Goal: Task Accomplishment & Management: Complete application form

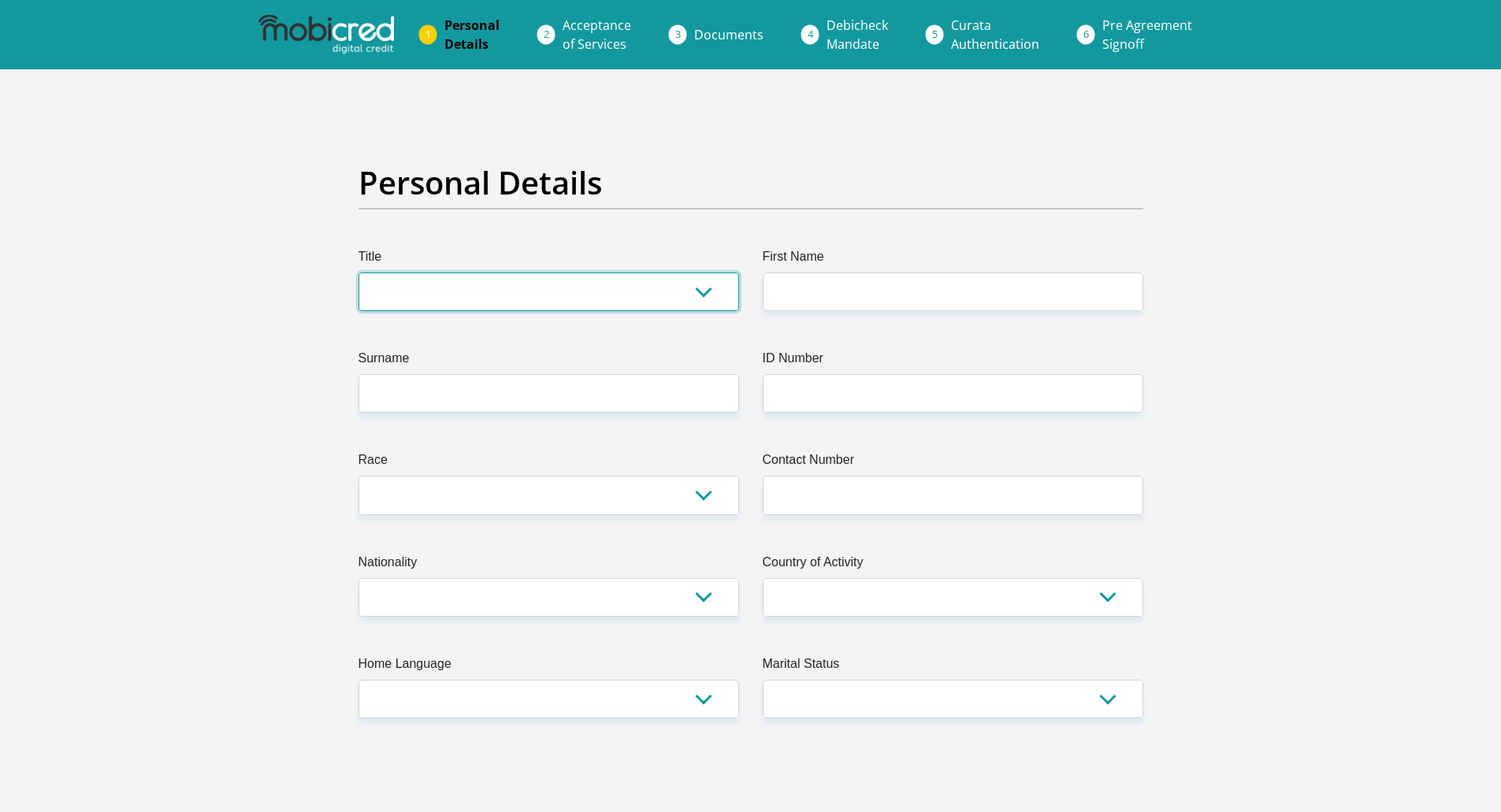
click at [534, 290] on select "Mr Ms Mrs Dr [PERSON_NAME]" at bounding box center [548, 291] width 380 height 38
select select "Mrs"
click at [358, 272] on select "Mr Ms Mrs Dr [PERSON_NAME]" at bounding box center [548, 291] width 380 height 38
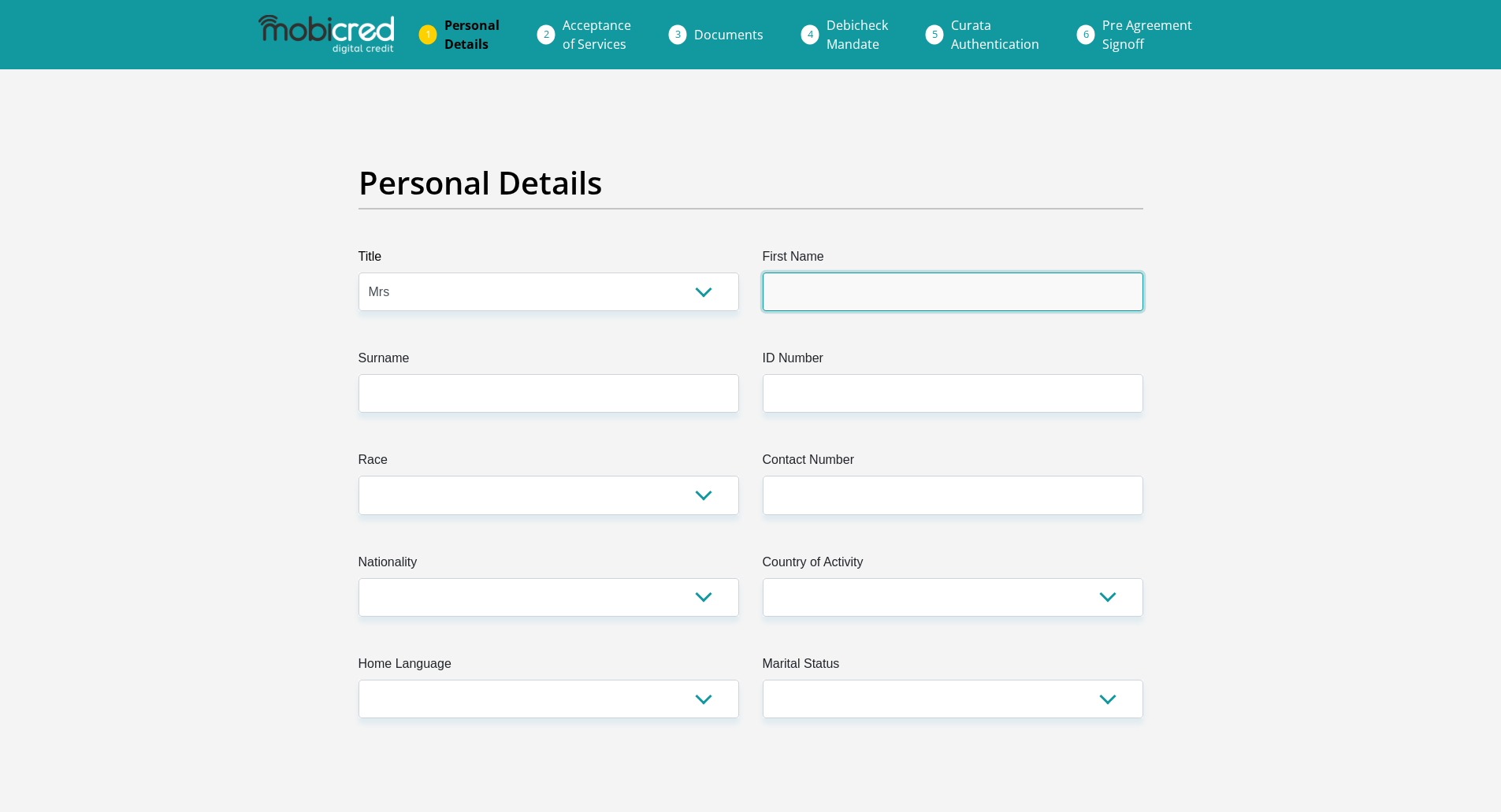
click at [891, 298] on input "First Name" at bounding box center [953, 291] width 380 height 38
type input "Marieke"
type input "Marais"
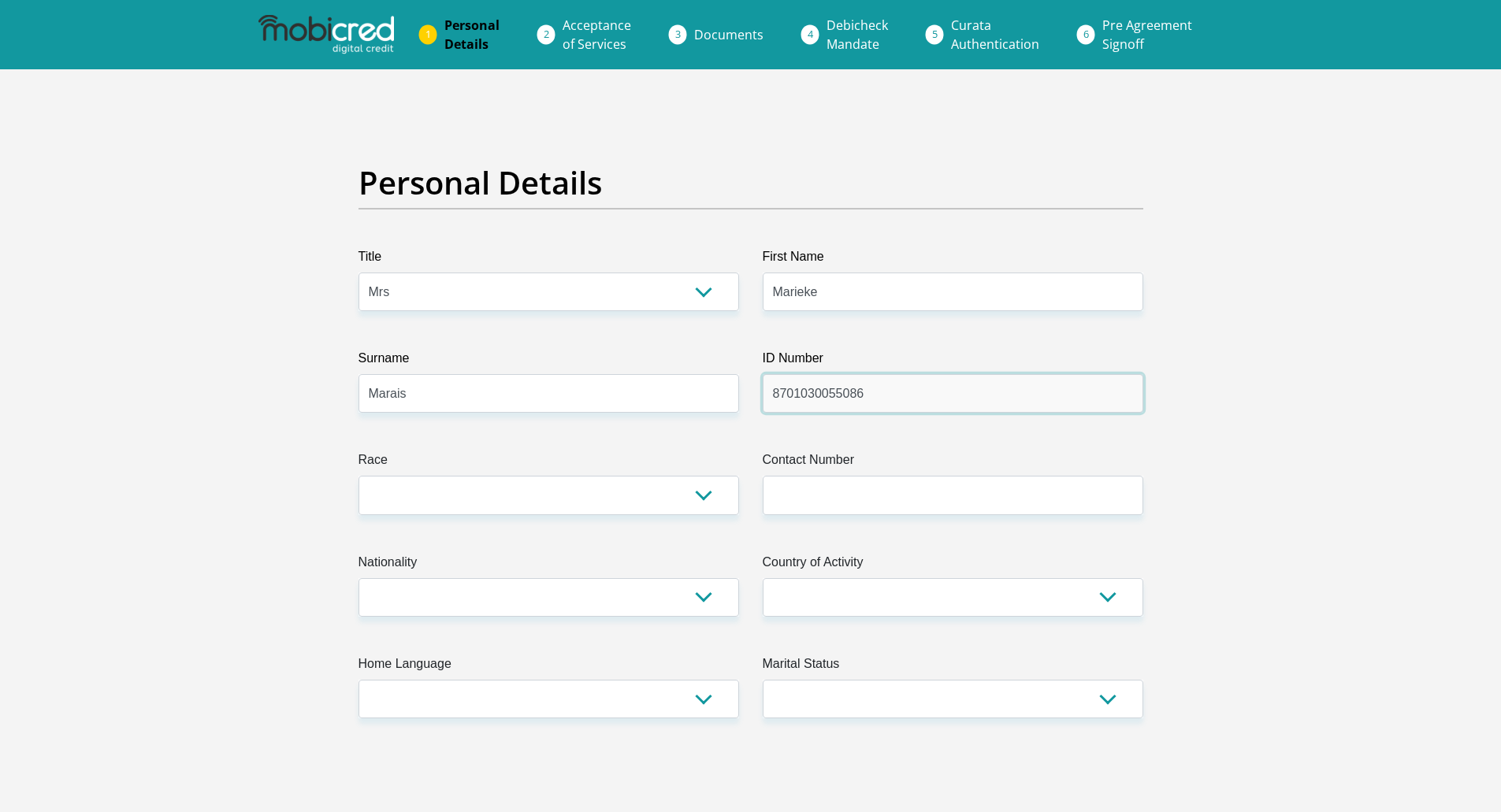
type input "8701030055086"
select select "4"
type input "0723711303"
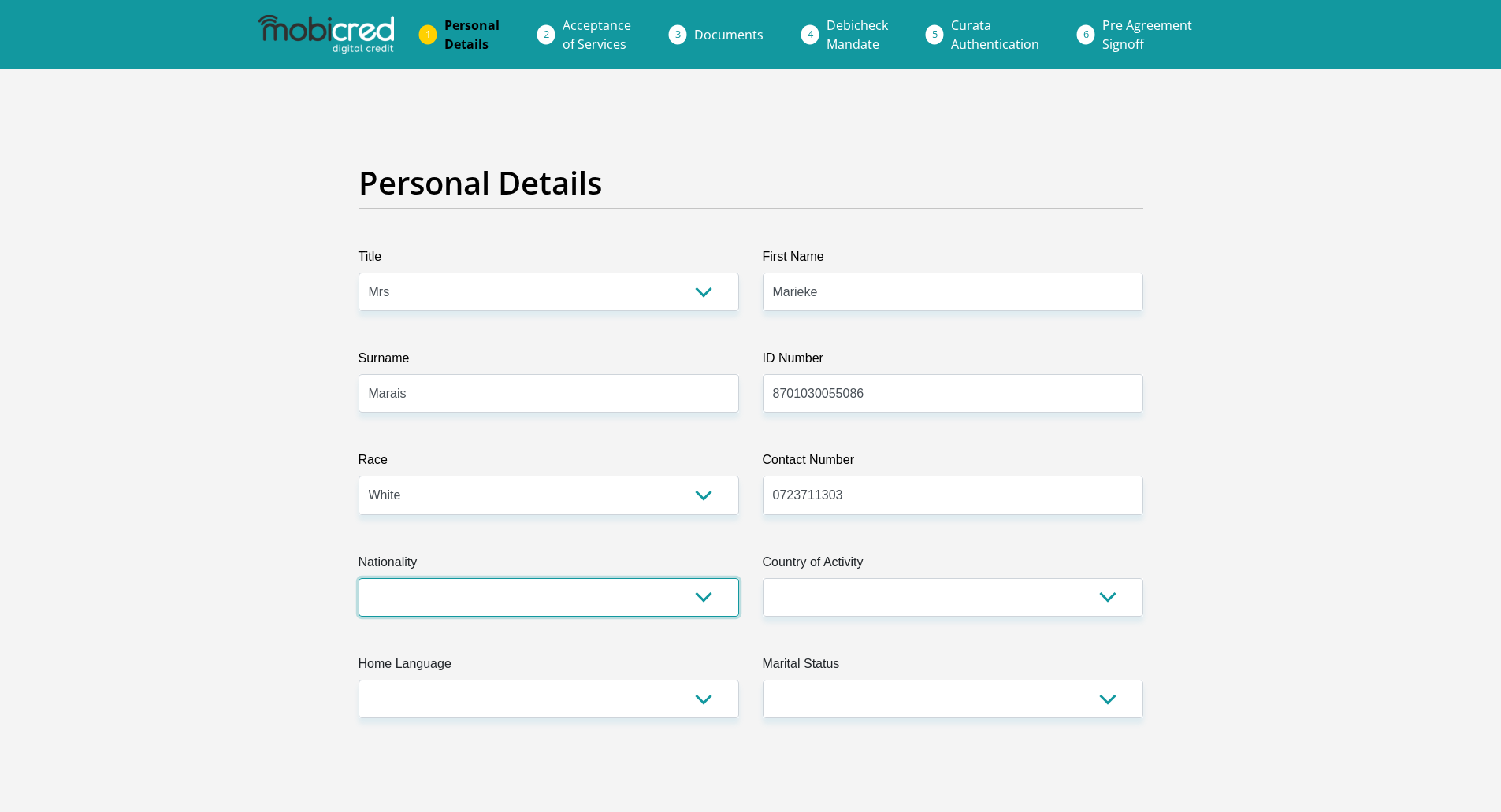
select select "ZAF"
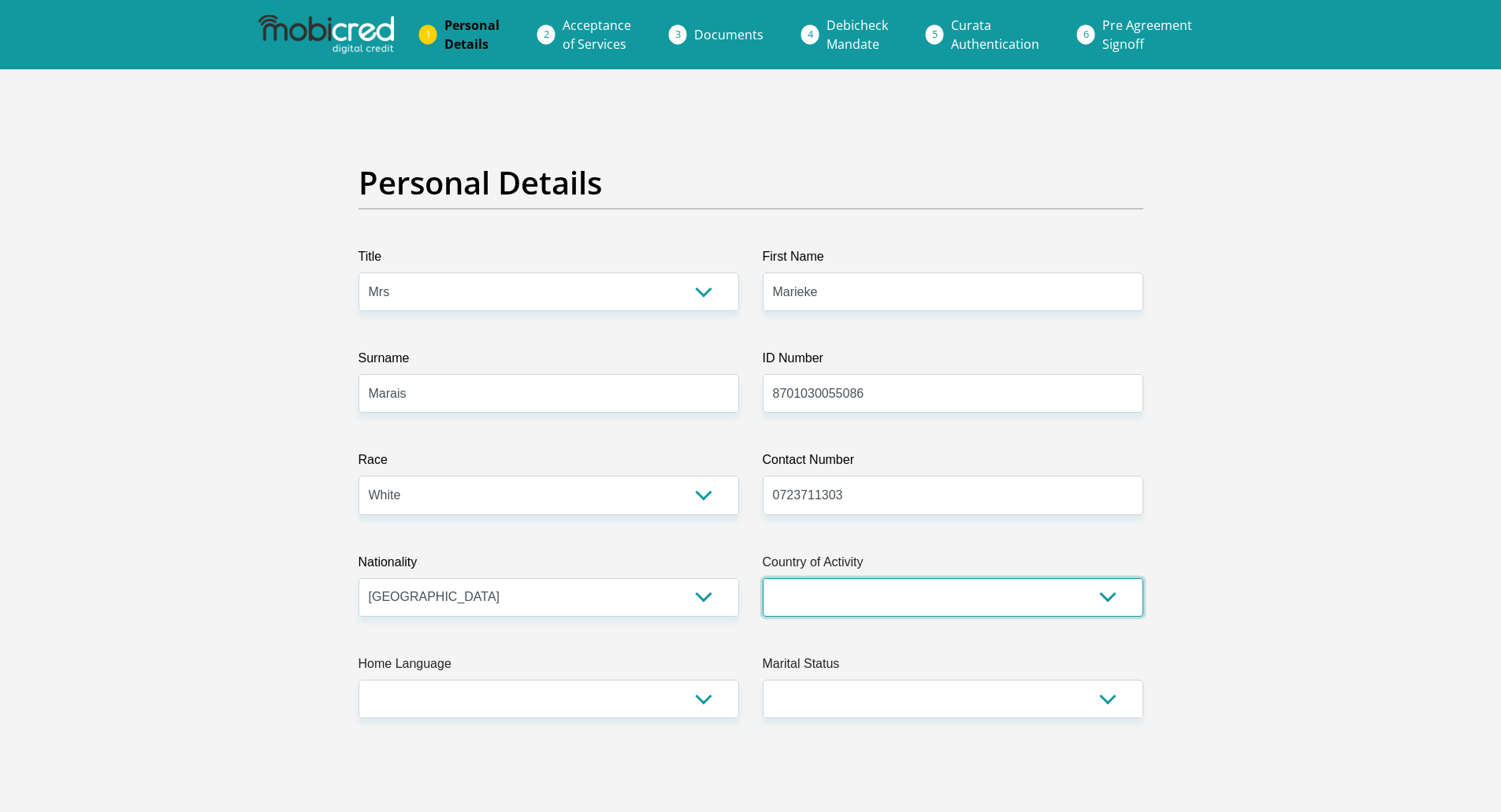
select select "ZAF"
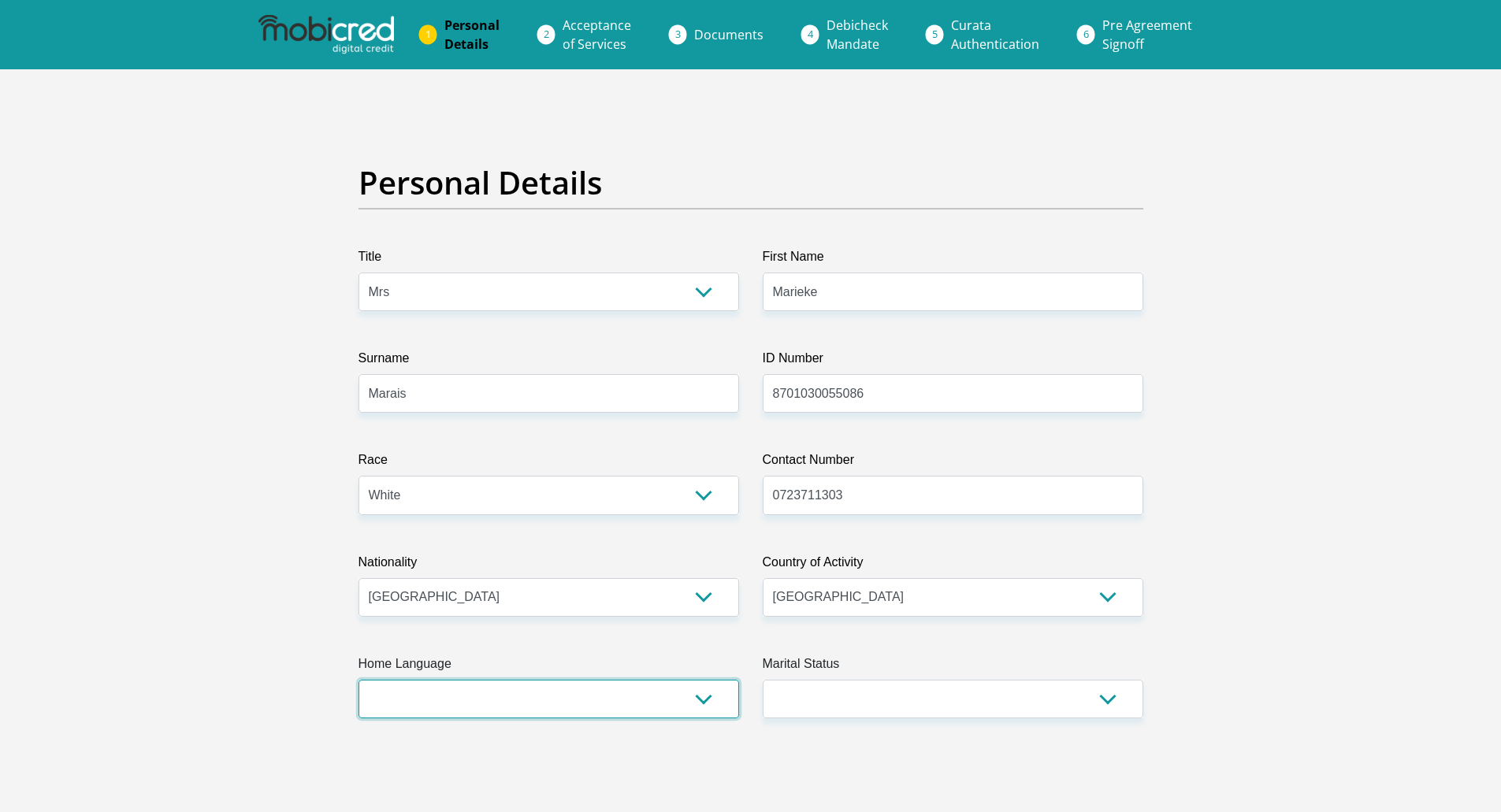
select select "afr"
click at [1107, 694] on select "Married ANC Single Divorced Widowed Married COP or Customary Law" at bounding box center [953, 698] width 380 height 38
click at [925, 716] on select "Married ANC Single Divorced Widowed Married COP or Customary Law" at bounding box center [953, 698] width 380 height 38
click at [762, 680] on select "Married ANC Single Divorced Widowed Married COP or Customary Law" at bounding box center [953, 698] width 380 height 38
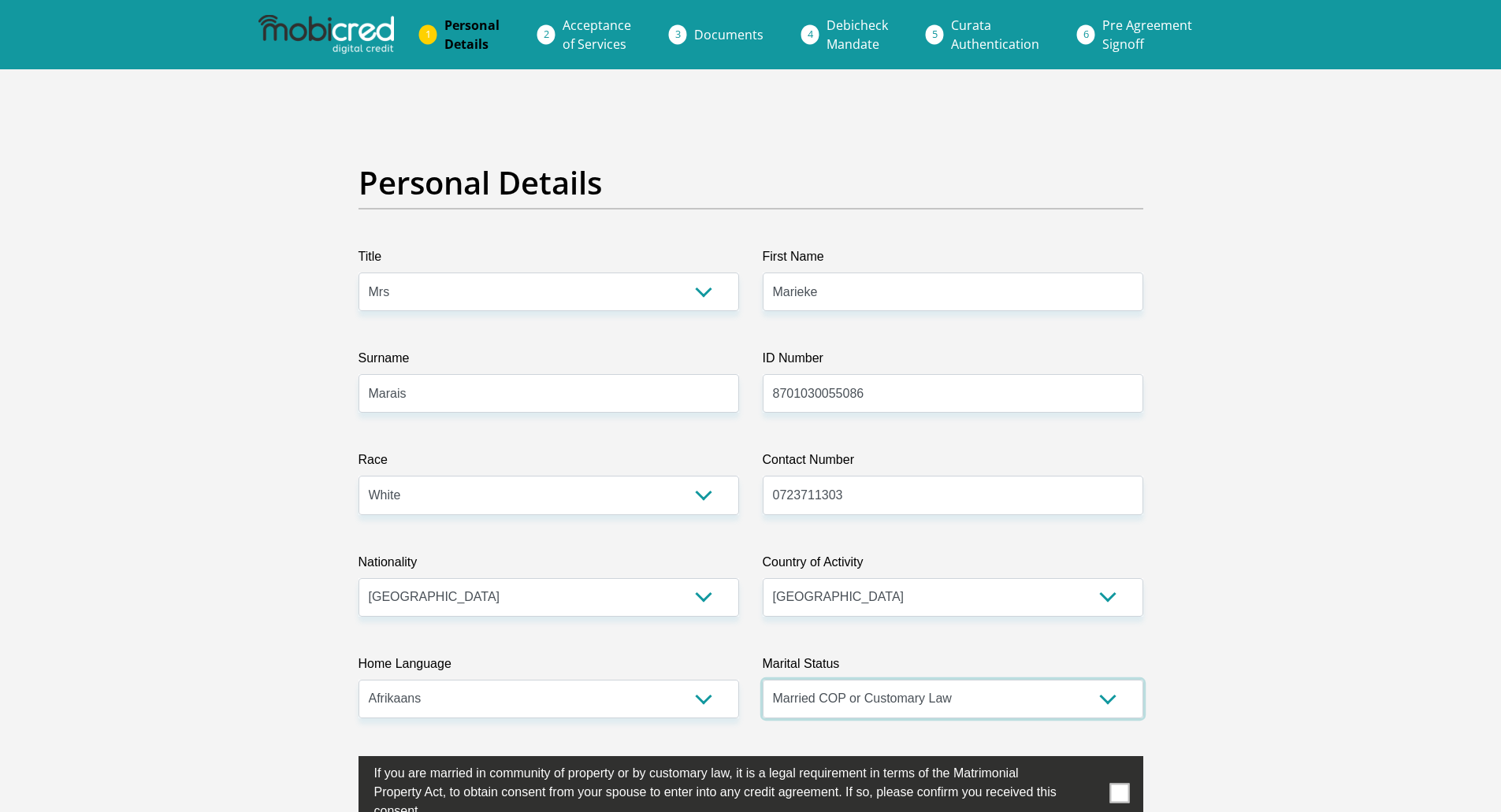
click at [1078, 692] on select "Married ANC Single Divorced Widowed Married COP or Customary Law" at bounding box center [953, 698] width 380 height 38
select select "1"
click at [762, 680] on select "Married ANC Single Divorced Widowed Married COP or Customary Law" at bounding box center [953, 698] width 380 height 38
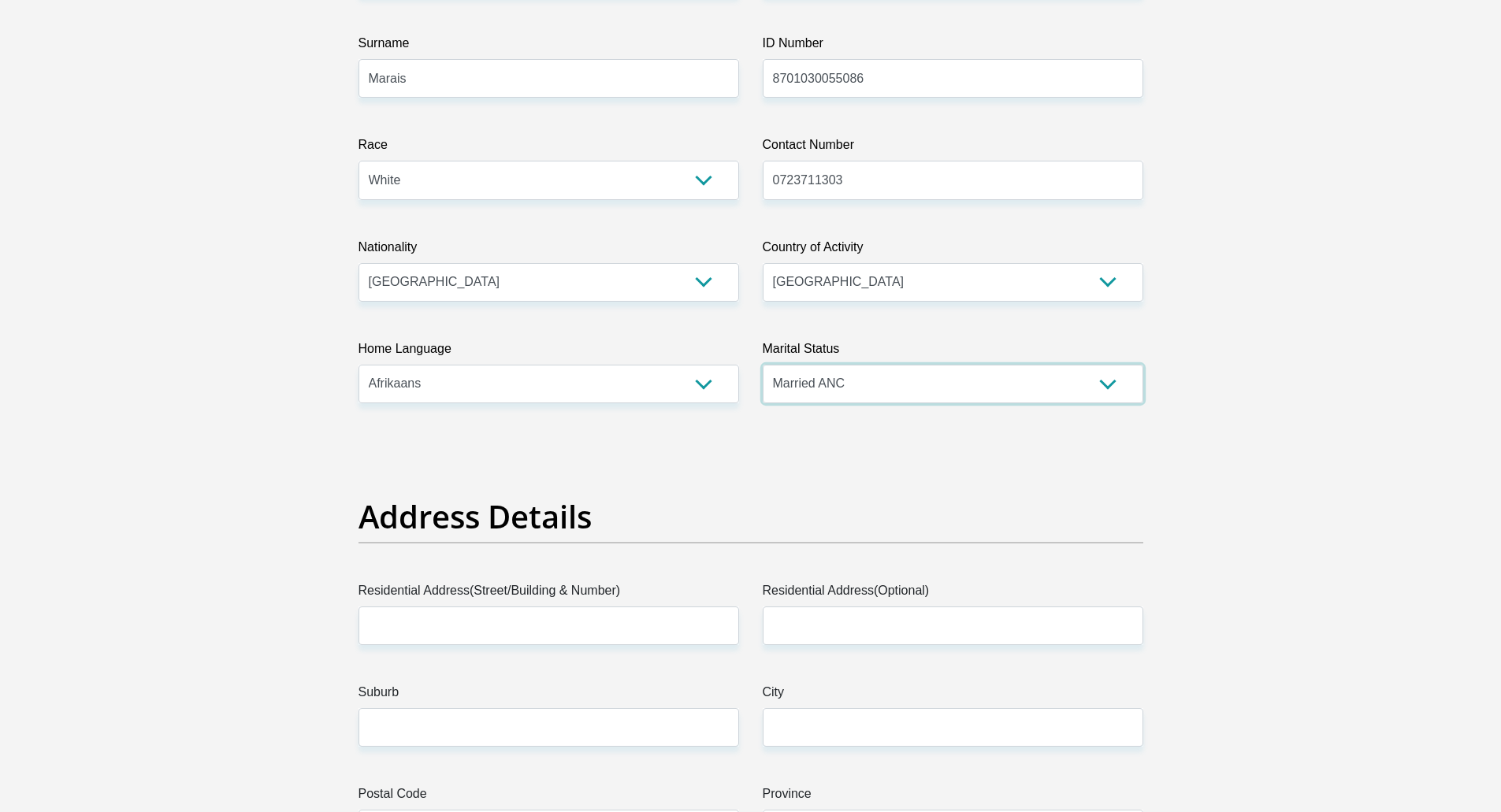
scroll to position [630, 0]
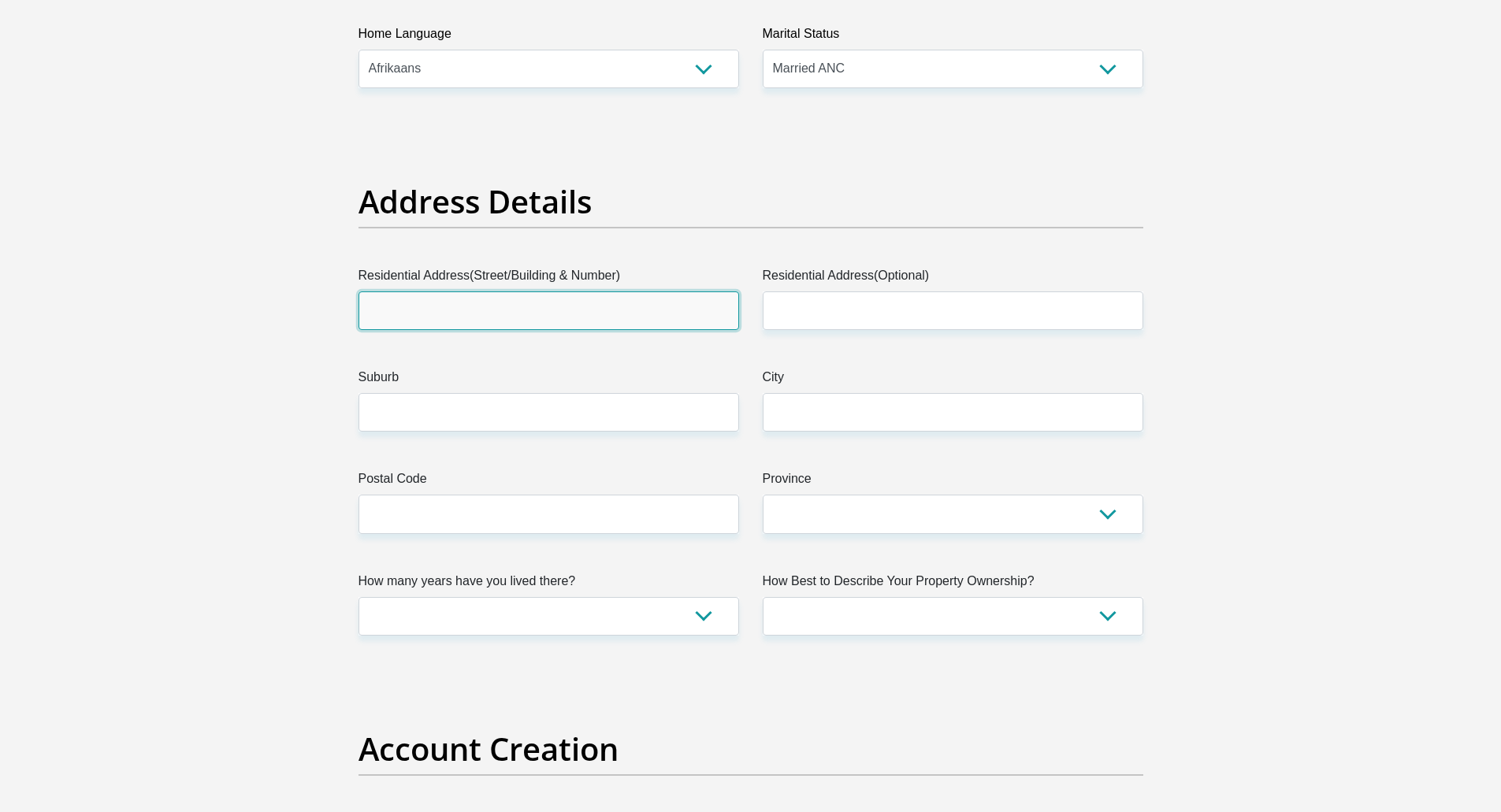
click at [530, 302] on input "Residential Address(Street/Building & Number)" at bounding box center [548, 310] width 380 height 38
type input "157"
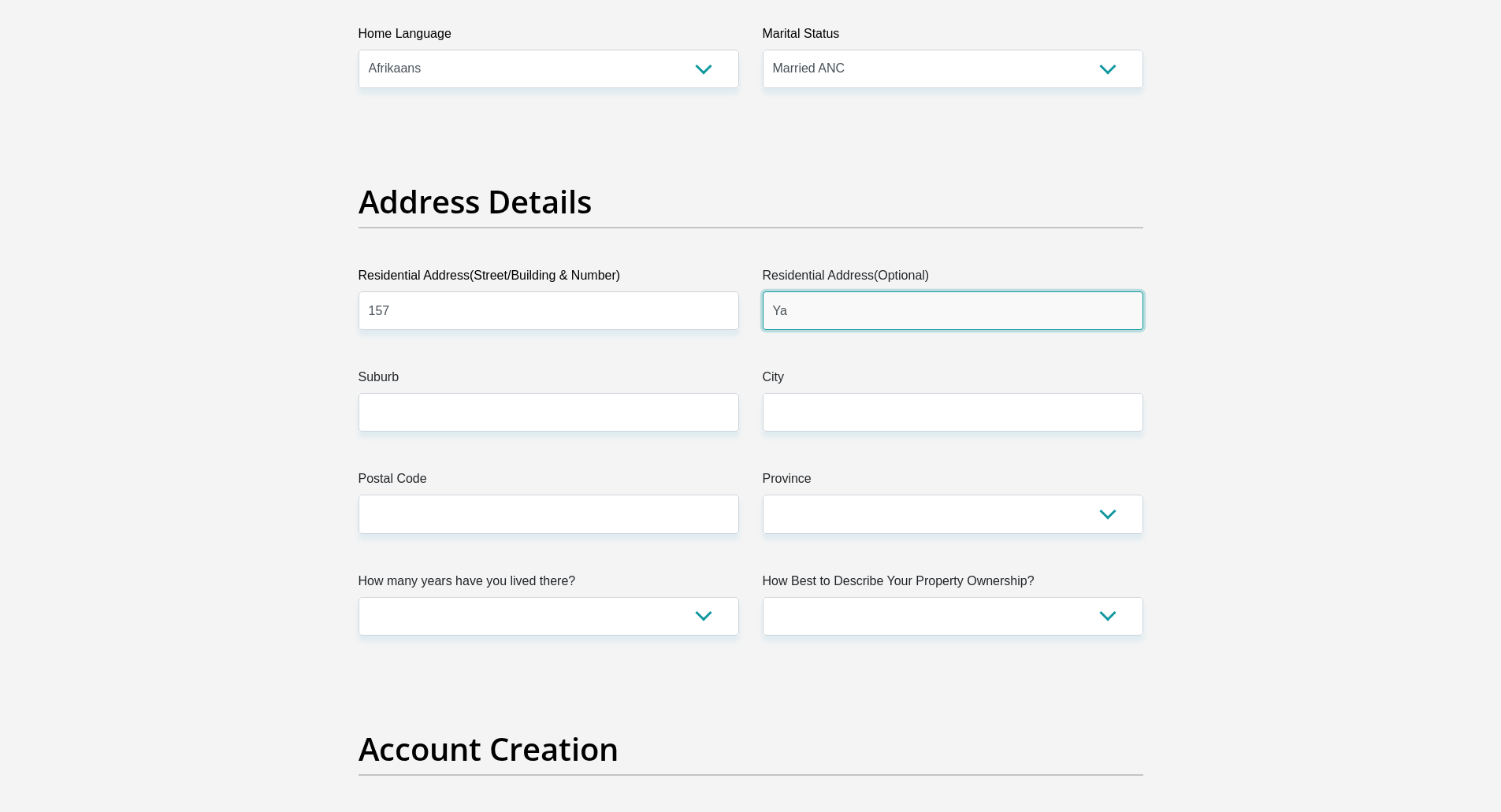
type input "Y"
type input "[GEOGRAPHIC_DATA]"
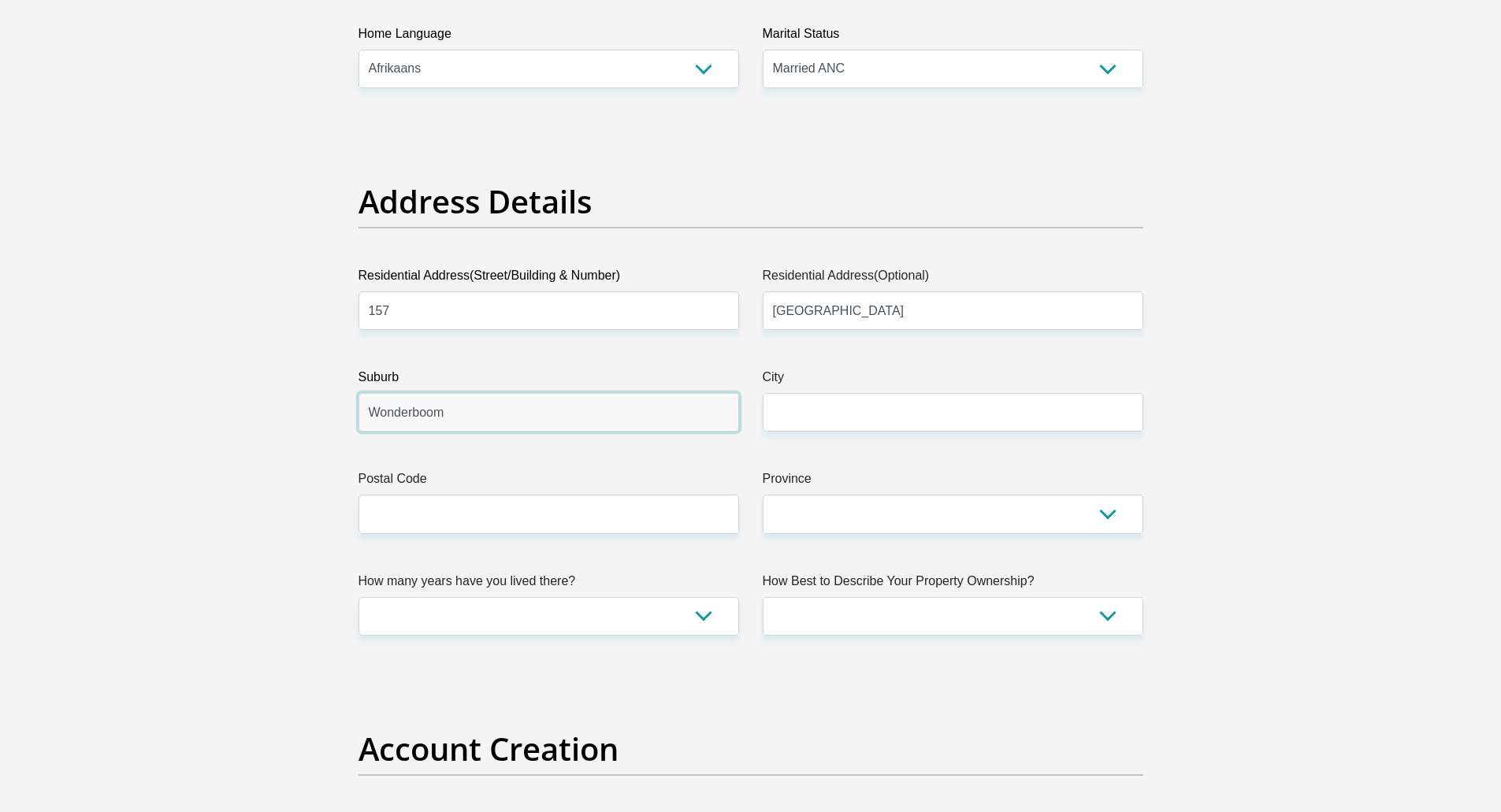
type input "Wonderboom"
type input "[GEOGRAPHIC_DATA]"
type input "0182"
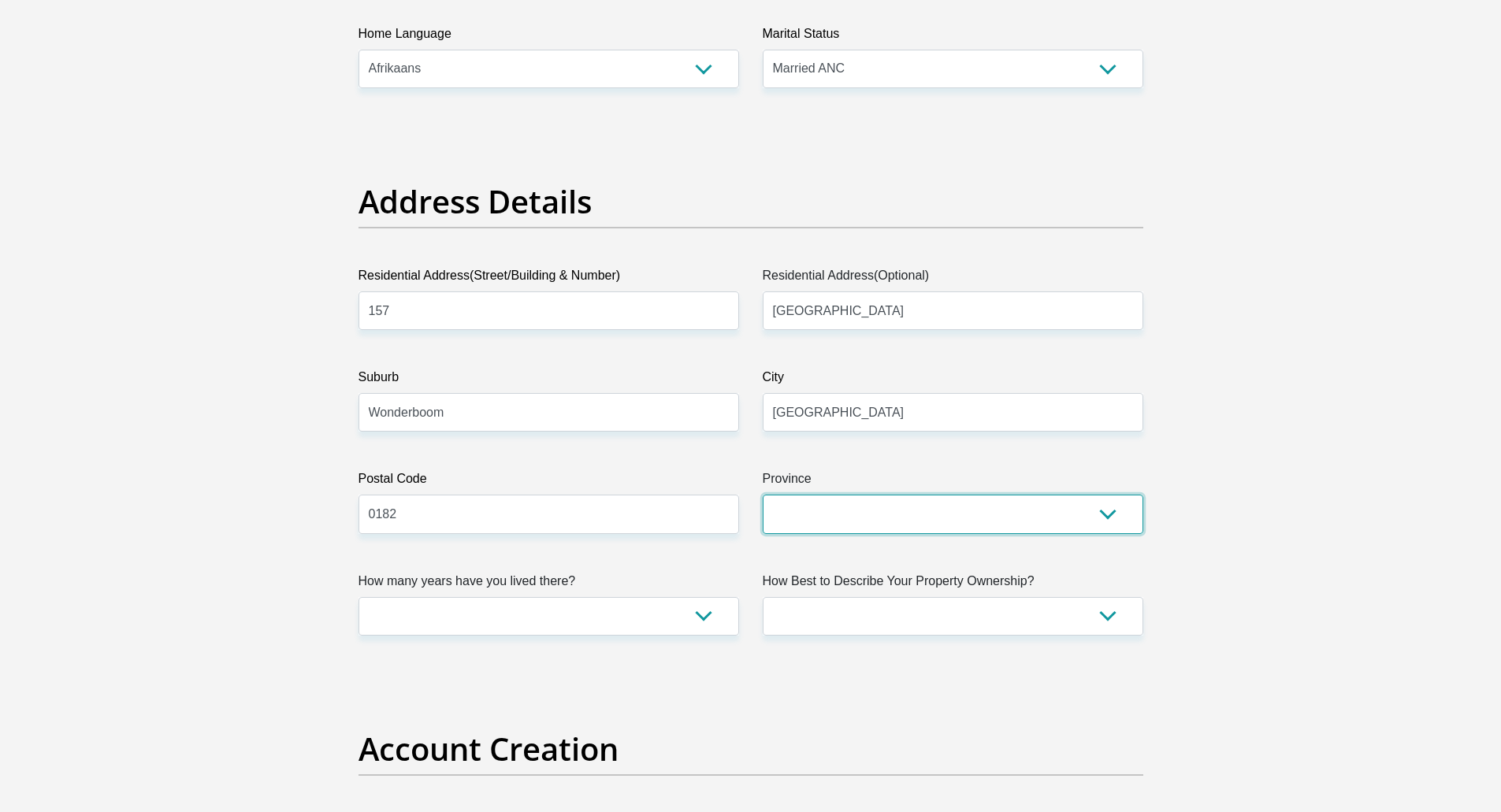
select select "Gauteng"
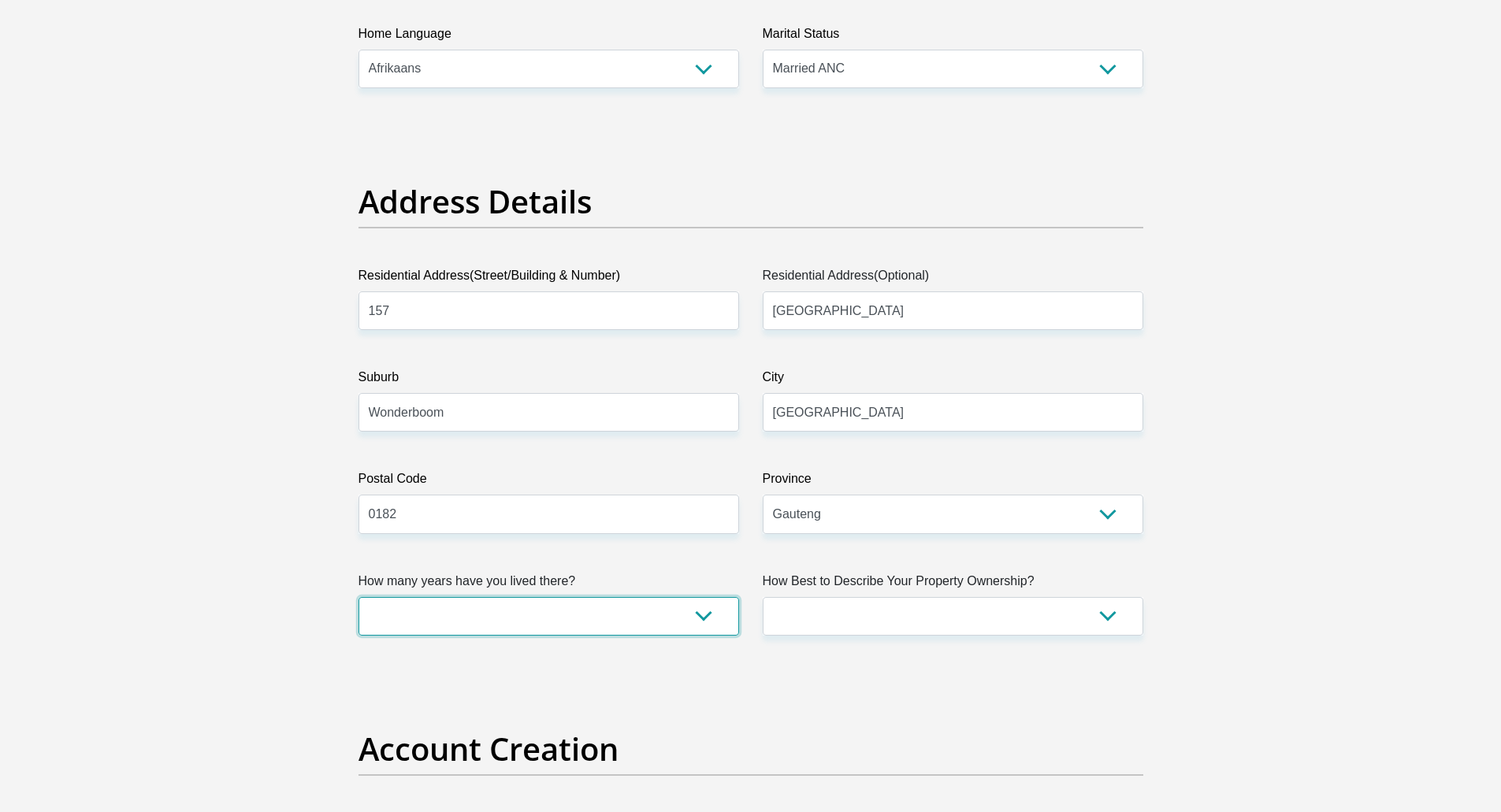
click at [704, 611] on select "less than 1 year 1-3 years 3-5 years 5+ years" at bounding box center [548, 615] width 380 height 38
select select "2"
click at [358, 596] on select "less than 1 year 1-3 years 3-5 years 5+ years" at bounding box center [548, 615] width 380 height 38
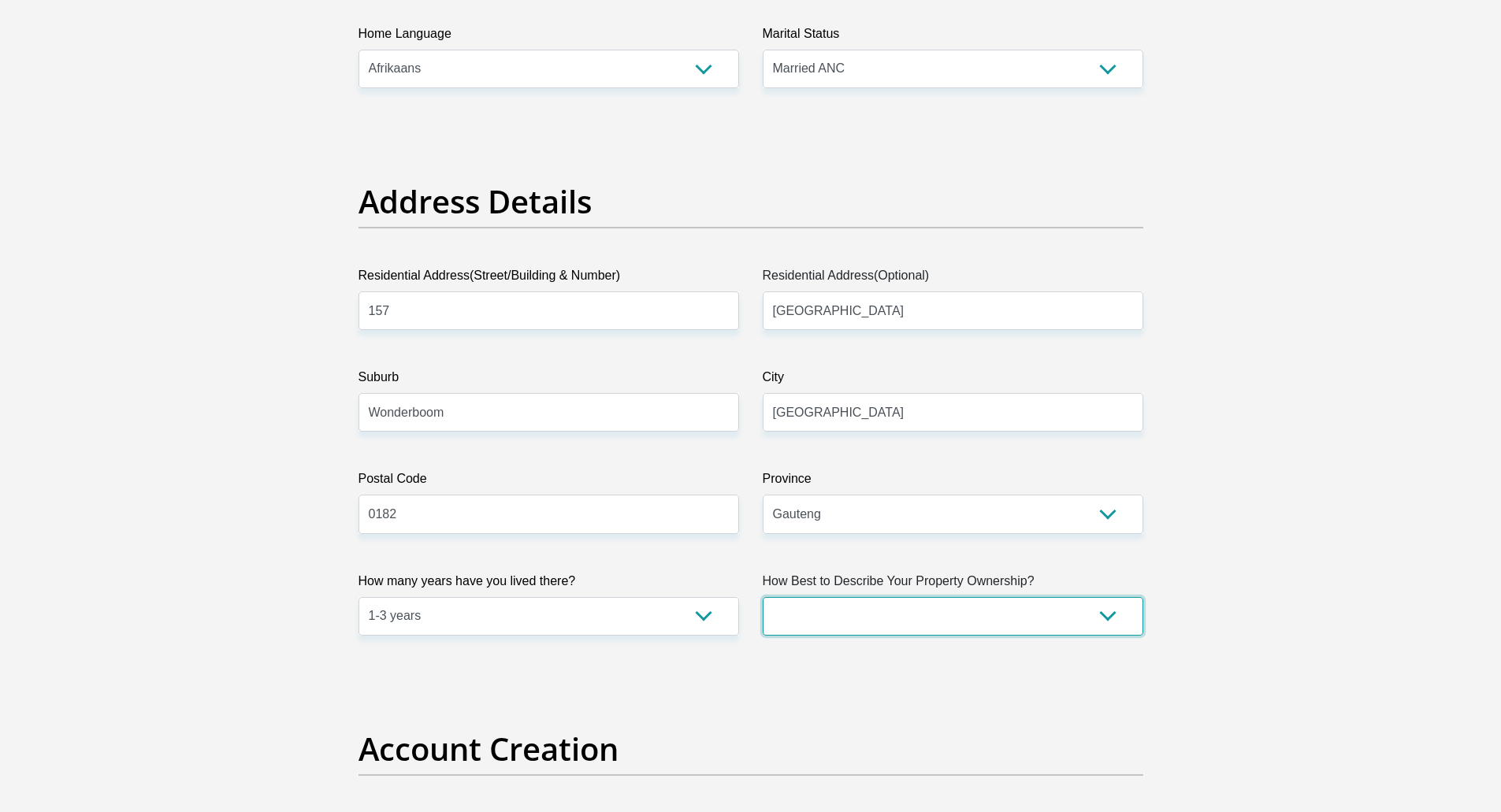
click at [870, 613] on select "Owned Rented Family Owned Company Dwelling" at bounding box center [953, 615] width 380 height 38
select select "Owned"
click at [762, 596] on select "Owned Rented Family Owned Company Dwelling" at bounding box center [953, 615] width 380 height 38
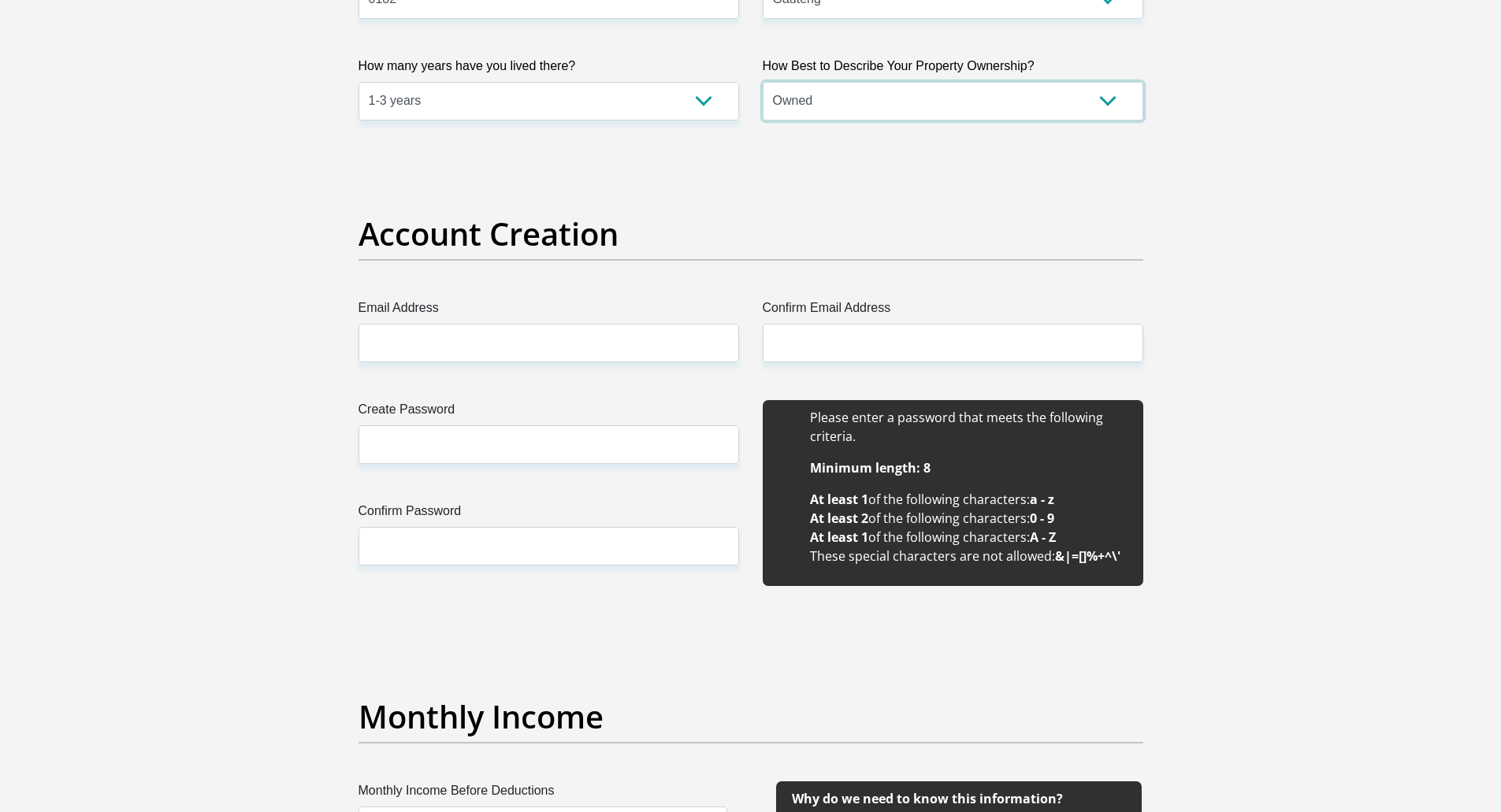
scroll to position [1181, 0]
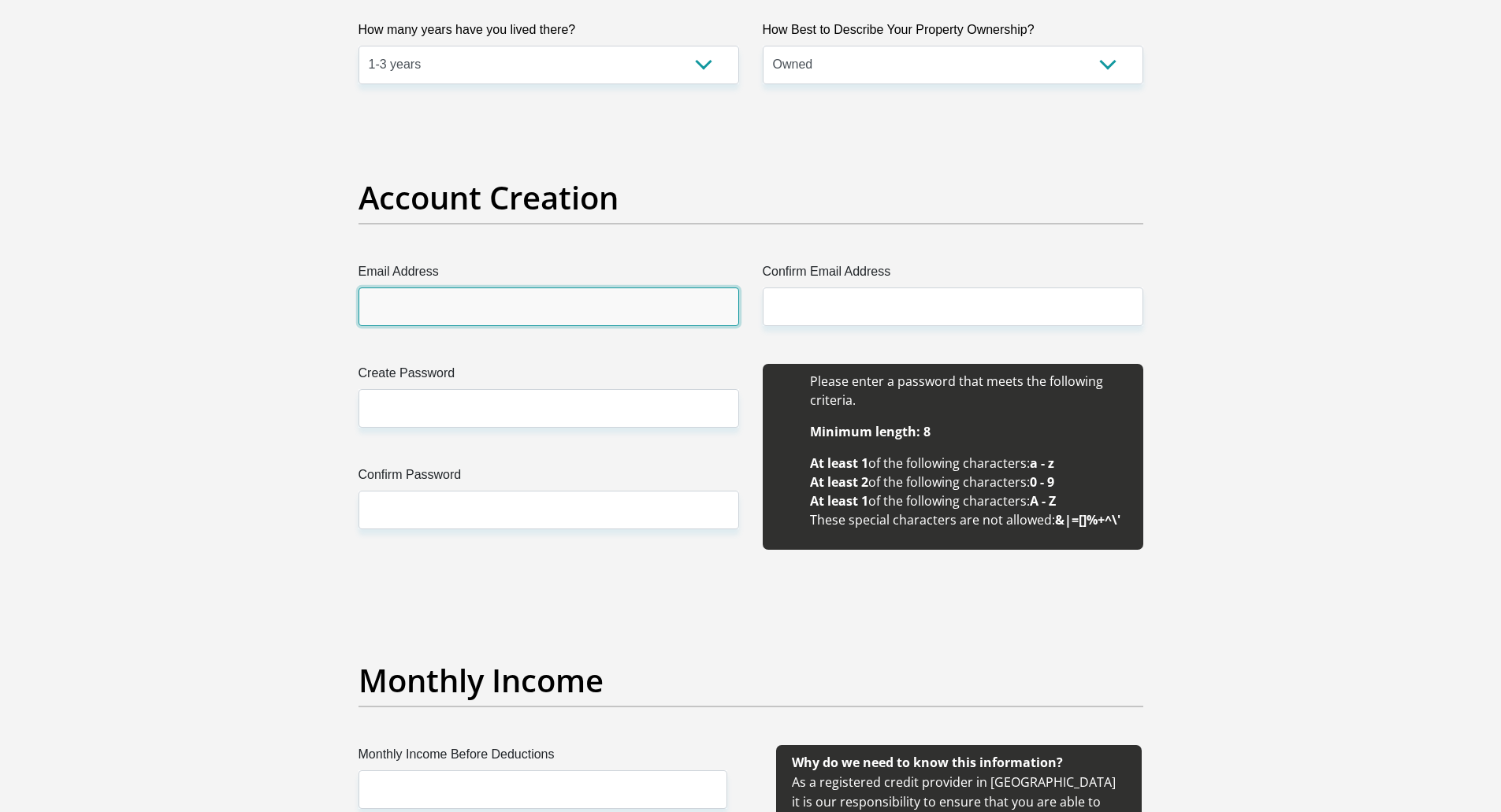
click at [532, 311] on input "Email Address" at bounding box center [548, 306] width 380 height 38
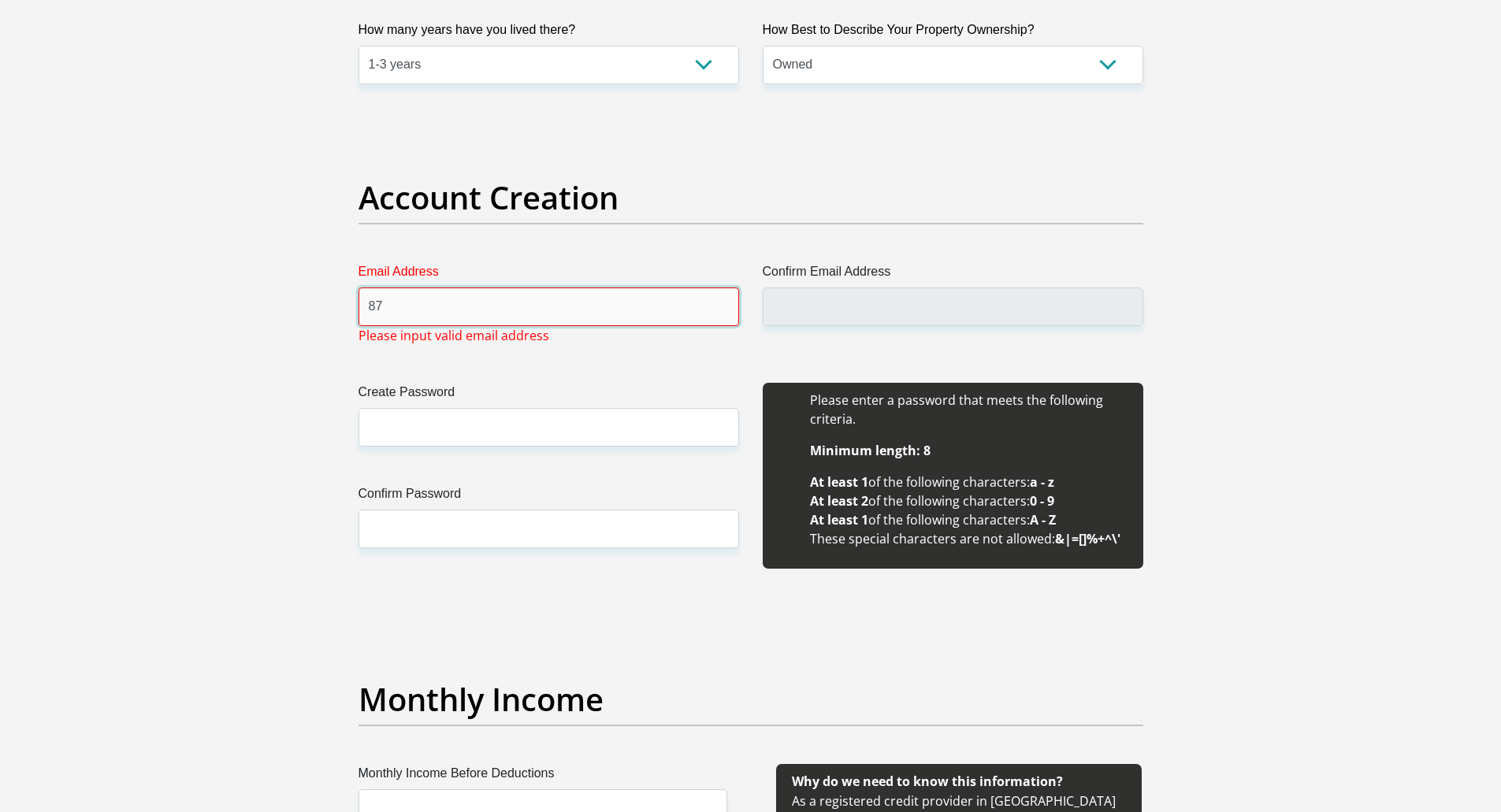
type input "8"
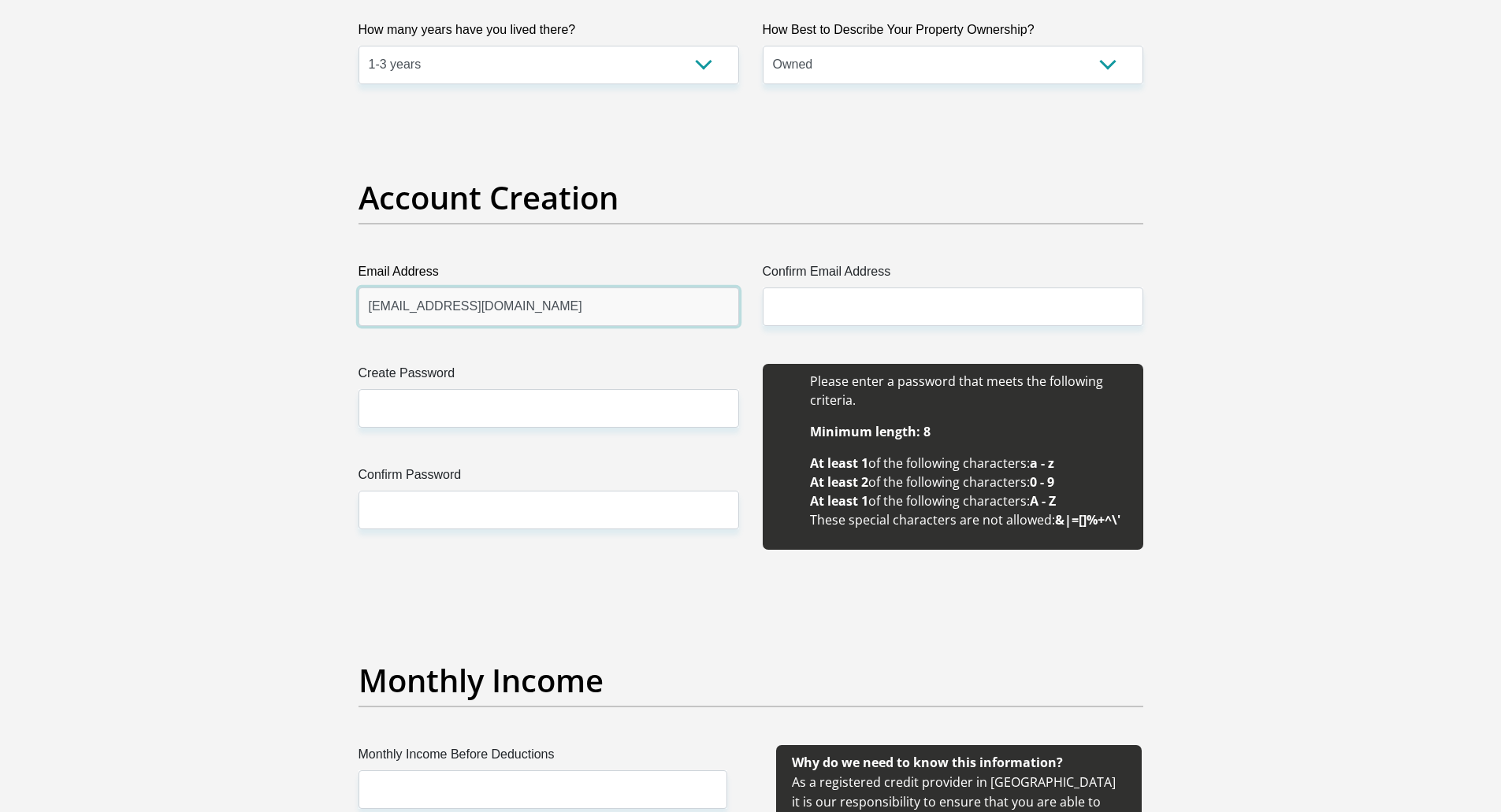
type input "[EMAIL_ADDRESS][DOMAIN_NAME]"
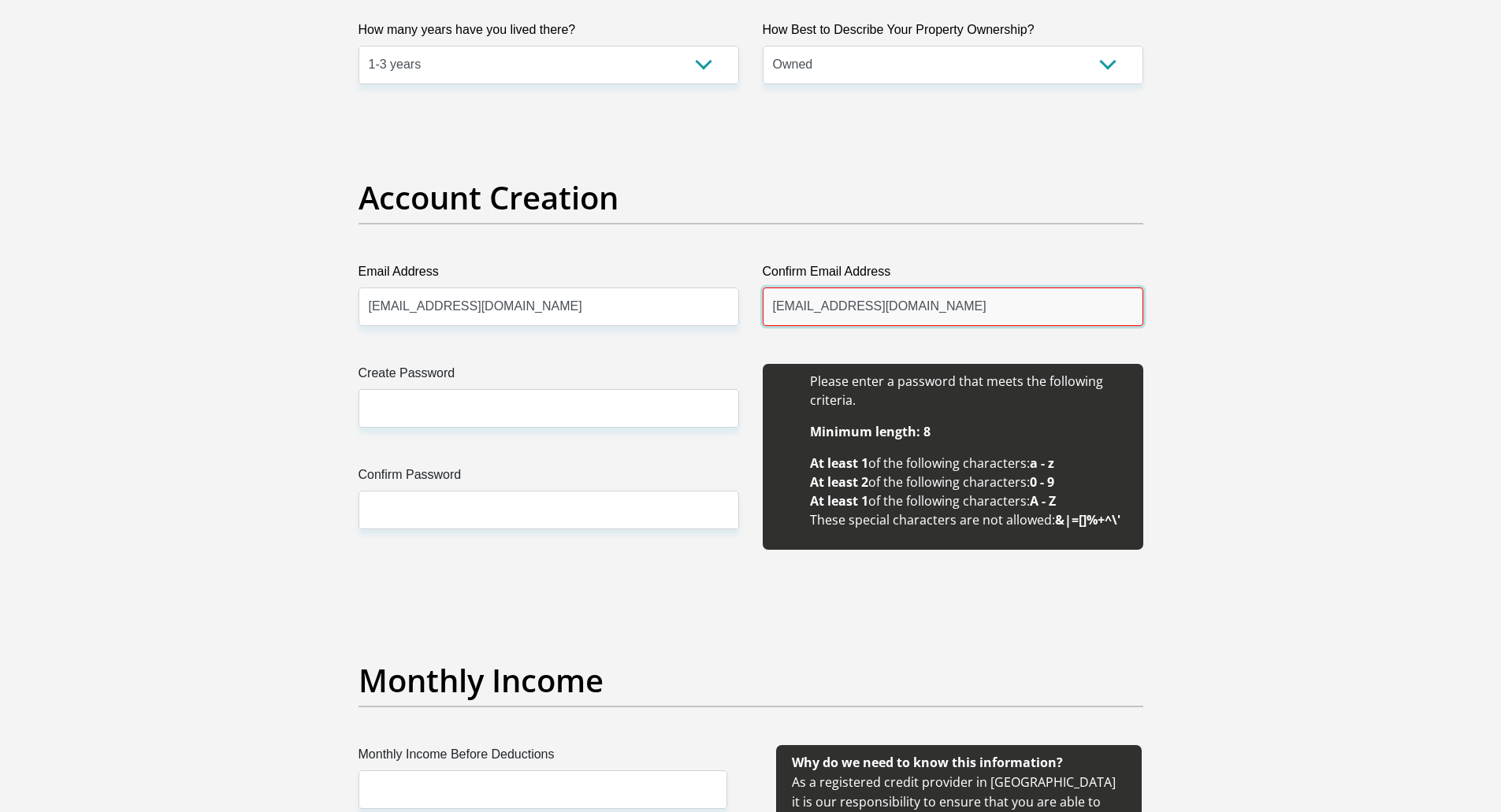
type input "[EMAIL_ADDRESS][DOMAIN_NAME]"
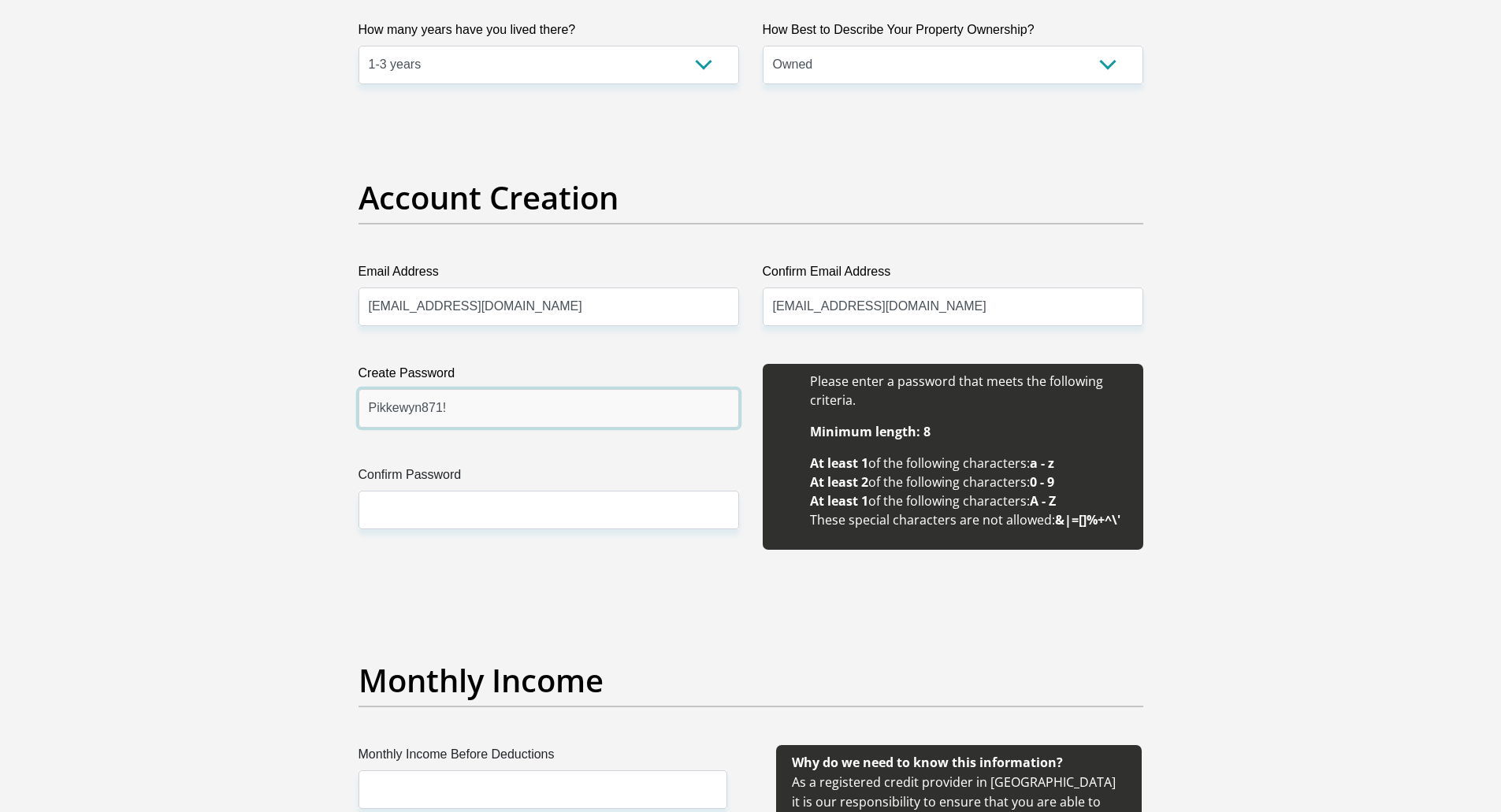
type input "Pikkewyn871!"
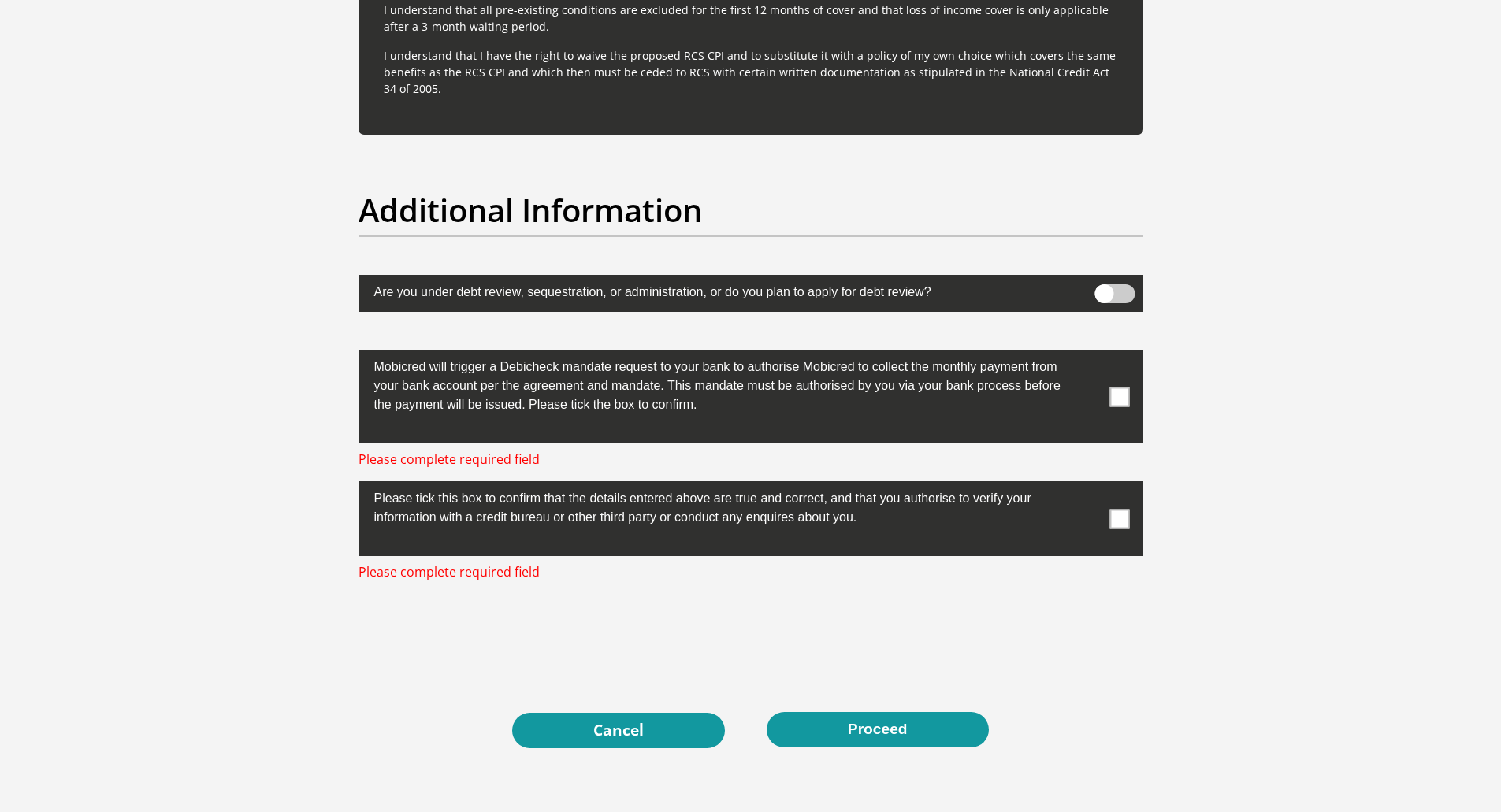
scroll to position [5083, 0]
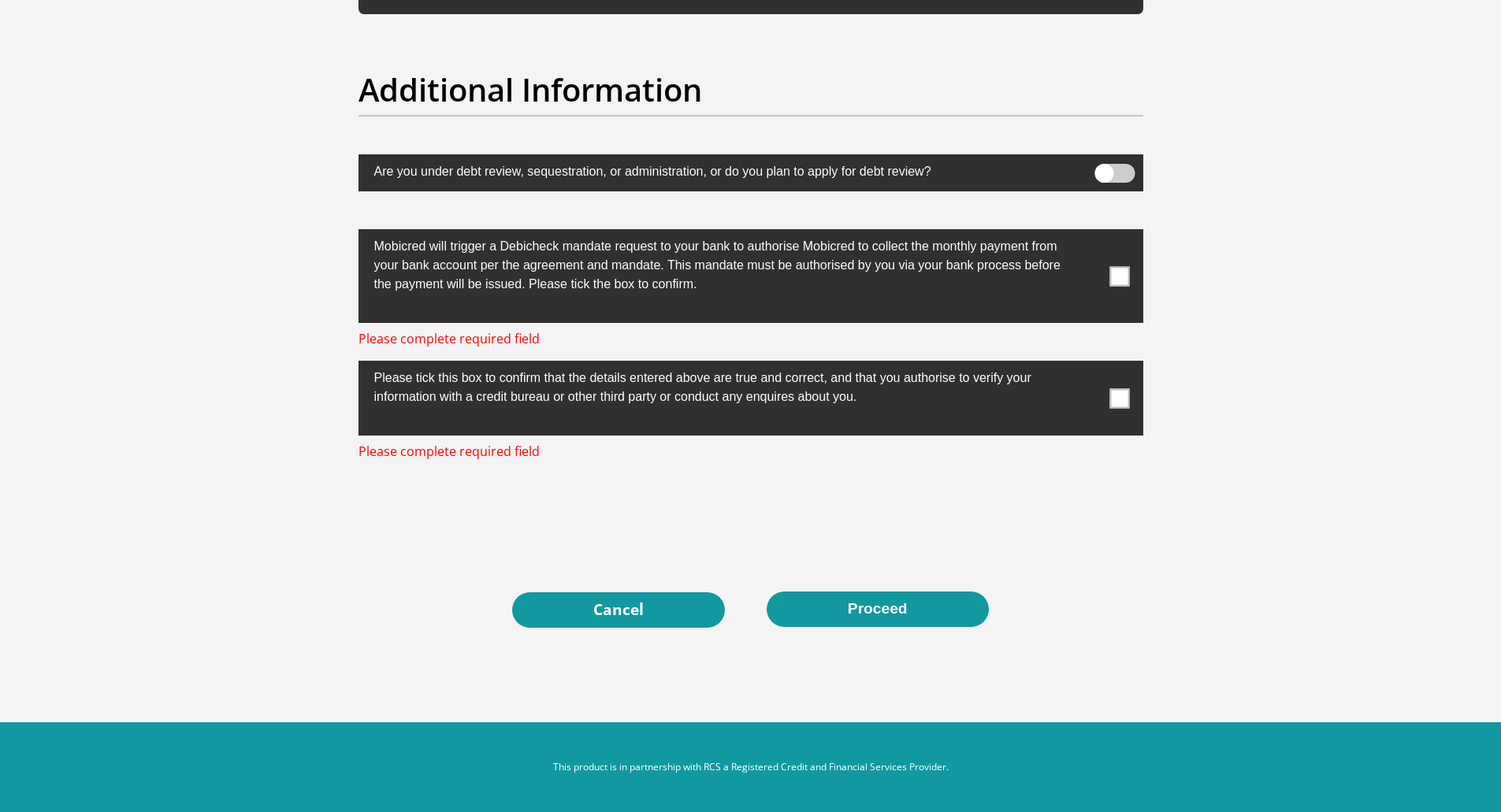
click at [1122, 280] on span at bounding box center [1119, 276] width 20 height 20
click at [1088, 233] on input "checkbox" at bounding box center [1088, 233] width 0 height 0
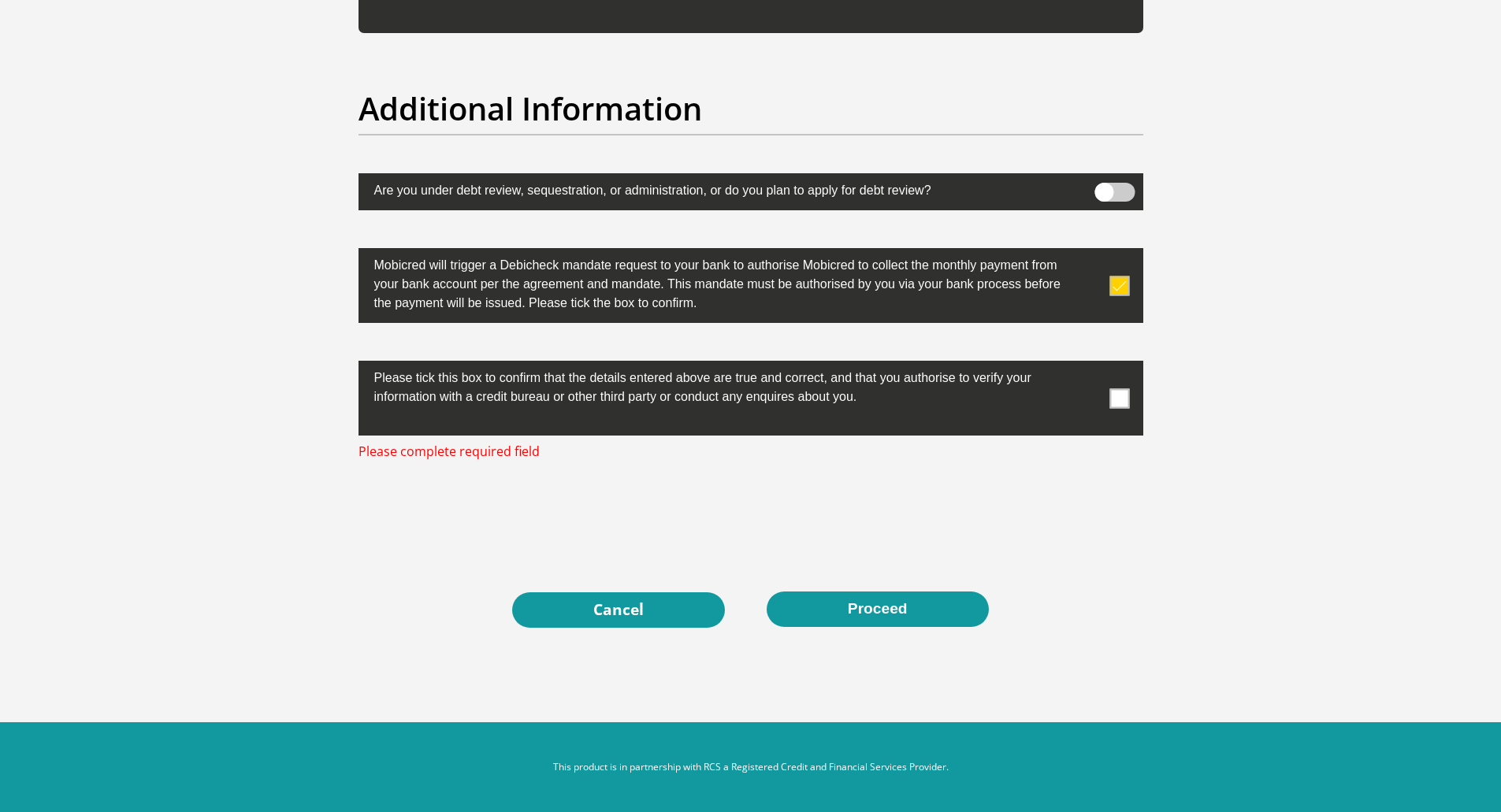
click at [1110, 406] on label at bounding box center [750, 398] width 784 height 75
click at [1122, 399] on span at bounding box center [1119, 398] width 20 height 20
click at [1088, 365] on input "checkbox" at bounding box center [1088, 365] width 0 height 0
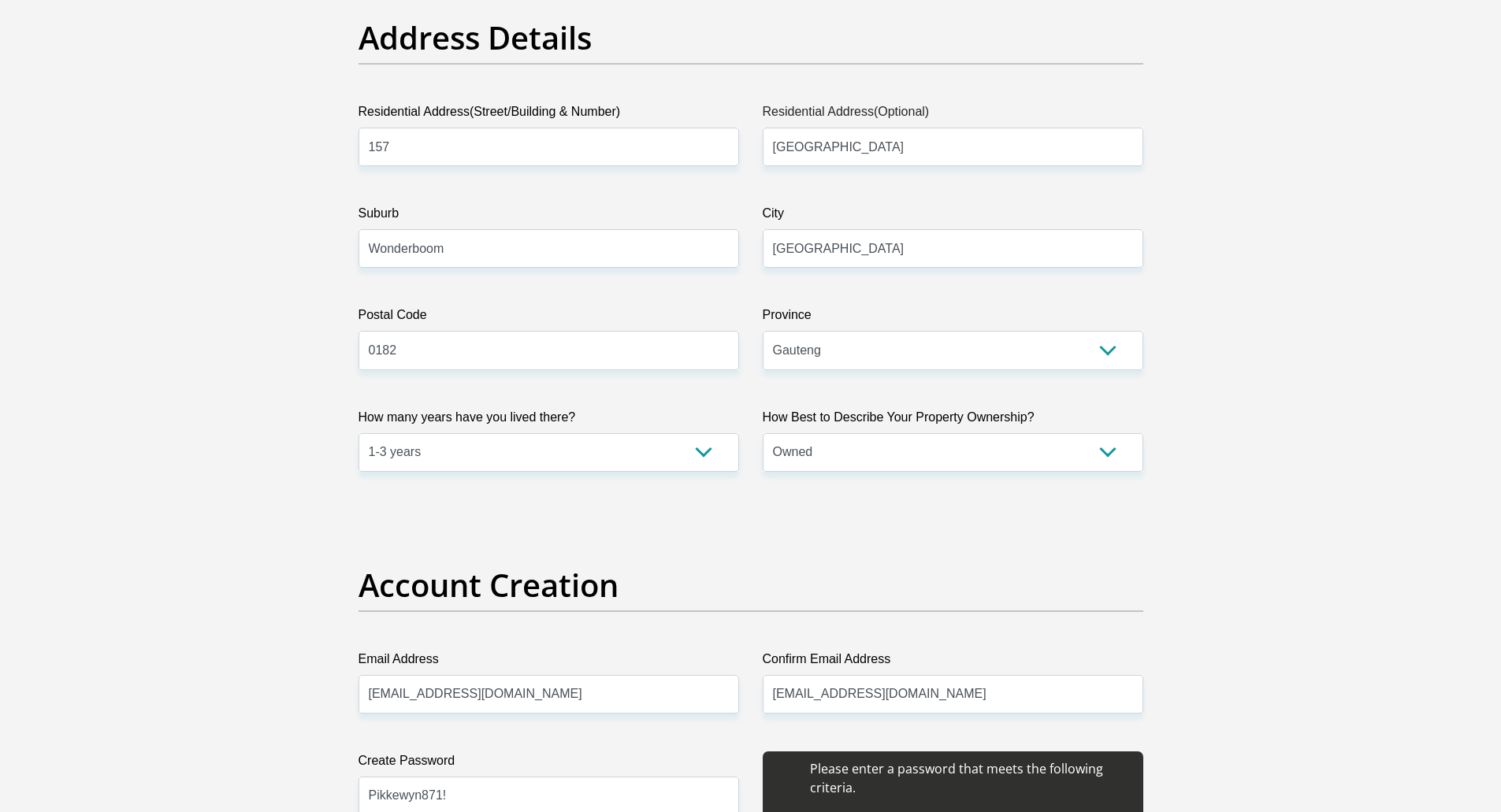
scroll to position [1581, 0]
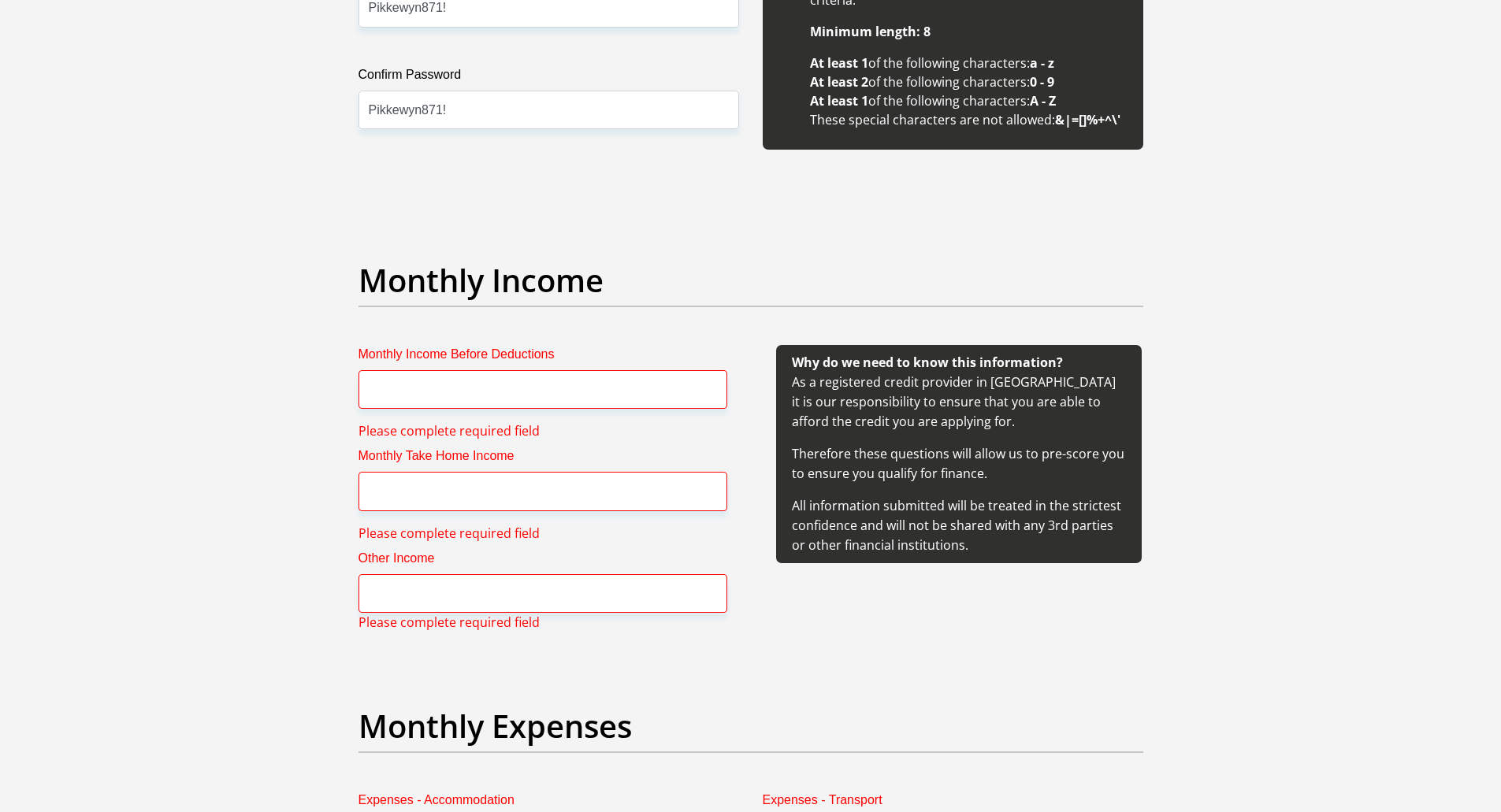
click at [462, 707] on h2 "Monthly Expenses" at bounding box center [750, 725] width 784 height 38
click at [487, 480] on input "Monthly Take Home Income" at bounding box center [542, 490] width 368 height 38
paste input "31425.62"
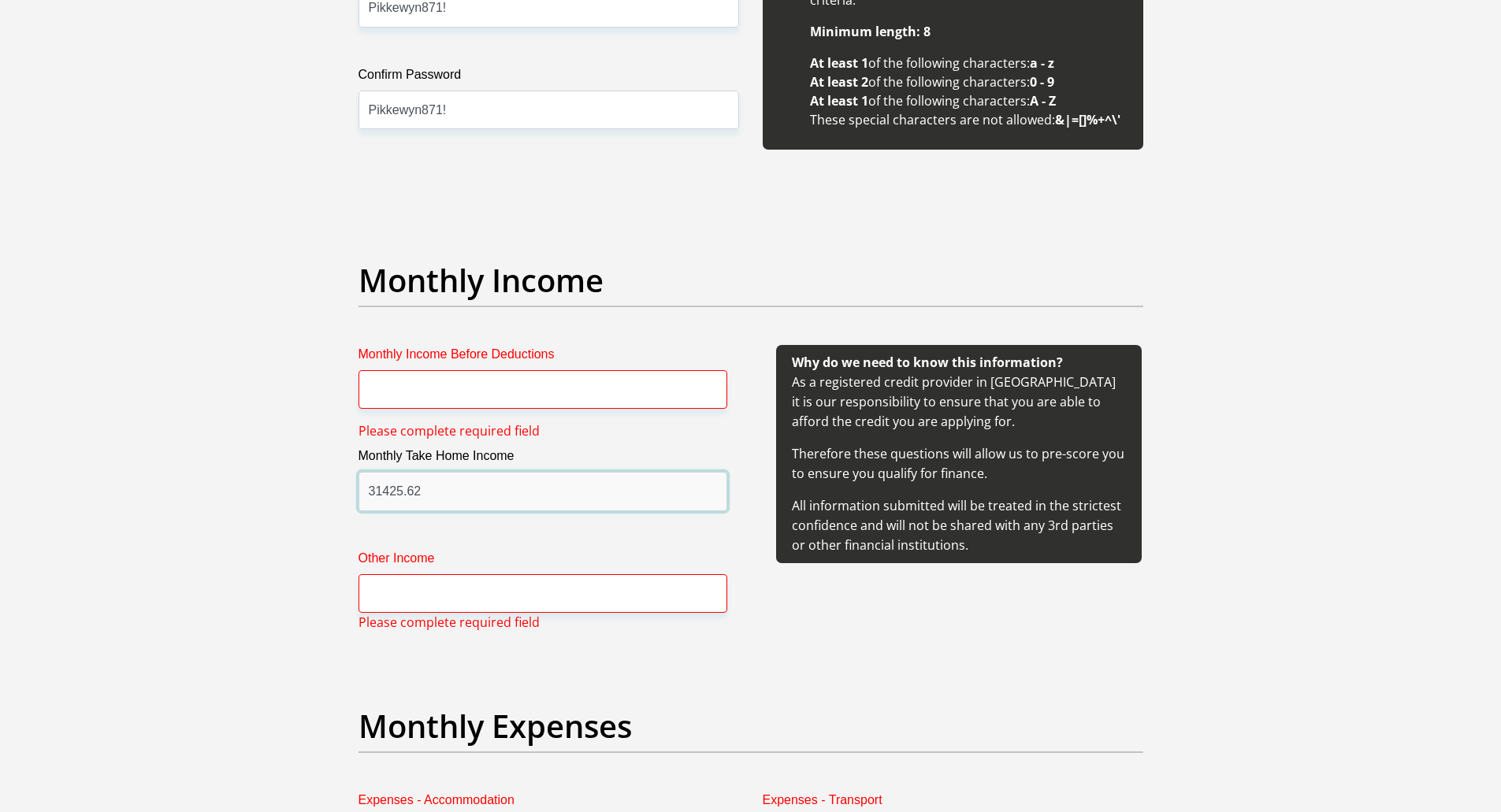
type input "31425.62"
click at [513, 393] on input "Monthly Income Before Deductions" at bounding box center [542, 389] width 368 height 38
click at [481, 384] on input "Monthly Income Before Deductions" at bounding box center [542, 389] width 368 height 38
paste input "46416.67"
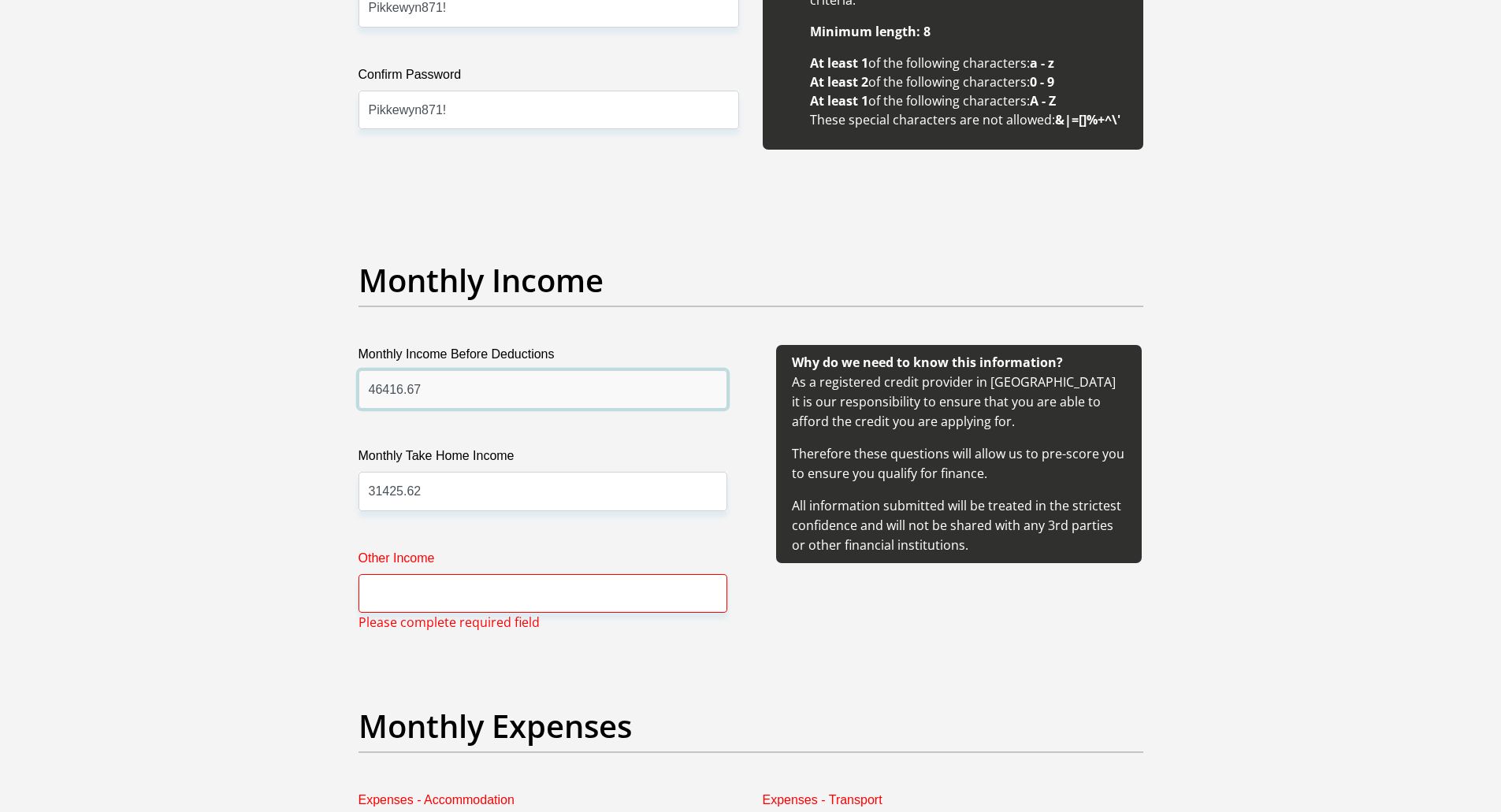
type input "46416.67"
click at [408, 591] on input "Other Income" at bounding box center [542, 593] width 368 height 38
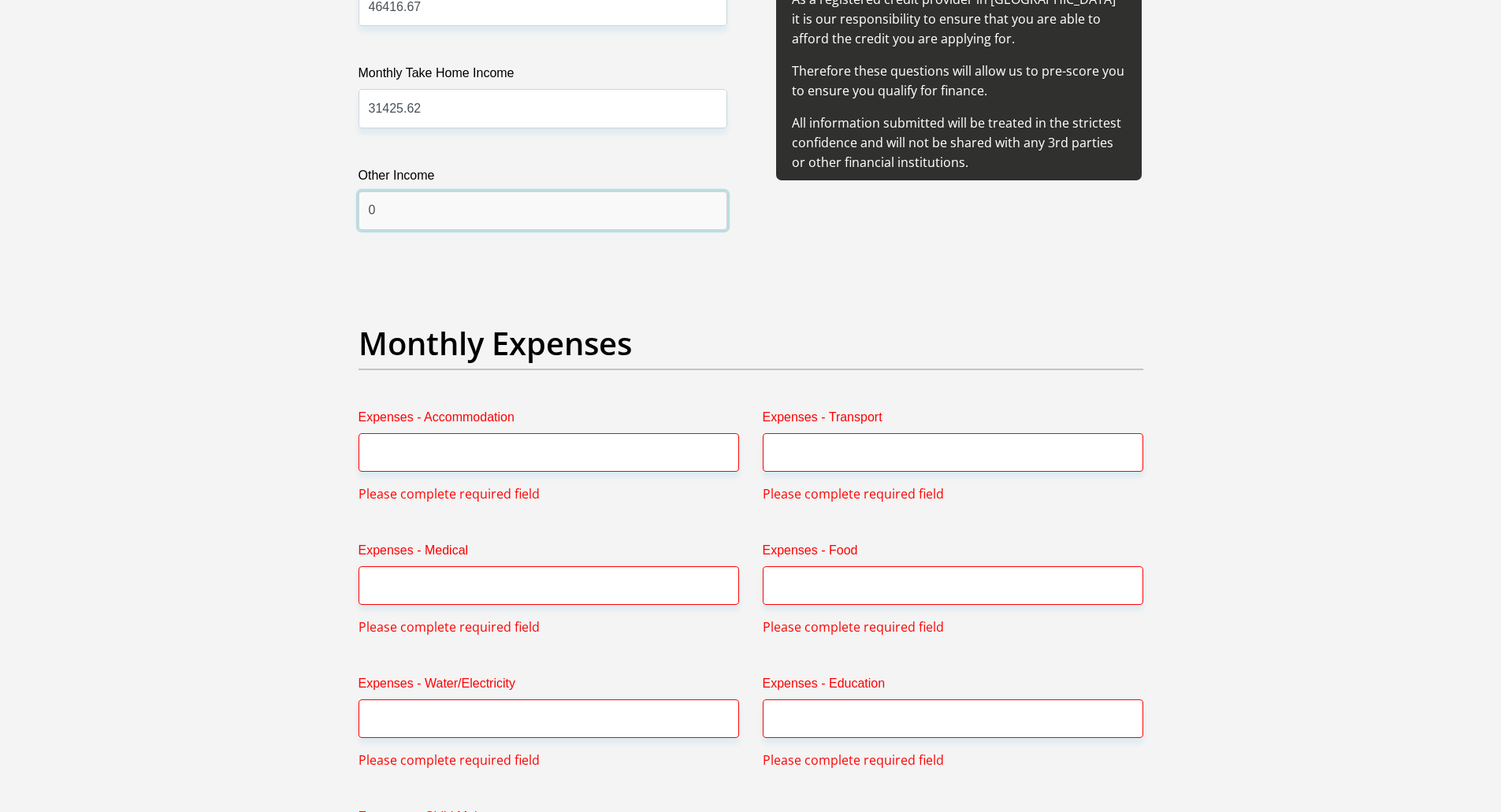
scroll to position [1974, 0]
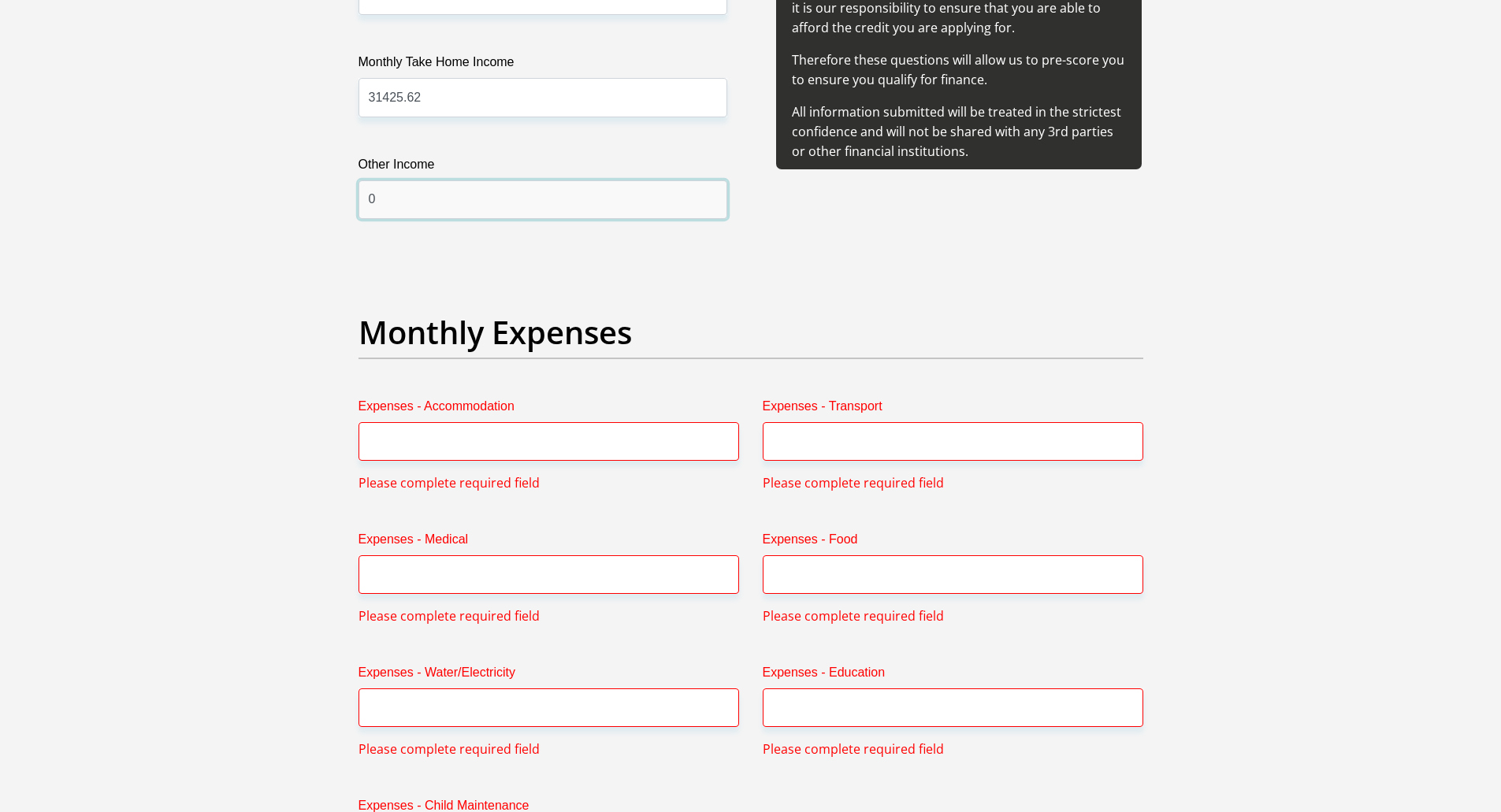
type input "0"
click at [542, 440] on input "Expenses - Accommodation" at bounding box center [548, 440] width 380 height 38
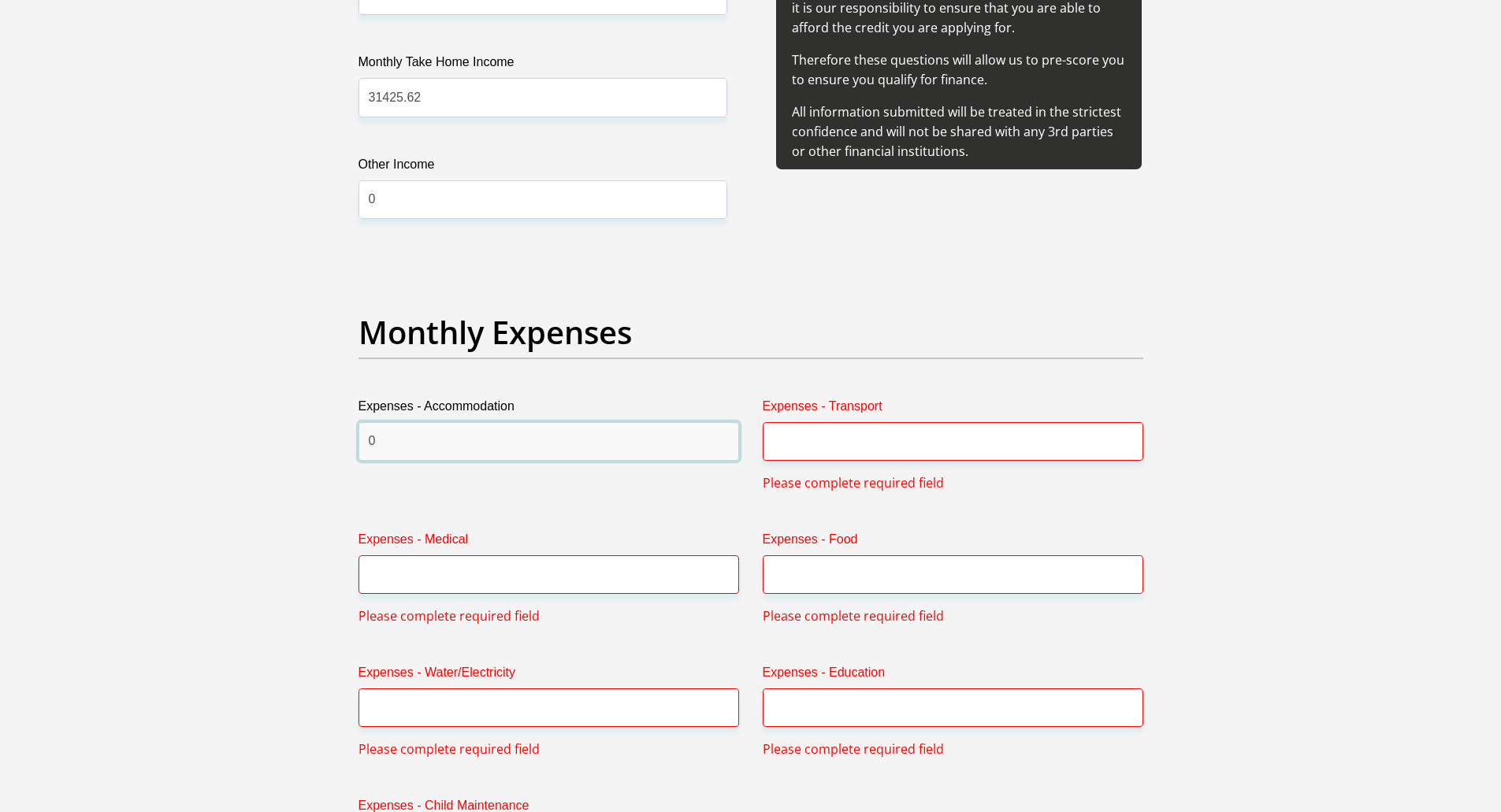
type input "0"
click at [891, 448] on input "Expenses - Transport" at bounding box center [953, 440] width 380 height 38
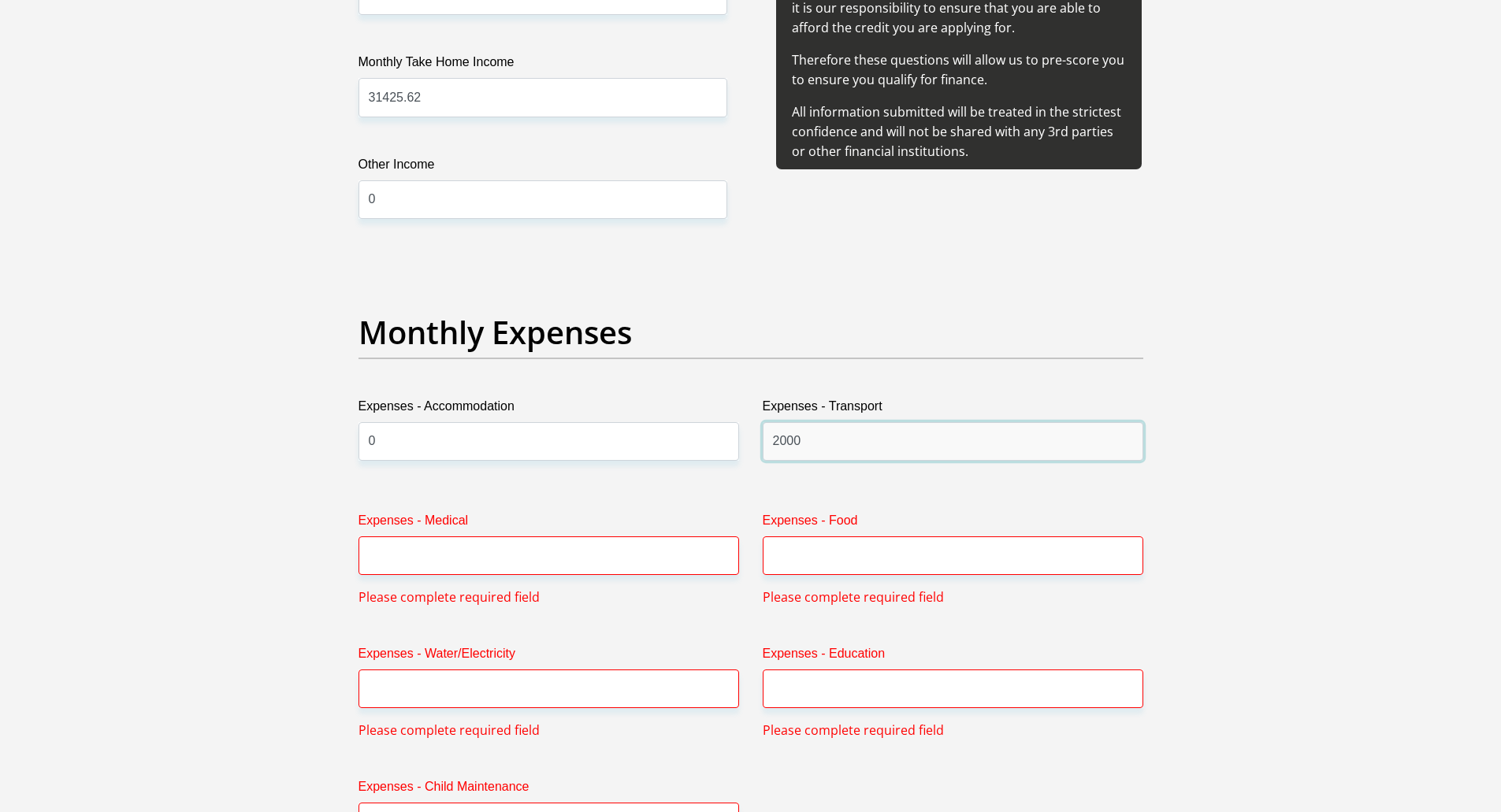
type input "2000"
click at [884, 553] on input "Expenses - Food" at bounding box center [953, 555] width 380 height 38
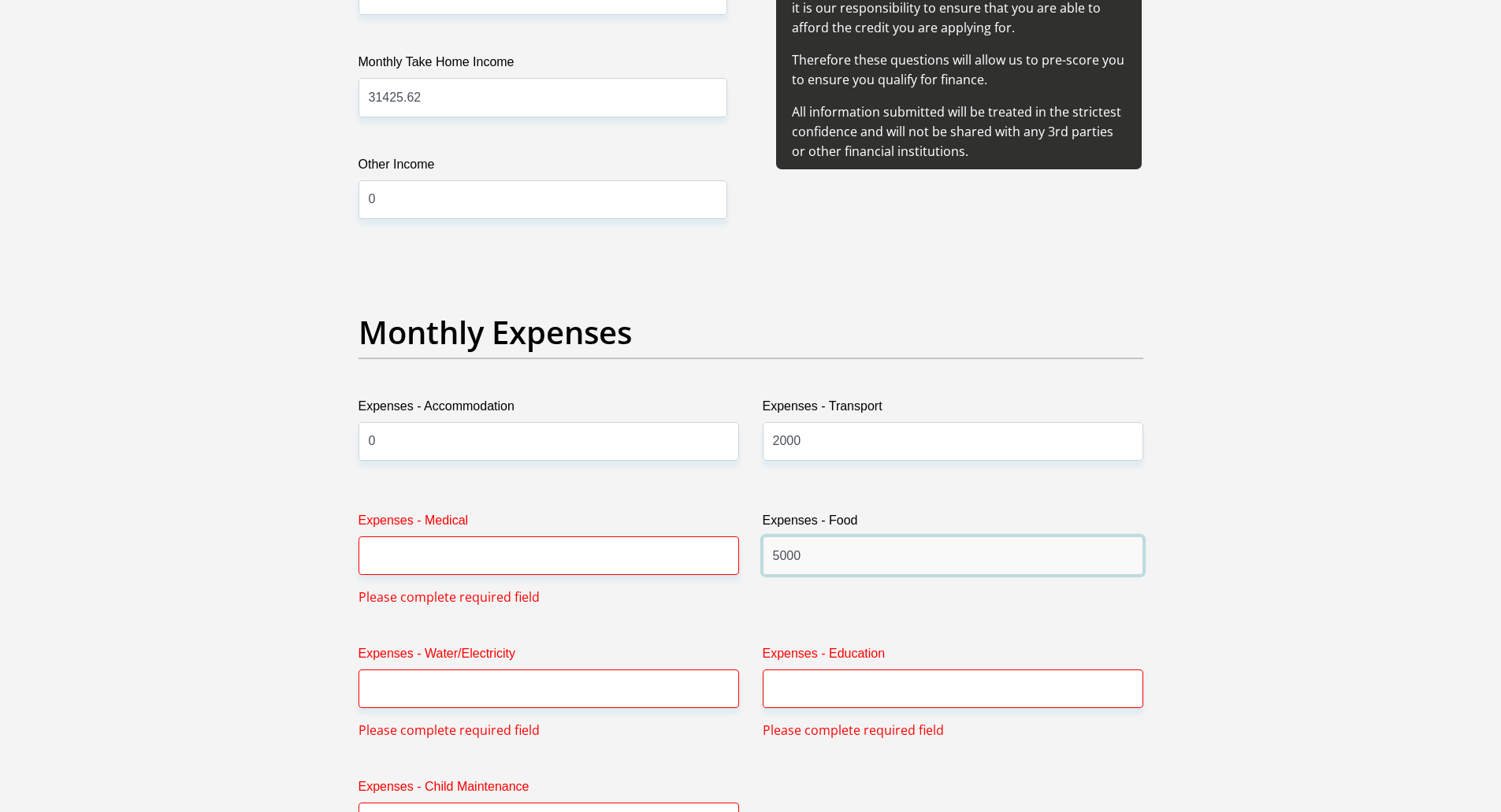
type input "5000"
click at [587, 554] on input "Expenses - Medical" at bounding box center [548, 555] width 380 height 38
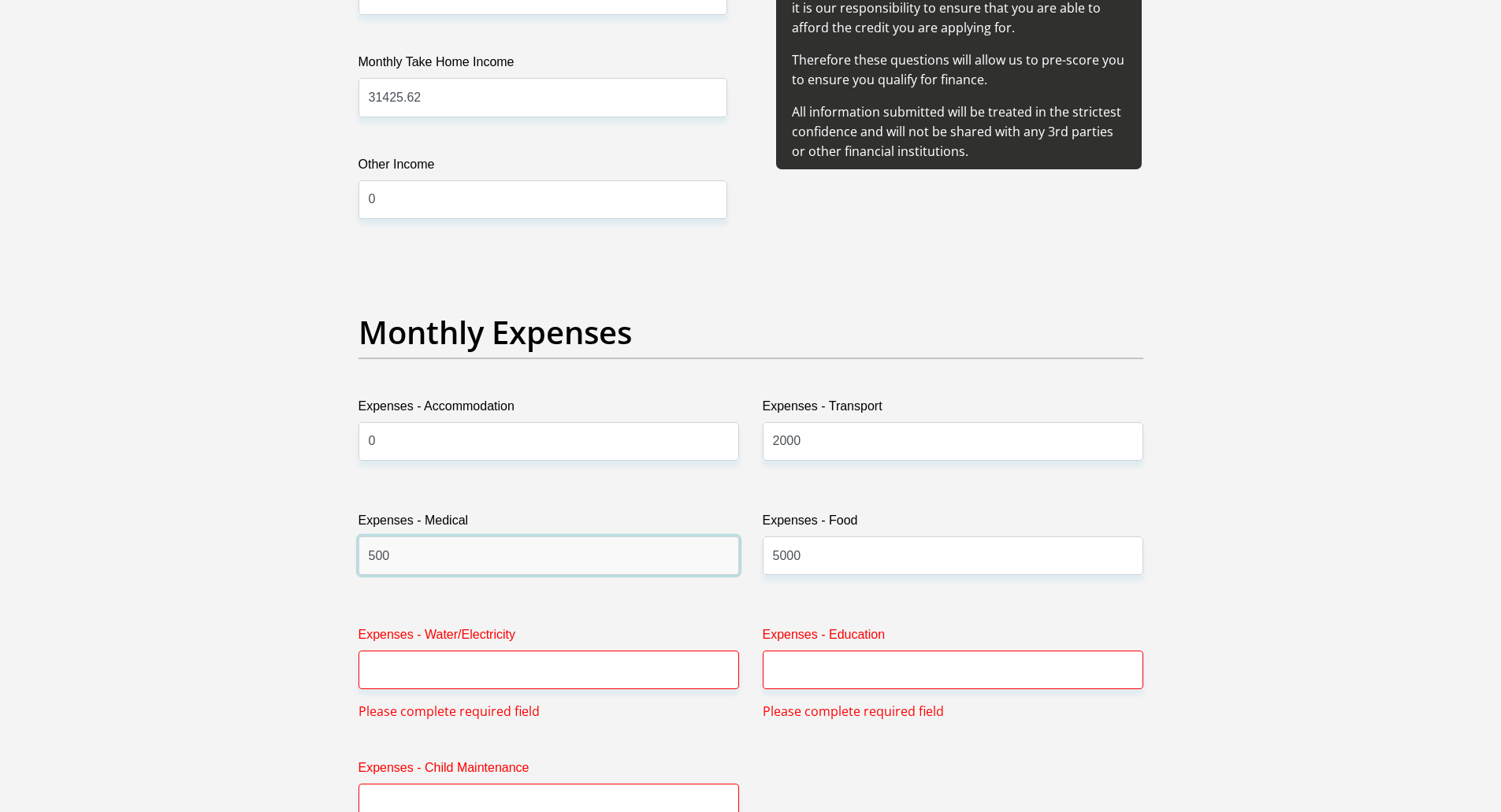
type input "500"
click at [516, 672] on input "Expenses - Water/Electricity" at bounding box center [548, 669] width 380 height 38
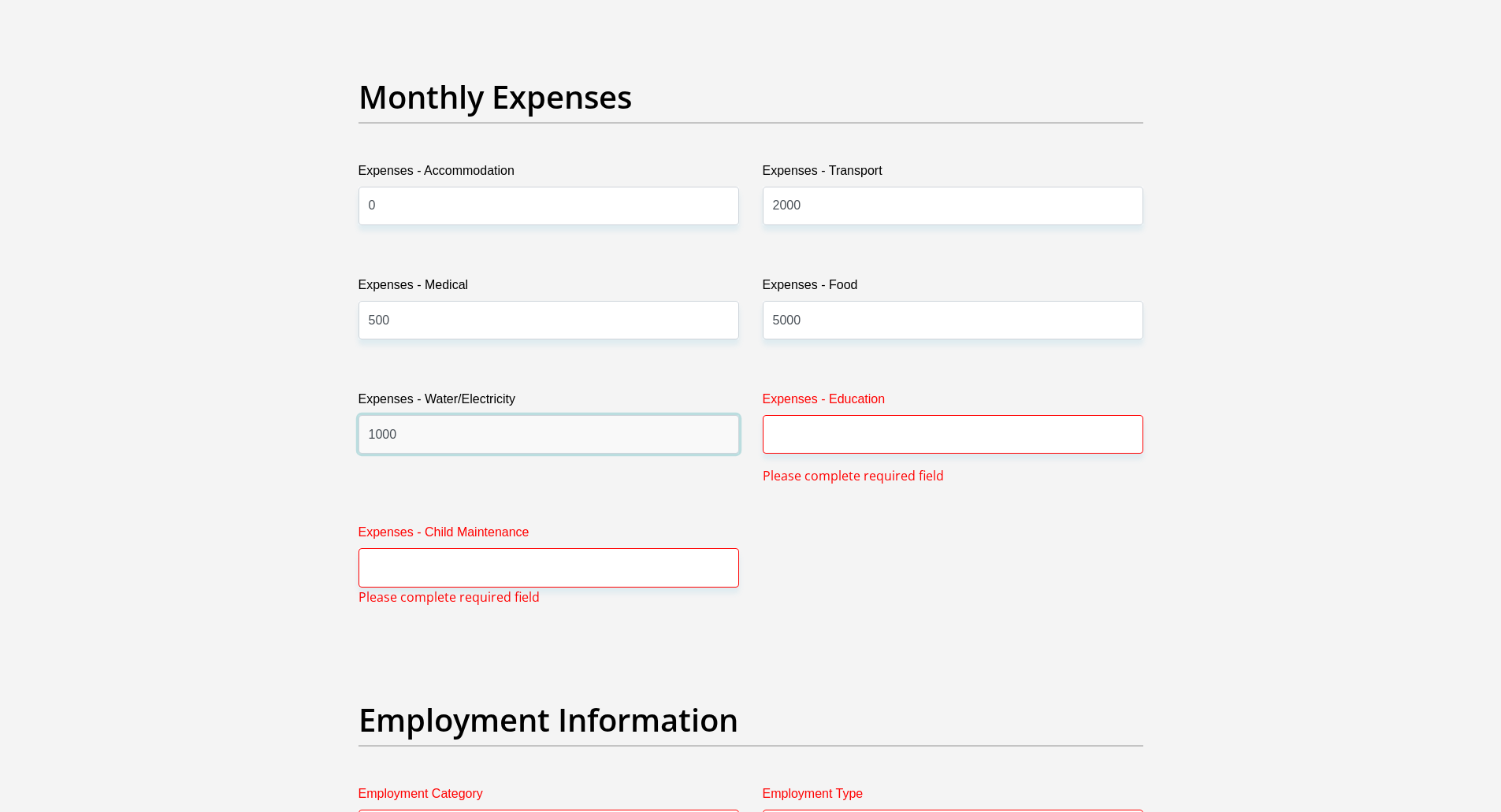
scroll to position [2211, 0]
type input "1000"
click at [887, 432] on input "Expenses - Education" at bounding box center [953, 433] width 380 height 38
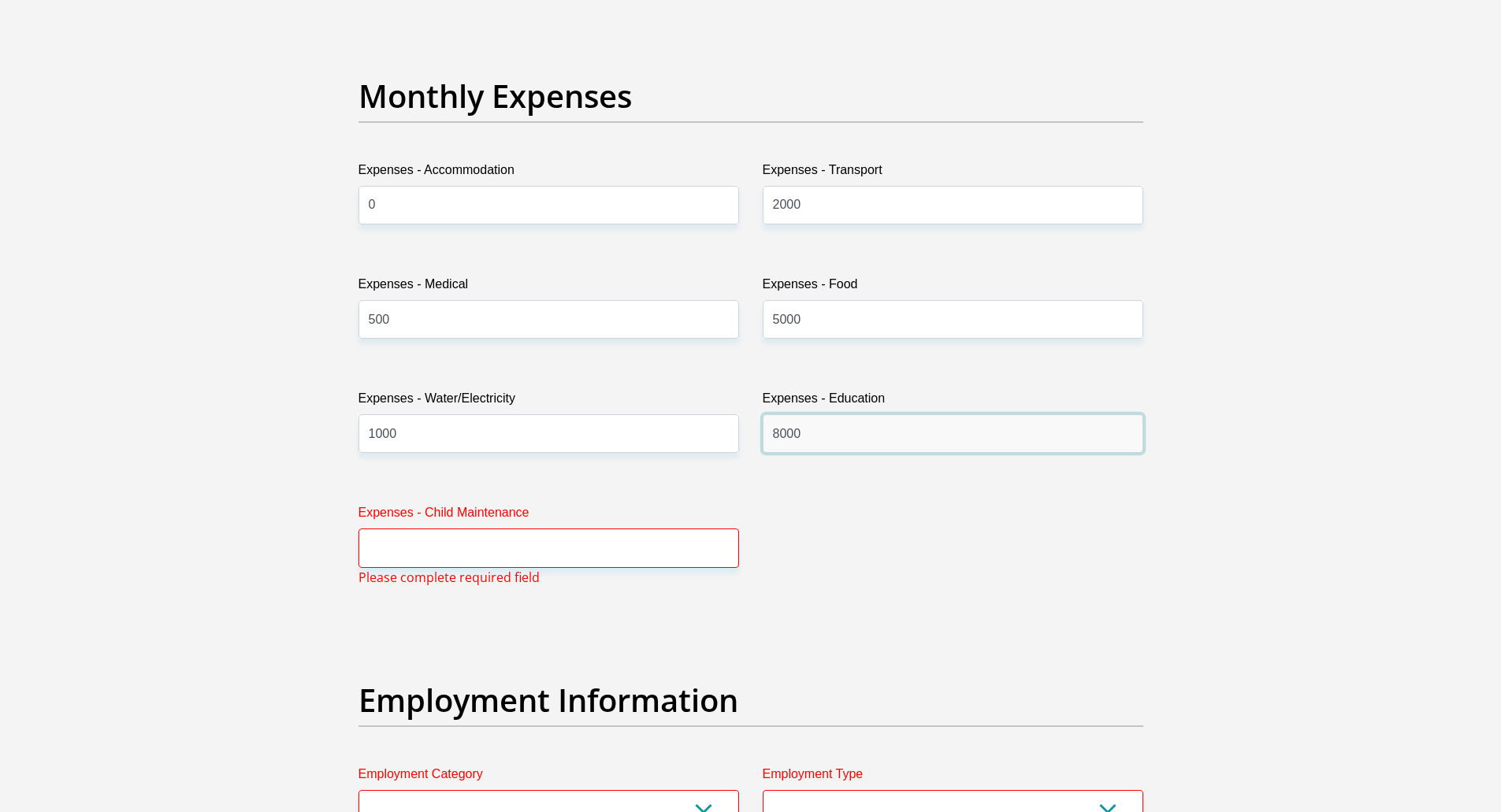
type input "8000"
click at [441, 572] on span "Please complete required field" at bounding box center [448, 577] width 181 height 19
click at [453, 543] on input "Expenses - Child Maintenance" at bounding box center [548, 547] width 380 height 38
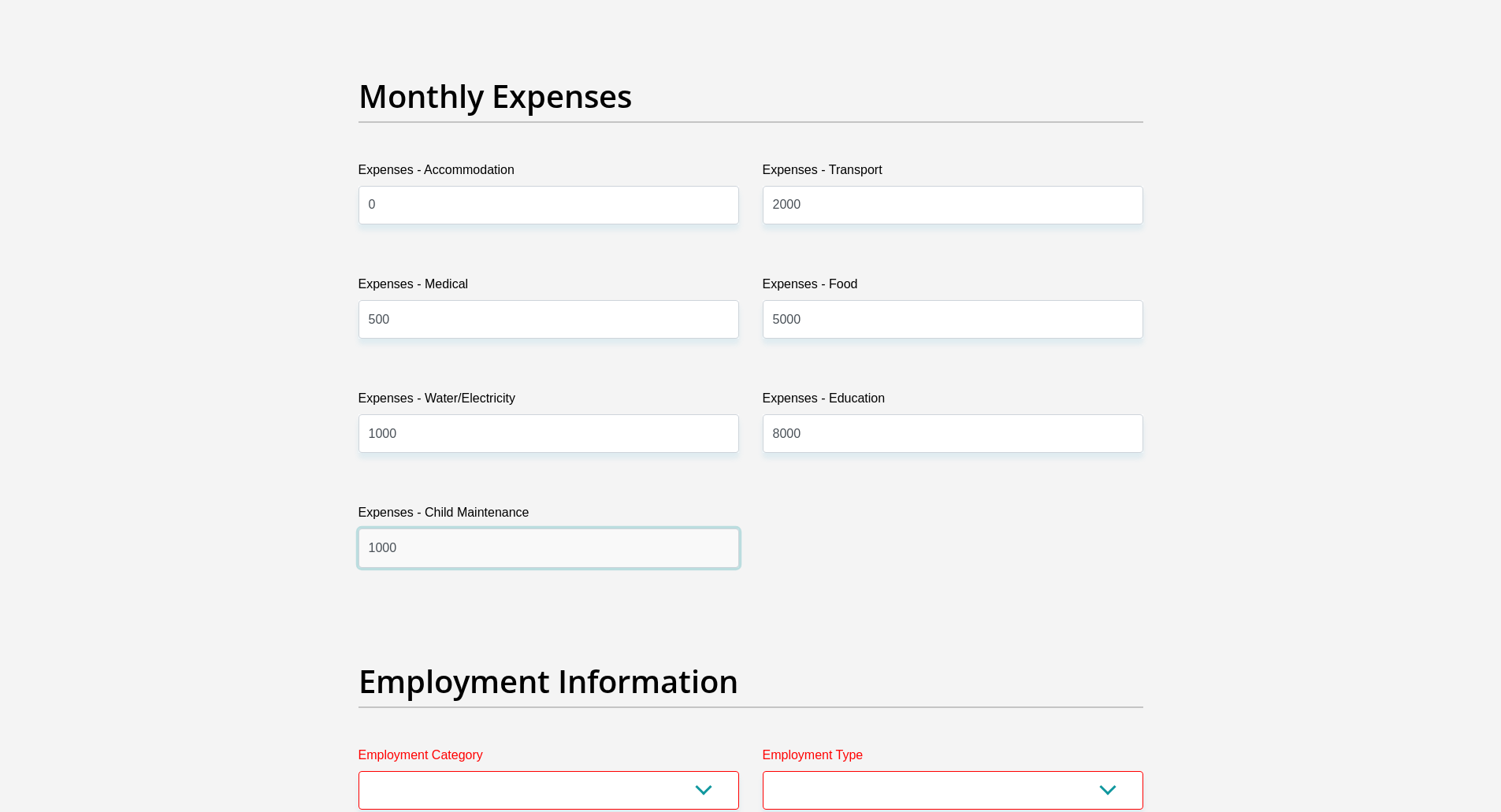
drag, startPoint x: 412, startPoint y: 541, endPoint x: 216, endPoint y: 552, distance: 196.3
click at [219, 551] on section "Personal Details Title Mr Ms Mrs Dr [PERSON_NAME] First Name Marieke Surname [P…" at bounding box center [750, 669] width 1501 height 5621
type input "0"
click at [964, 404] on label "Expenses - Education" at bounding box center [953, 401] width 380 height 25
click at [762, 414] on input "8000" at bounding box center [953, 433] width 380 height 38
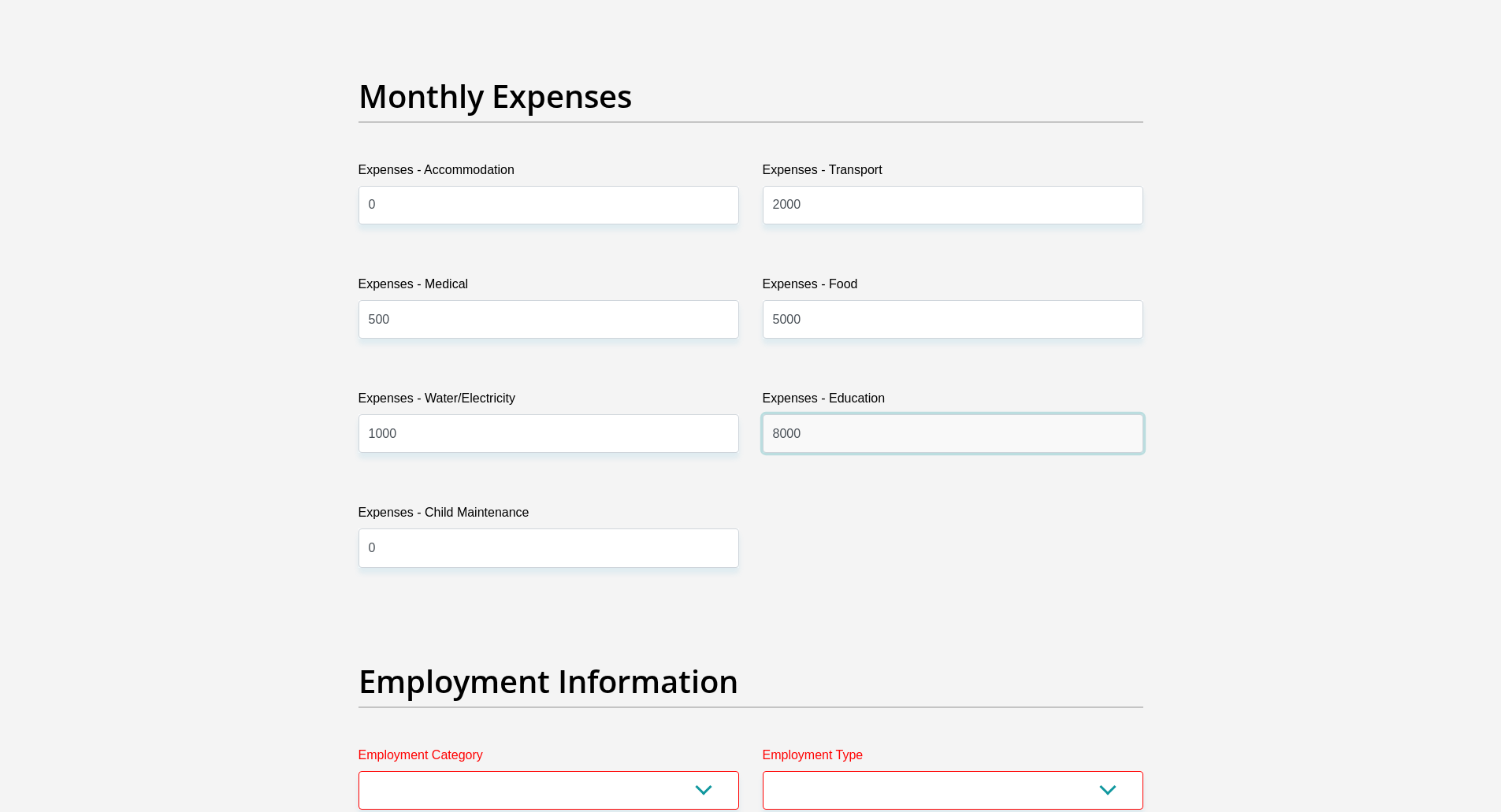
drag, startPoint x: 820, startPoint y: 441, endPoint x: 687, endPoint y: 449, distance: 133.2
click at [688, 447] on div "Title Mr Ms Mrs Dr [PERSON_NAME] First Name Marieke Surname [PERSON_NAME] ID Nu…" at bounding box center [750, 664] width 808 height 5256
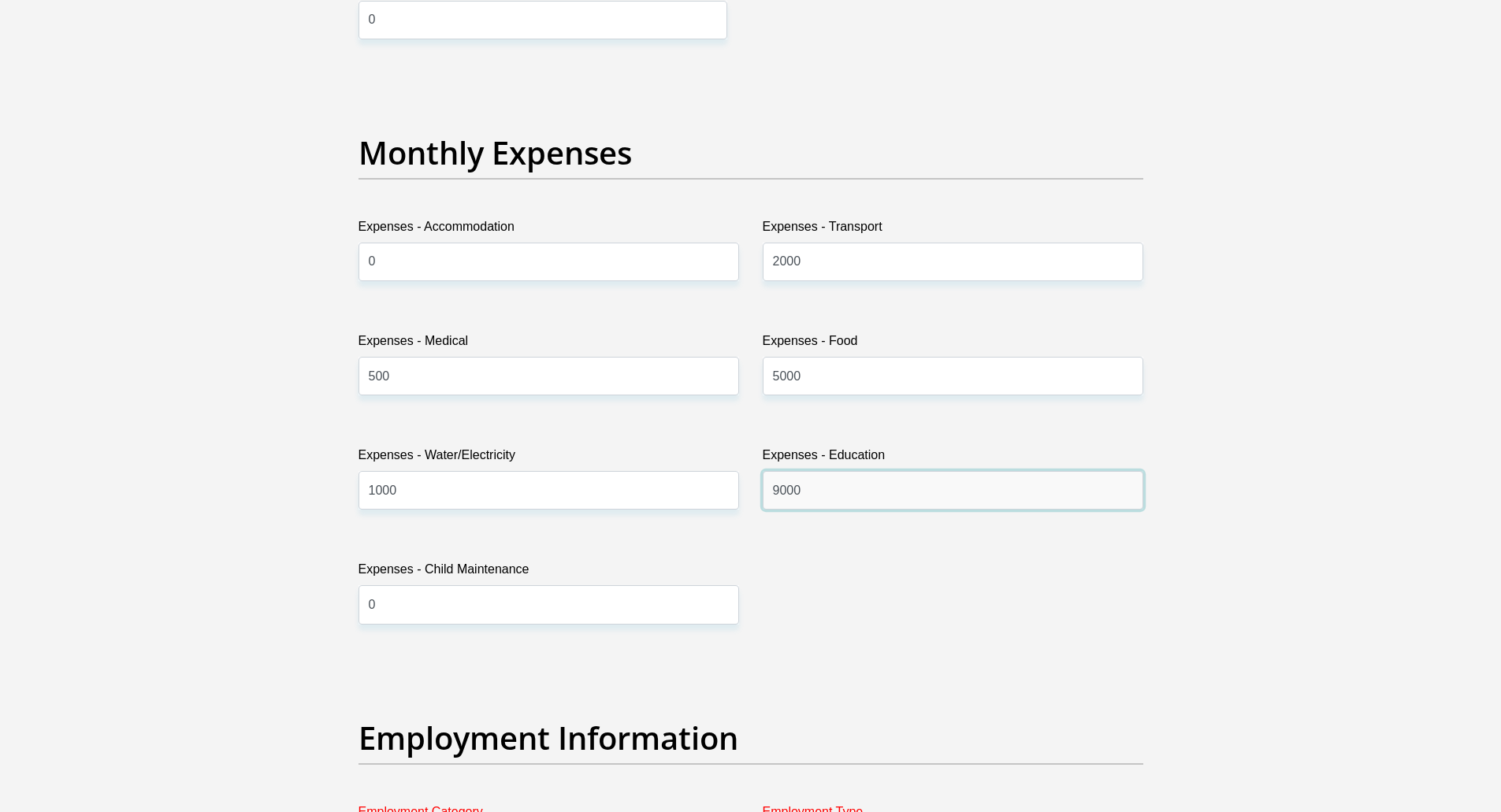
scroll to position [2605, 0]
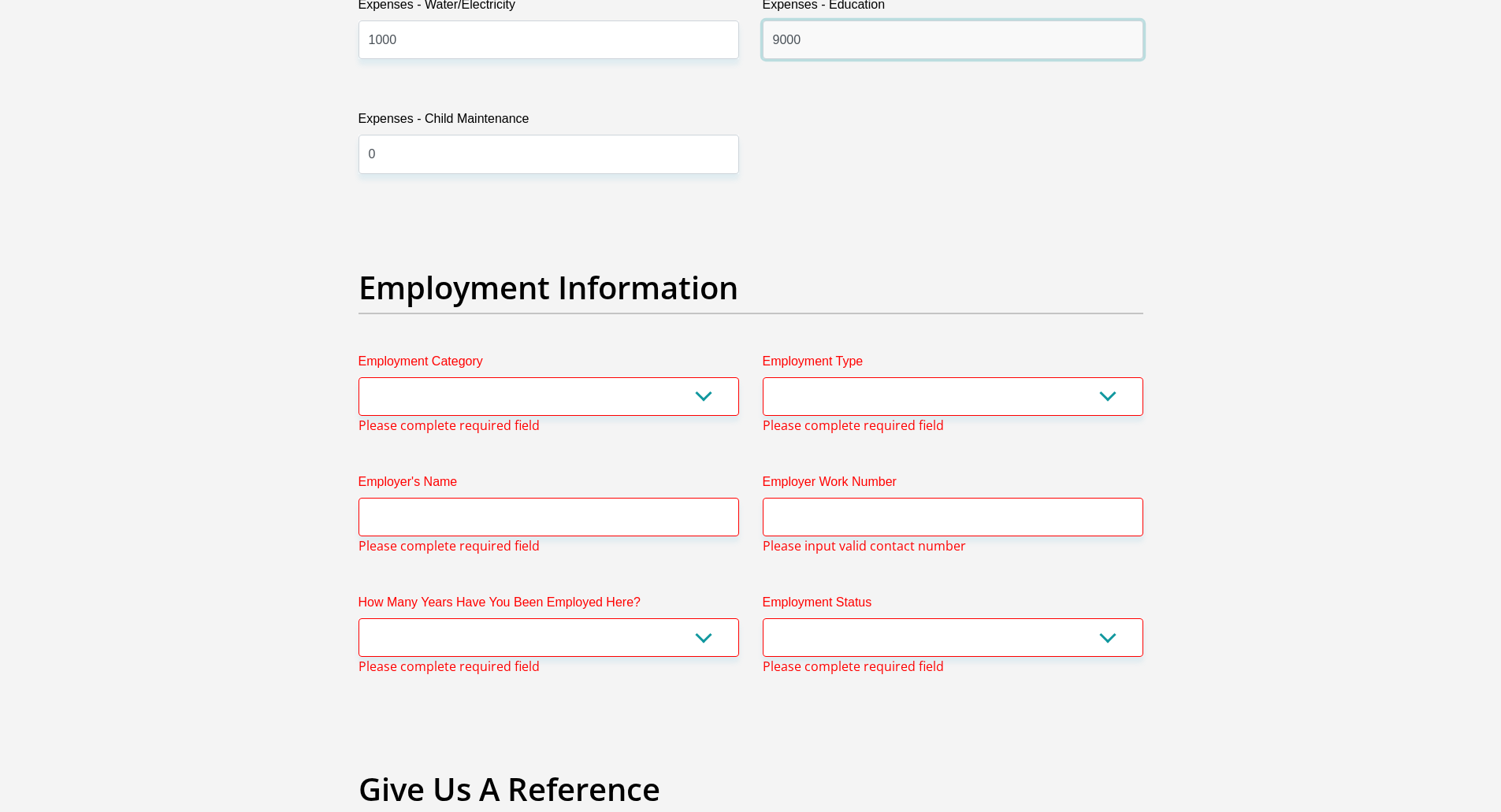
type input "9000"
click at [542, 404] on select "AGRICULTURE ALCOHOL & TOBACCO CONSTRUCTION MATERIALS METALLURGY EQUIPMENT FOR R…" at bounding box center [548, 396] width 380 height 38
click at [426, 401] on select "AGRICULTURE ALCOHOL & TOBACCO CONSTRUCTION MATERIALS METALLURGY EQUIPMENT FOR R…" at bounding box center [548, 396] width 380 height 38
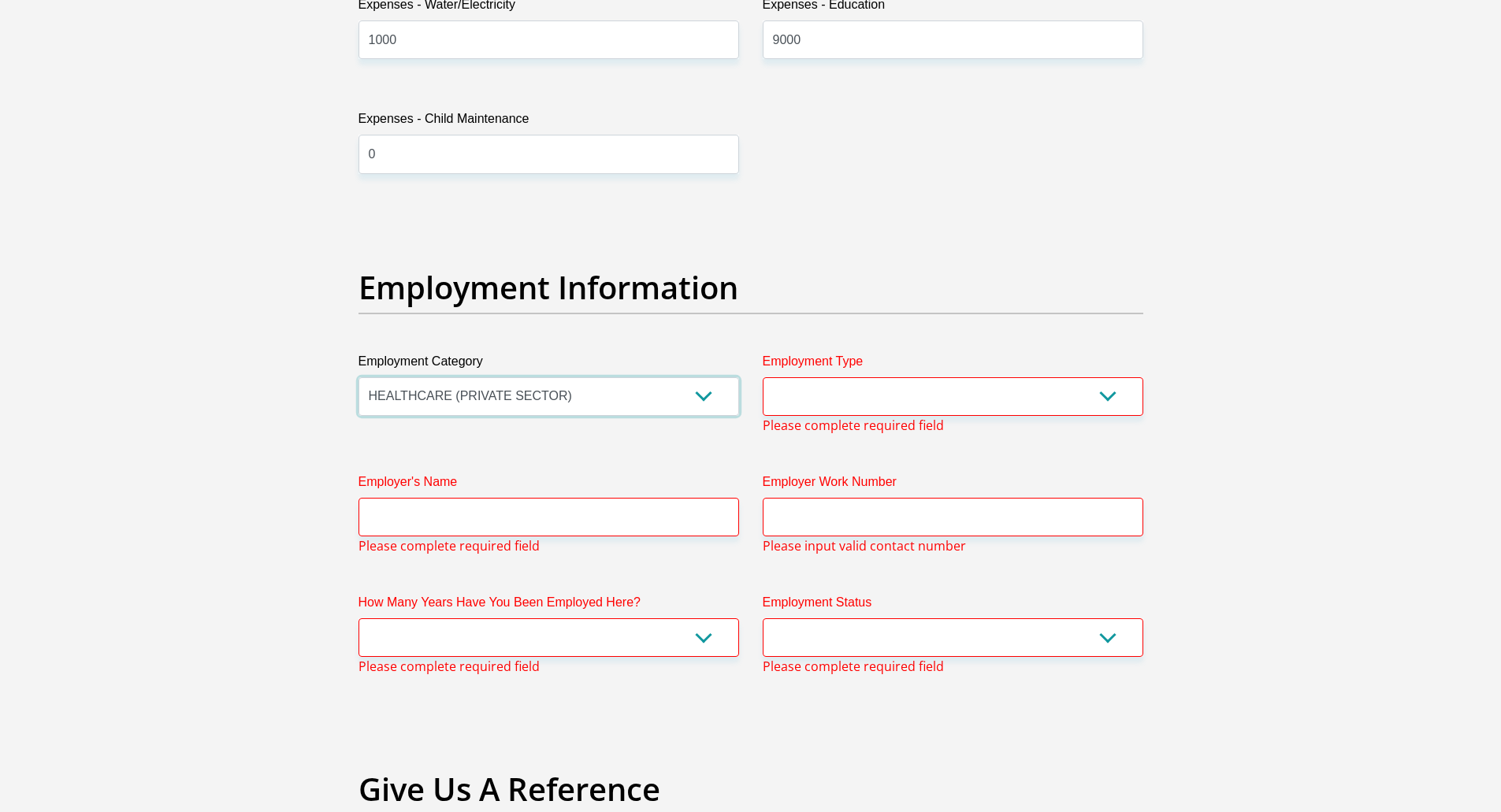
click at [605, 397] on select "AGRICULTURE ALCOHOL & TOBACCO CONSTRUCTION MATERIALS METALLURGY EQUIPMENT FOR R…" at bounding box center [548, 396] width 380 height 38
select select "17"
click at [358, 378] on select "AGRICULTURE ALCOHOL & TOBACCO CONSTRUCTION MATERIALS METALLURGY EQUIPMENT FOR R…" at bounding box center [548, 396] width 380 height 38
click at [812, 391] on select "College/Lecturer Craft Seller Creative Driver Executive Farmer Forces - Non Com…" at bounding box center [953, 396] width 380 height 38
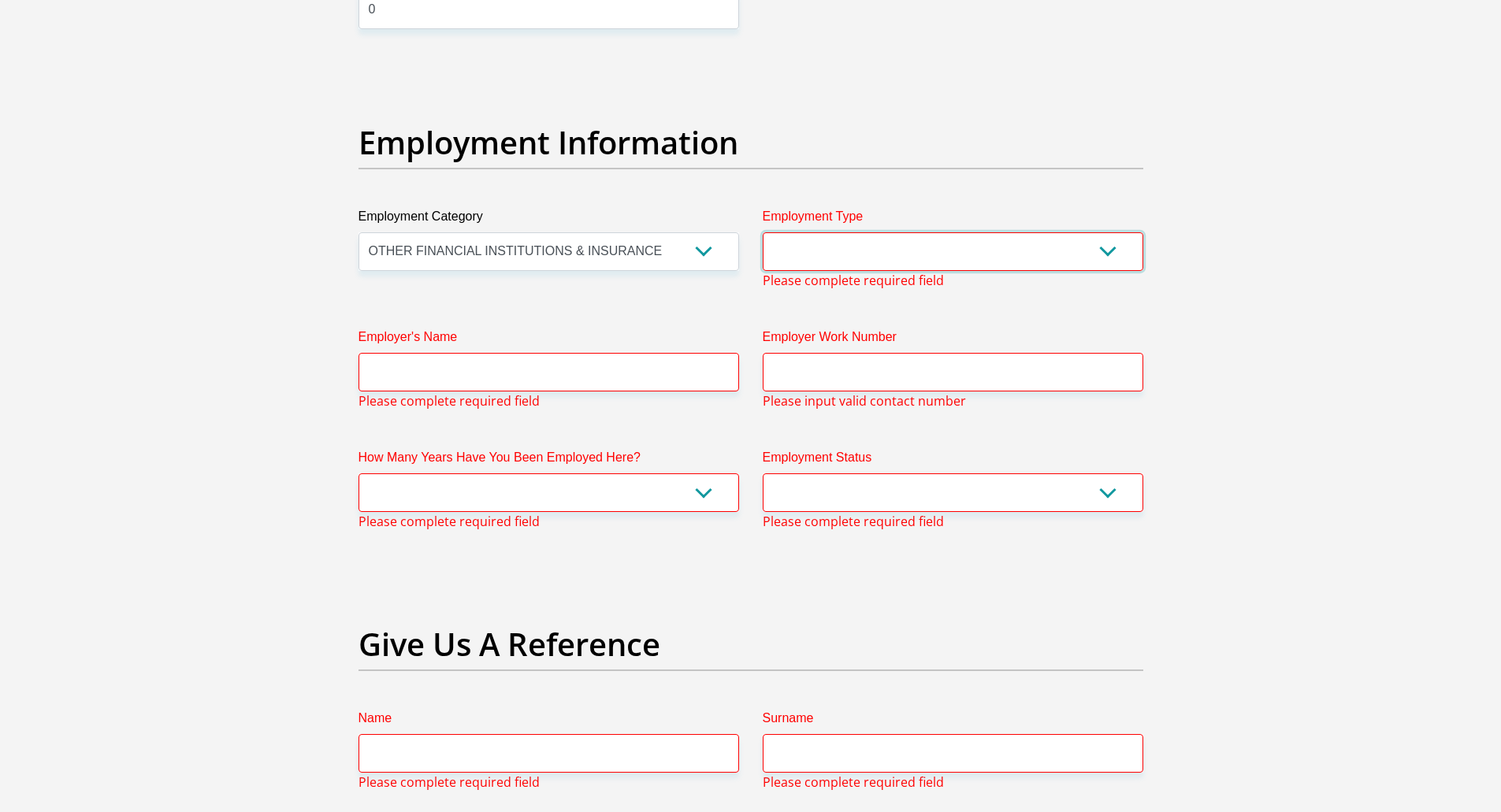
scroll to position [2447, 0]
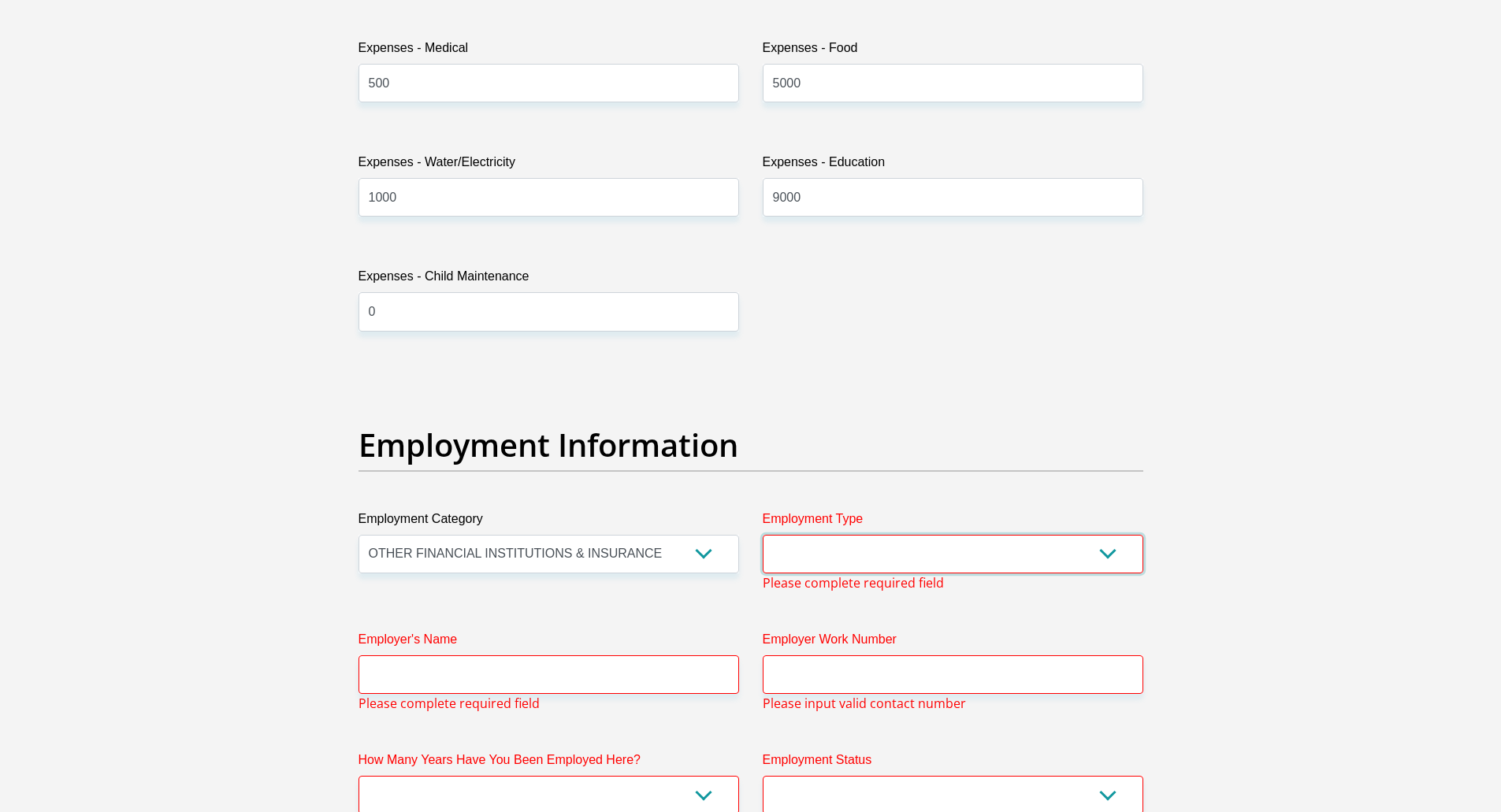
click at [808, 547] on select "College/Lecturer Craft Seller Creative Driver Executive Farmer Forces - Non Com…" at bounding box center [953, 553] width 380 height 38
select select "Licenced Professional"
click at [762, 535] on select "College/Lecturer Craft Seller Creative Driver Executive Farmer Forces - Non Com…" at bounding box center [953, 553] width 380 height 38
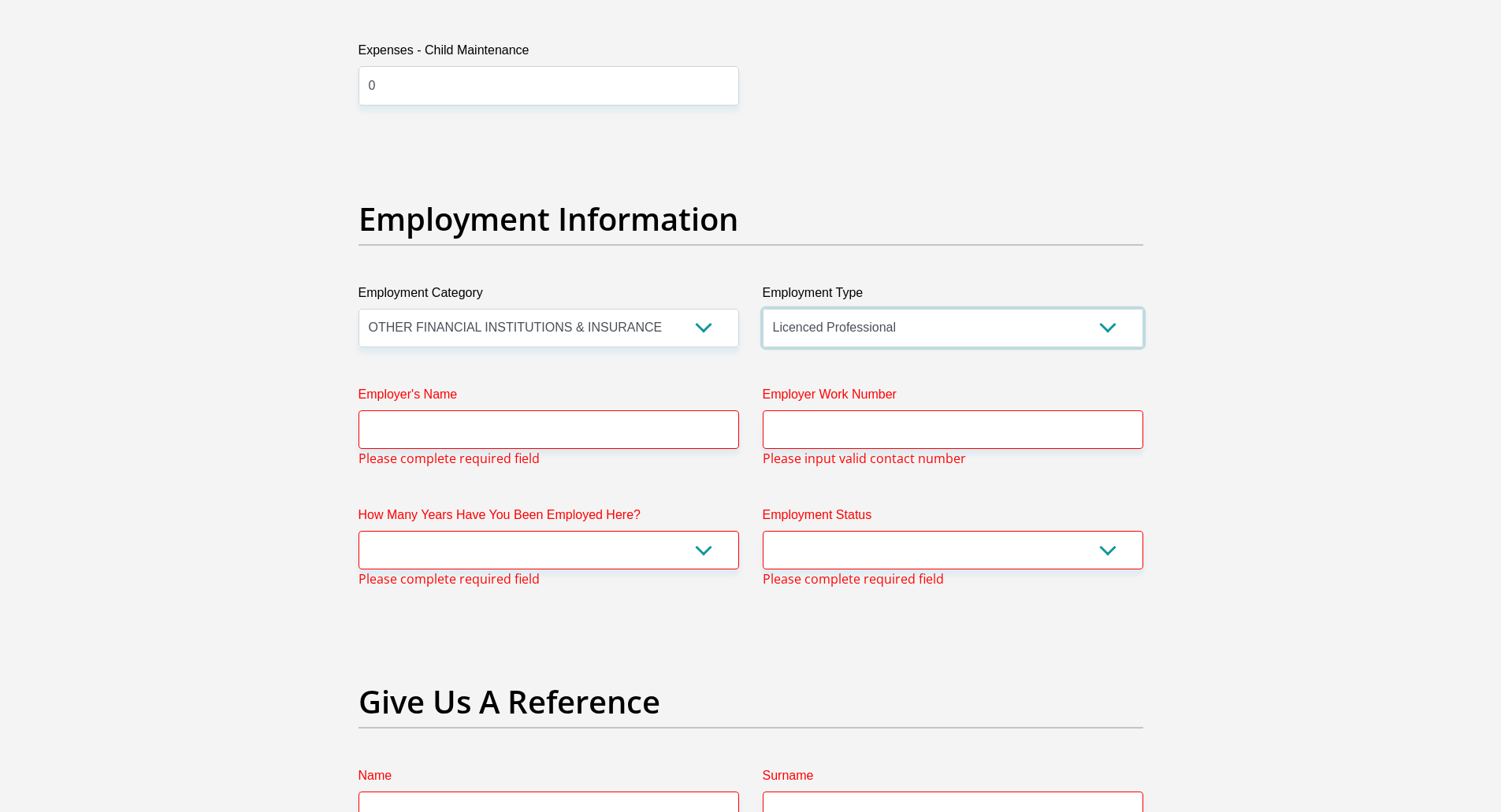
scroll to position [2684, 0]
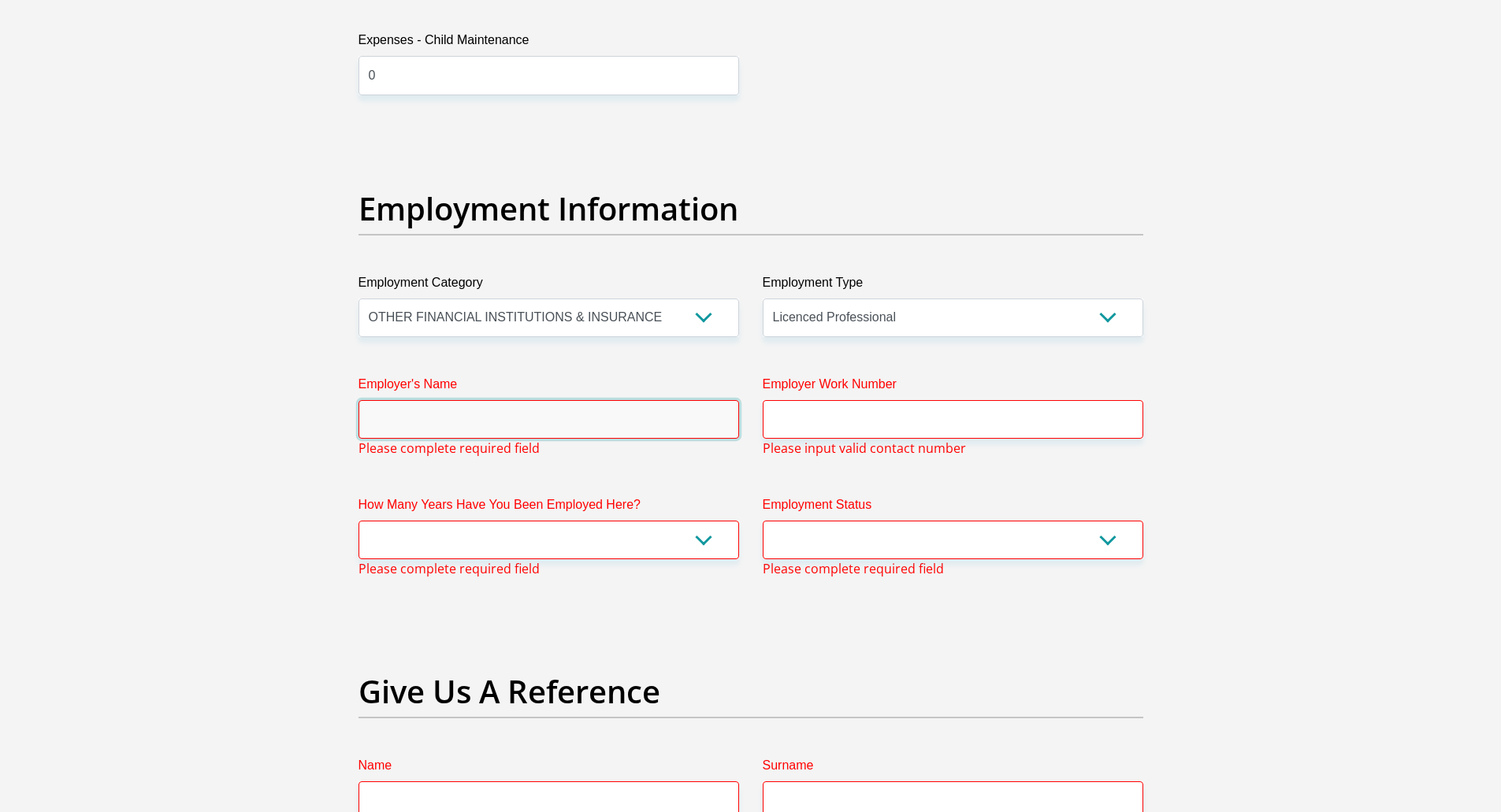
click at [489, 410] on input "Employer's Name" at bounding box center [548, 418] width 380 height 38
type input "PwC"
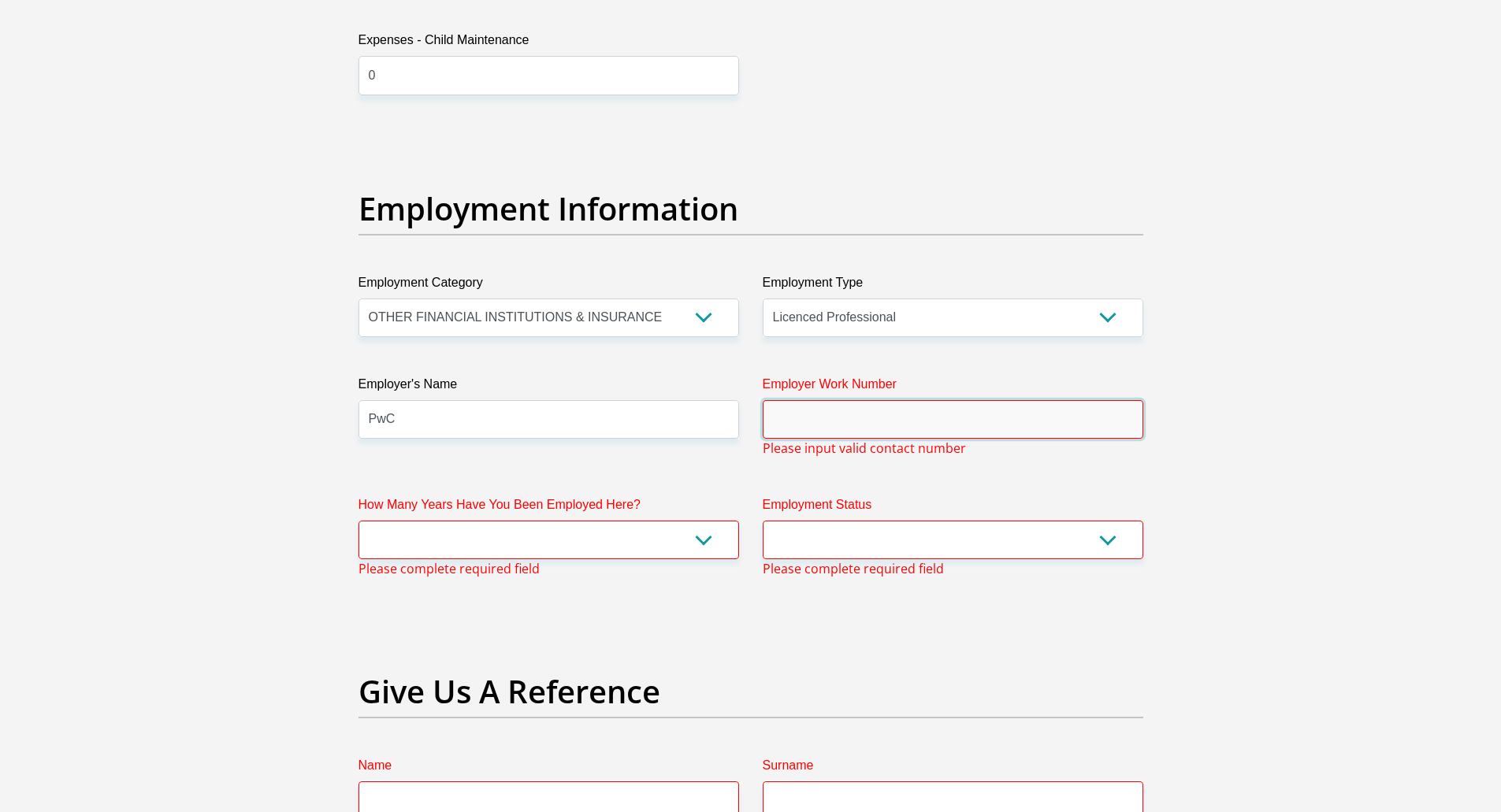
click at [975, 426] on input "Employer Work Number" at bounding box center [953, 418] width 380 height 38
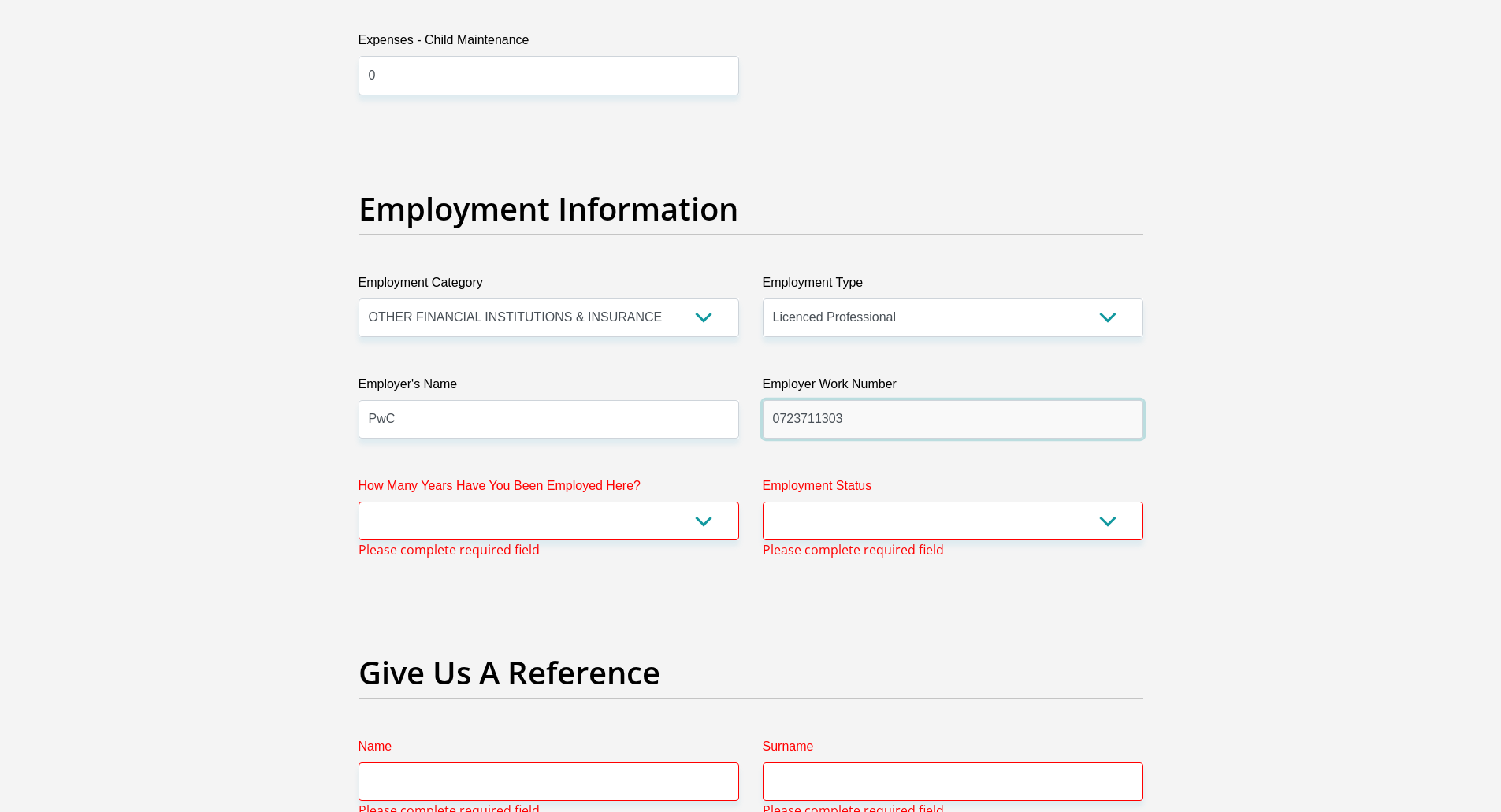
type input "0723711303"
click at [514, 535] on select "less than 1 year 1-3 years 3-5 years 5+ years" at bounding box center [548, 520] width 380 height 38
select select "60"
click at [358, 501] on select "less than 1 year 1-3 years 3-5 years 5+ years" at bounding box center [548, 520] width 380 height 38
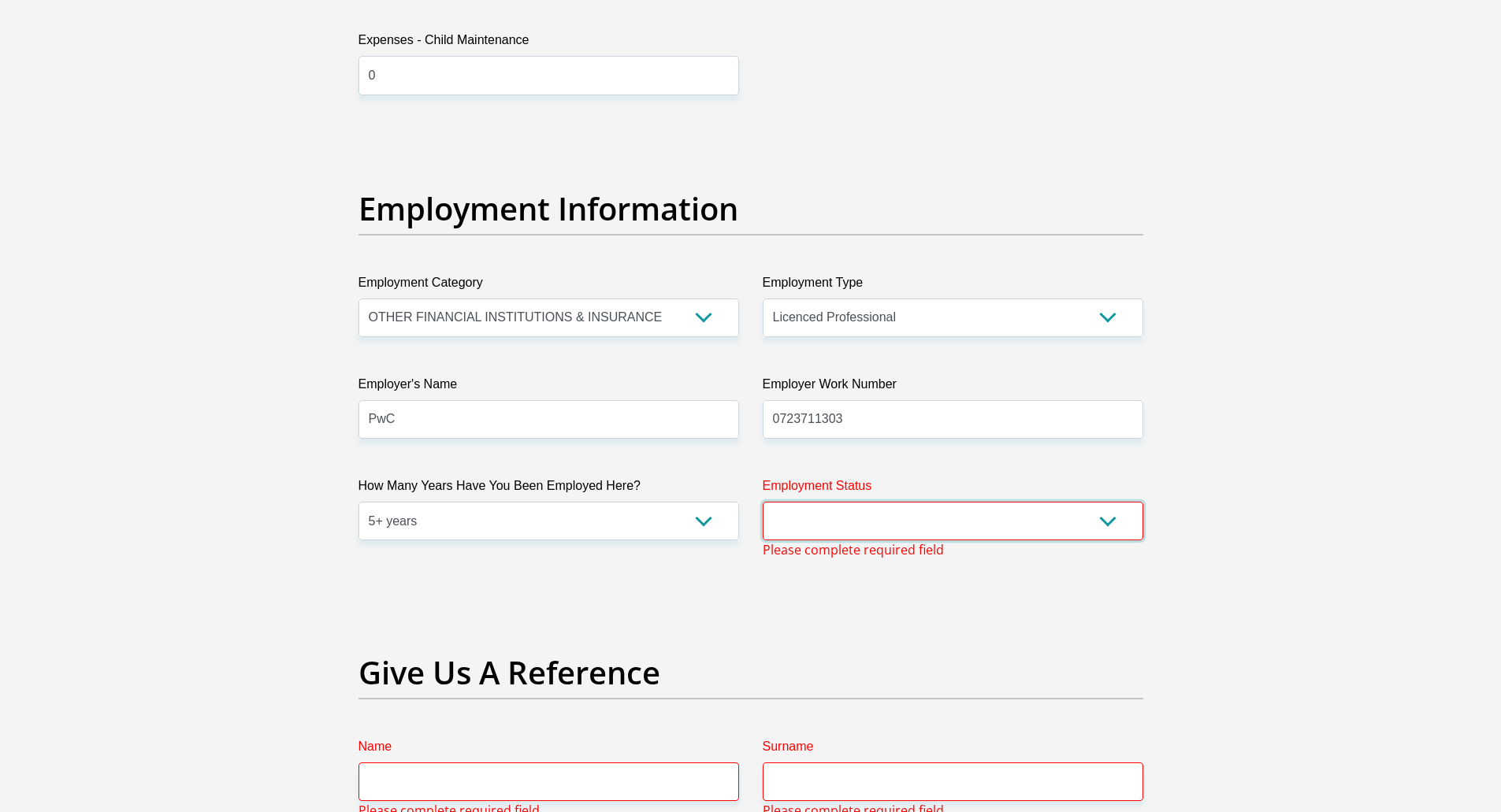
click at [917, 524] on select "Permanent/Full-time Part-time/Casual [DEMOGRAPHIC_DATA] Worker Self-Employed Ho…" at bounding box center [953, 520] width 380 height 38
select select "1"
click at [762, 501] on select "Permanent/Full-time Part-time/Casual [DEMOGRAPHIC_DATA] Worker Self-Employed Ho…" at bounding box center [953, 520] width 380 height 38
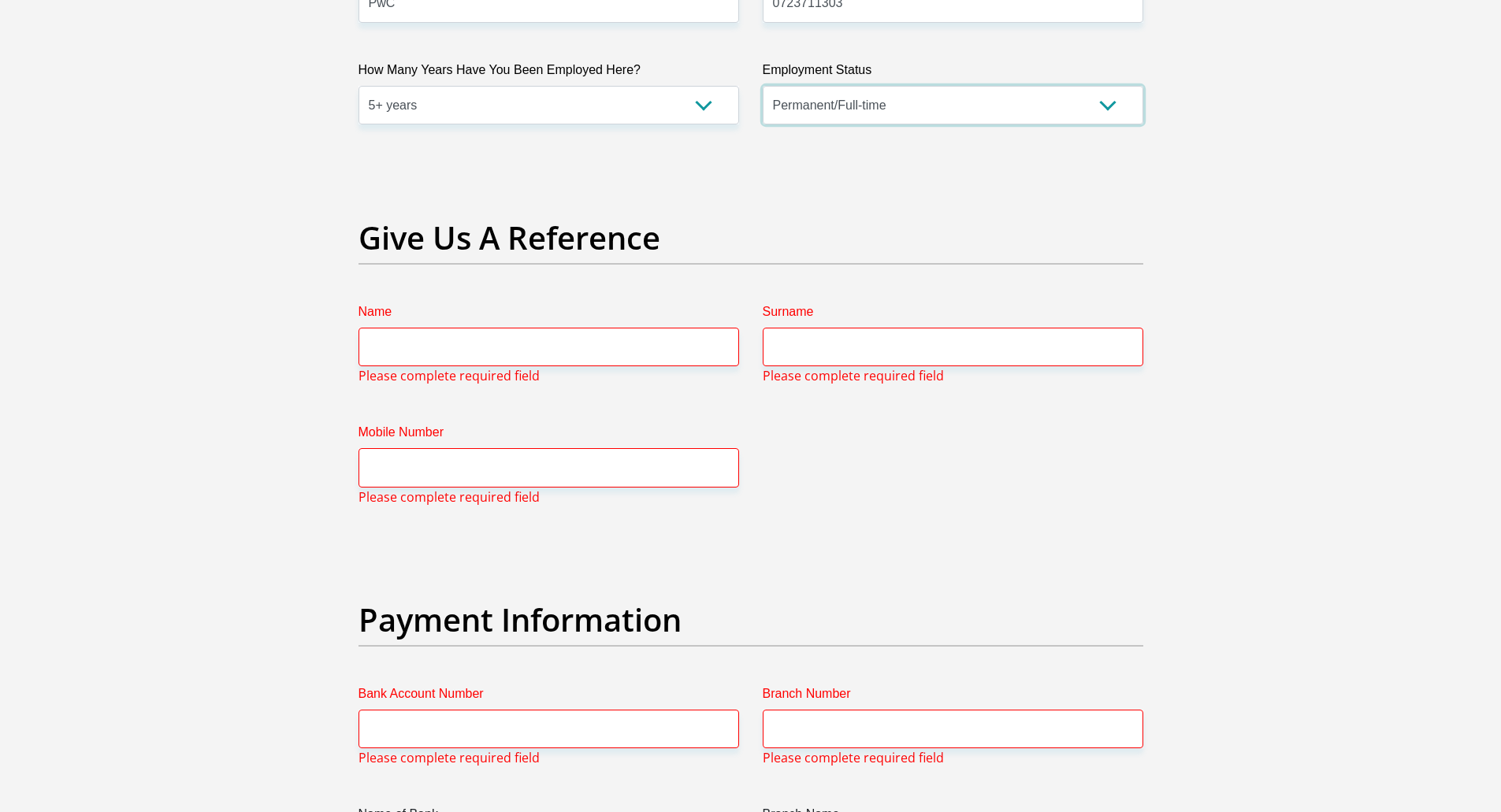
scroll to position [3156, 0]
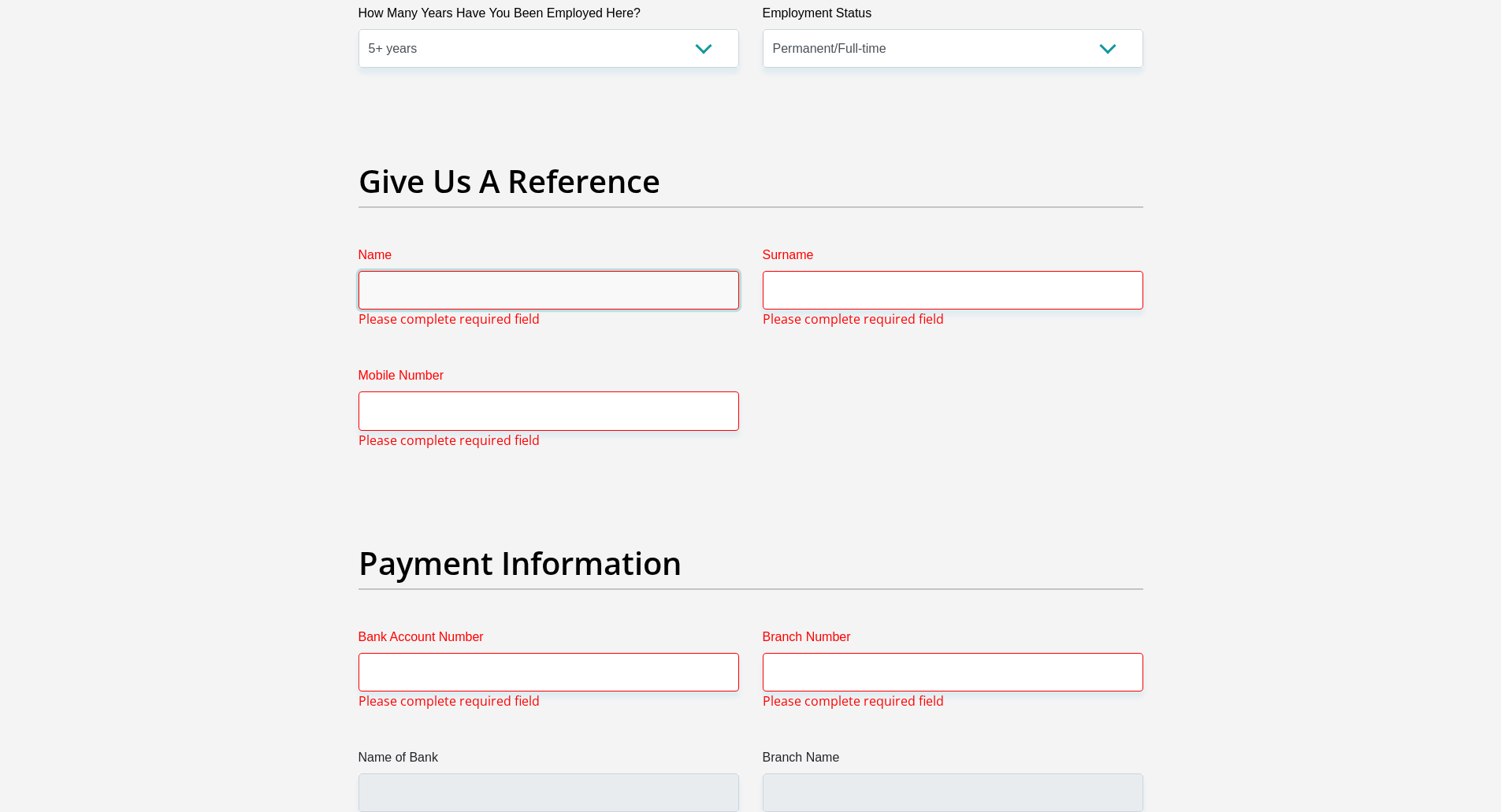
click at [432, 296] on input "Name" at bounding box center [548, 289] width 380 height 38
type input "[PERSON_NAME]"
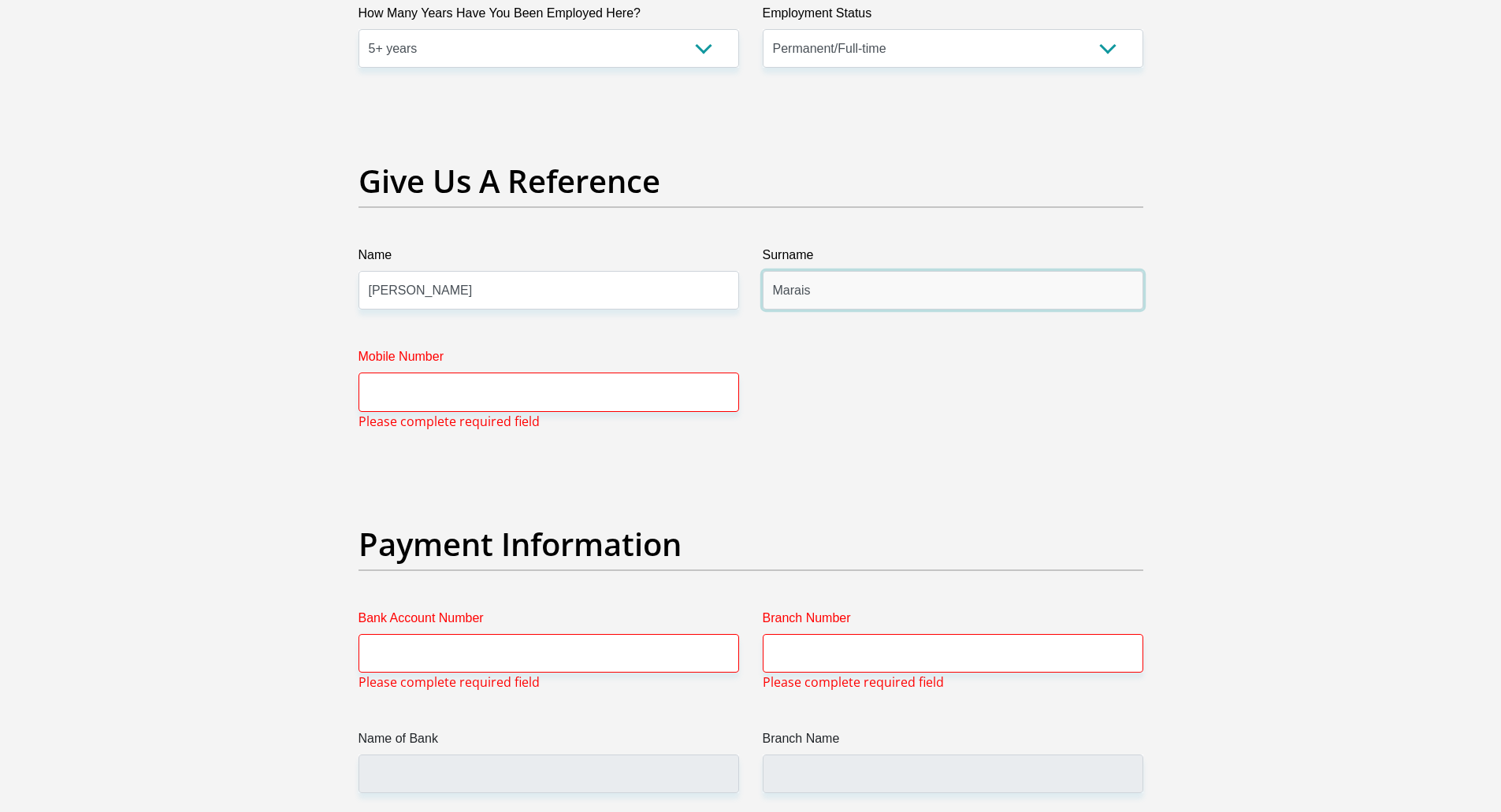
type input "Marais"
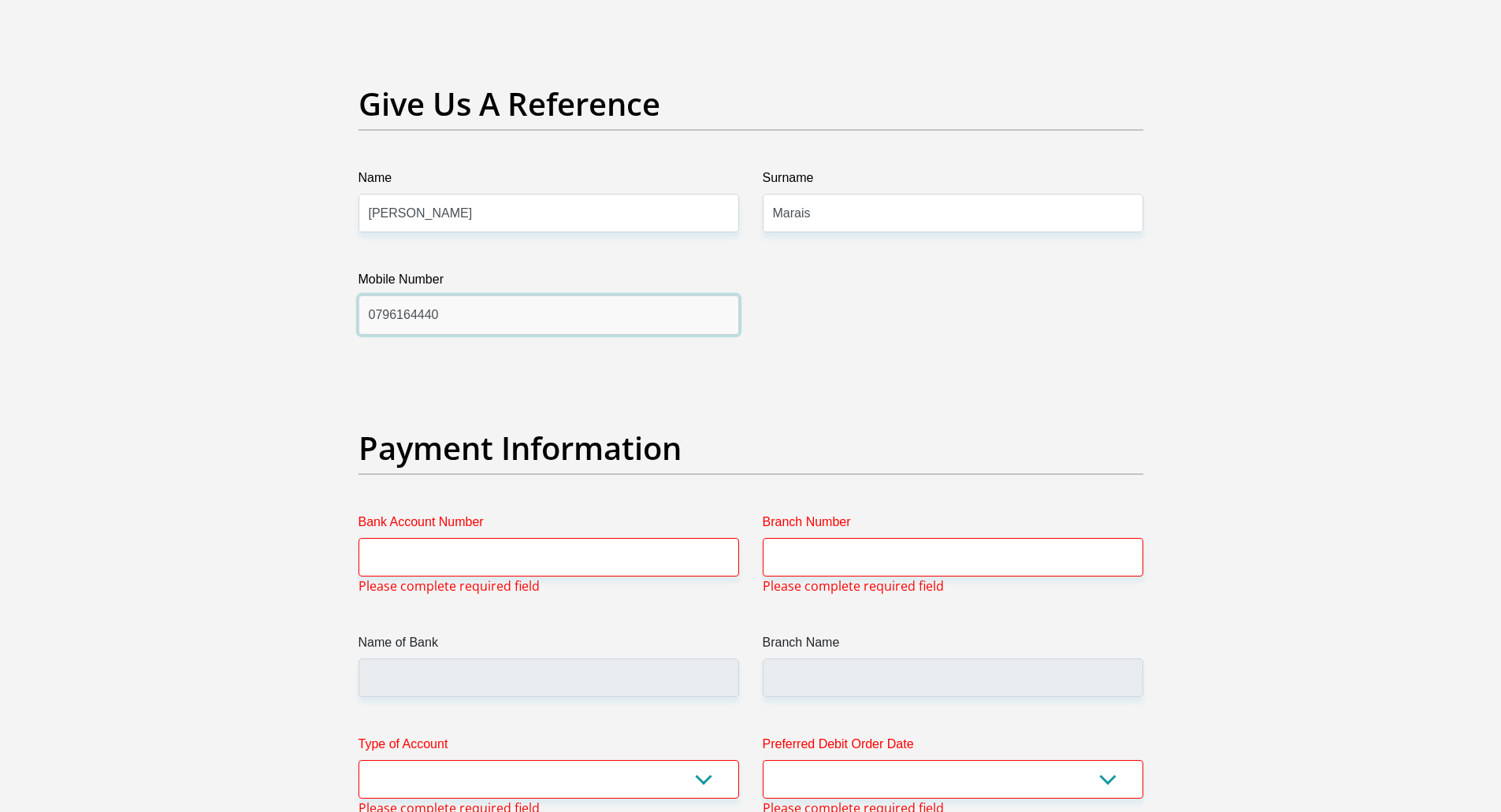
scroll to position [3471, 0]
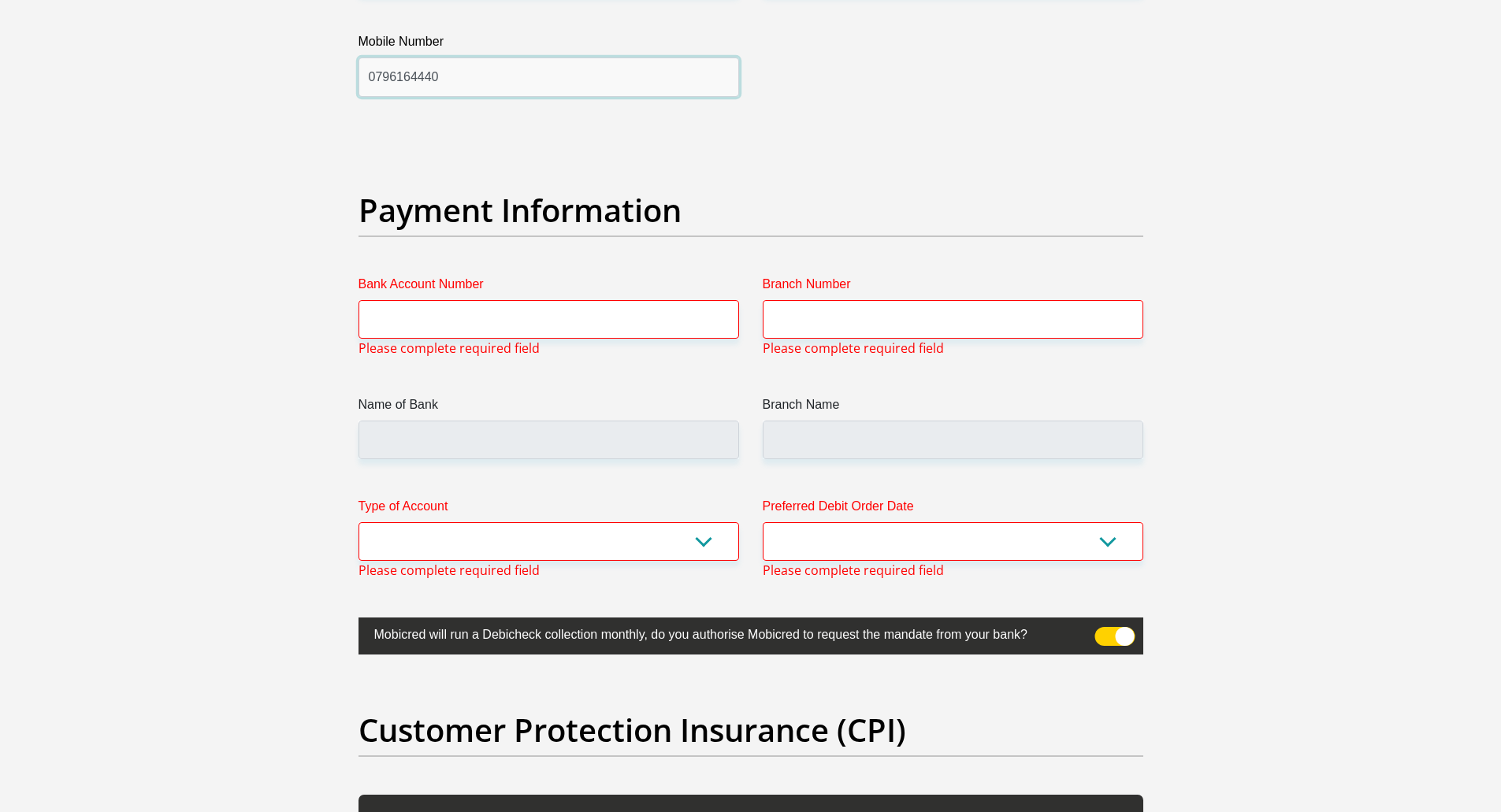
type input "0796164440"
click at [508, 306] on input "Bank Account Number" at bounding box center [548, 319] width 380 height 38
paste input "62391037100"
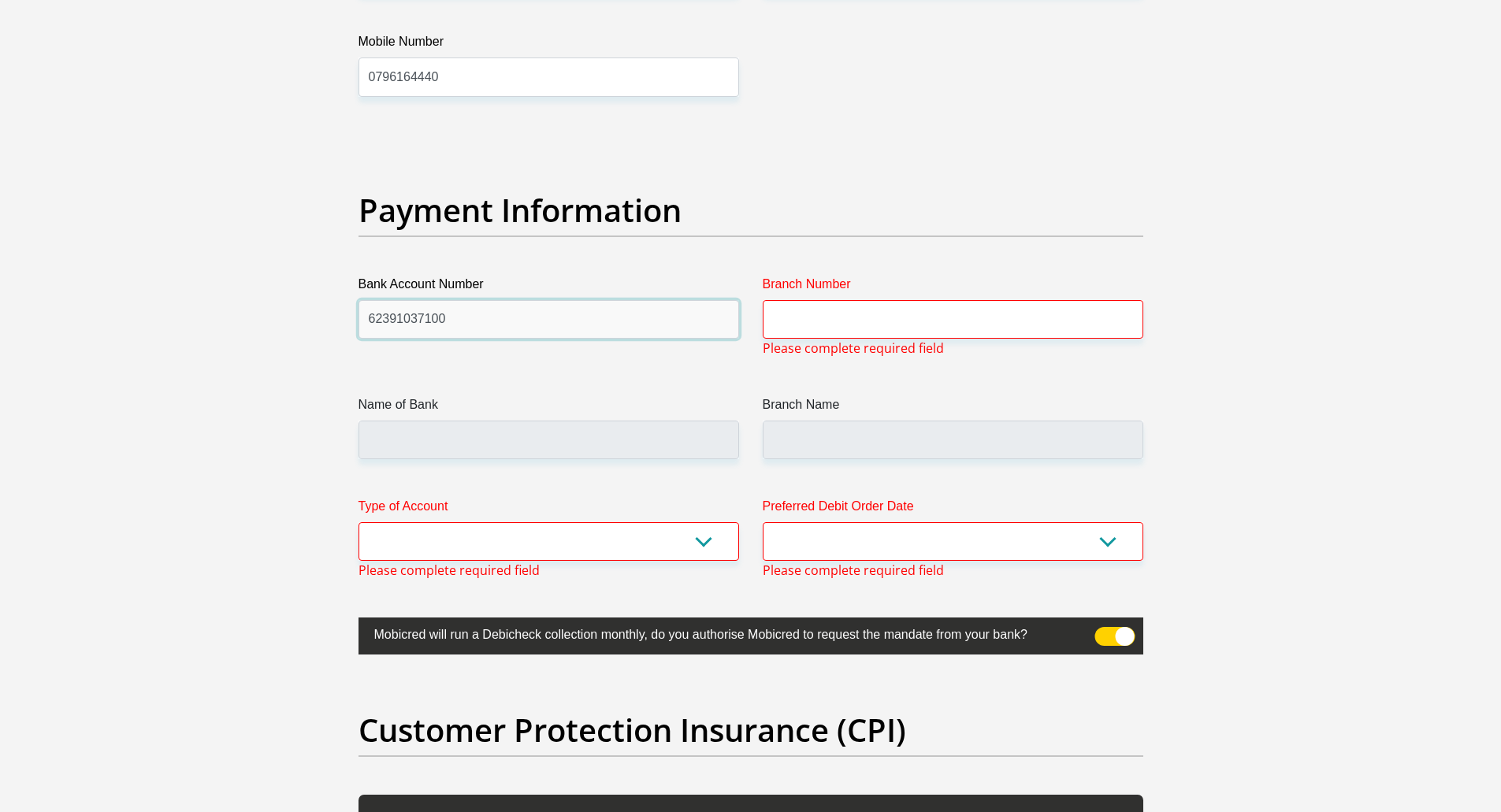
type input "62391037100"
click at [829, 328] on input "Branch Number" at bounding box center [953, 319] width 380 height 38
paste input "250655"
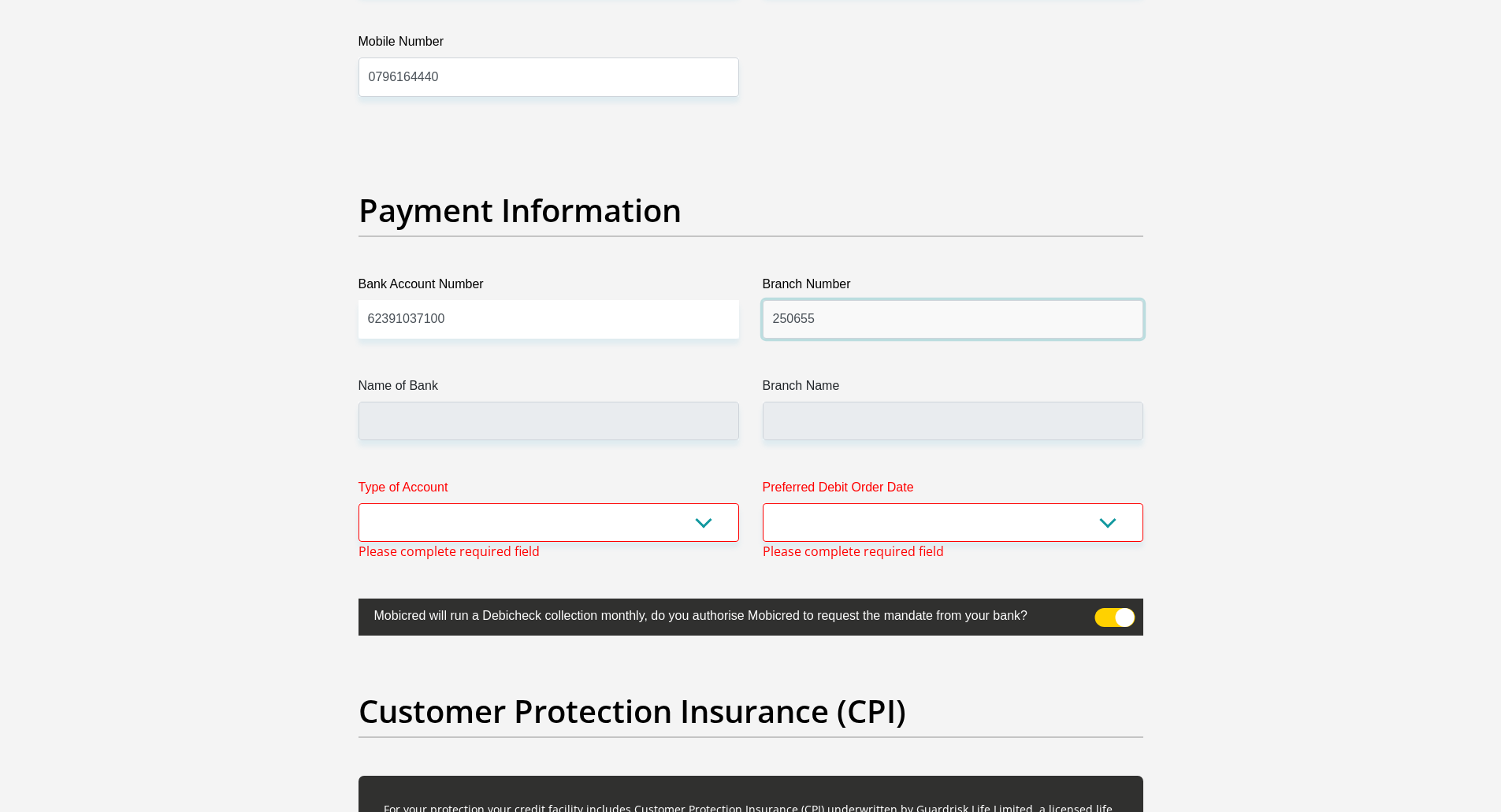
type input "250655"
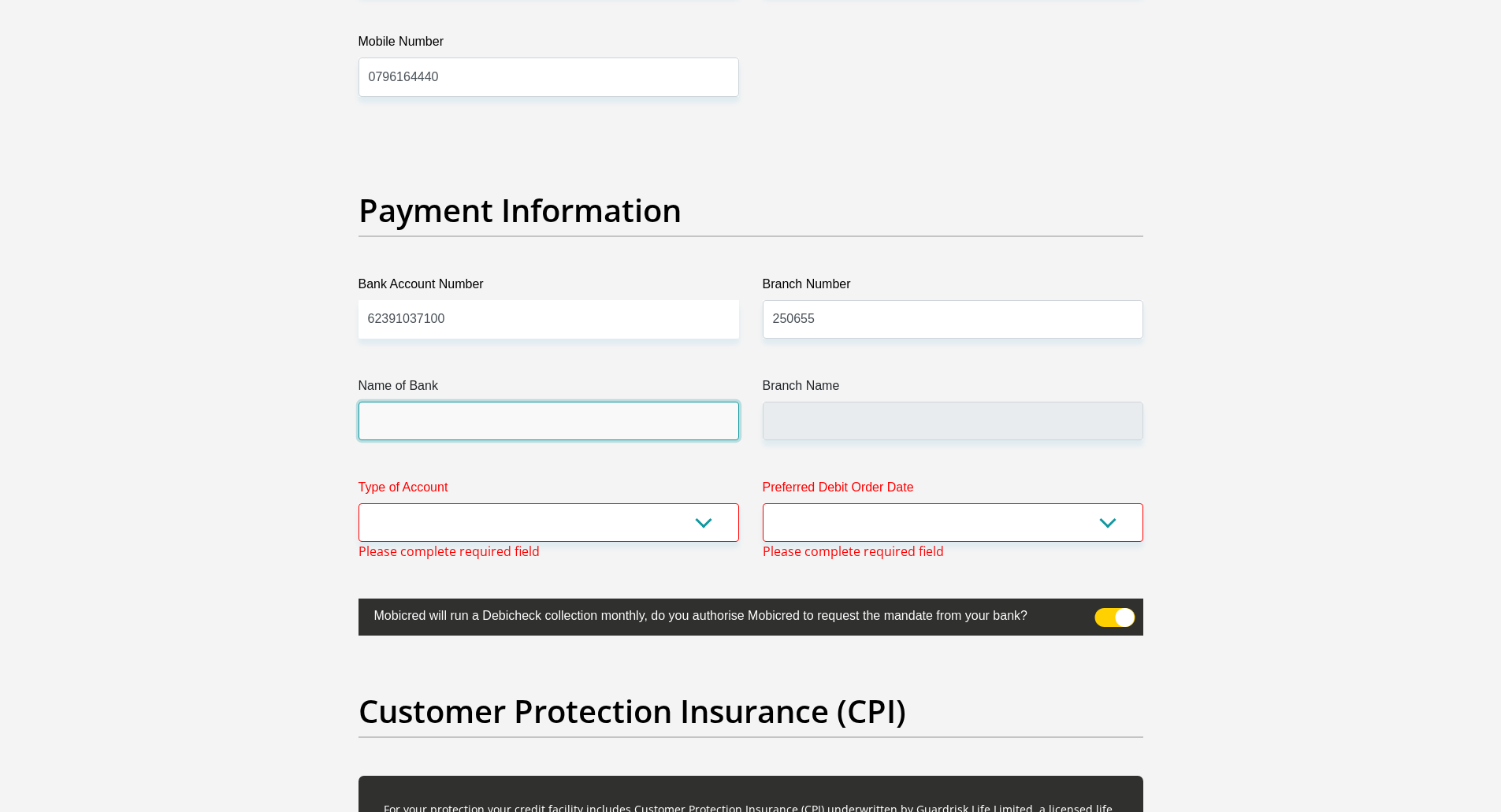
click at [593, 432] on input "Name of Bank" at bounding box center [548, 420] width 380 height 38
type input "FIRSTRAND BANK"
type input "BRANCH 560"
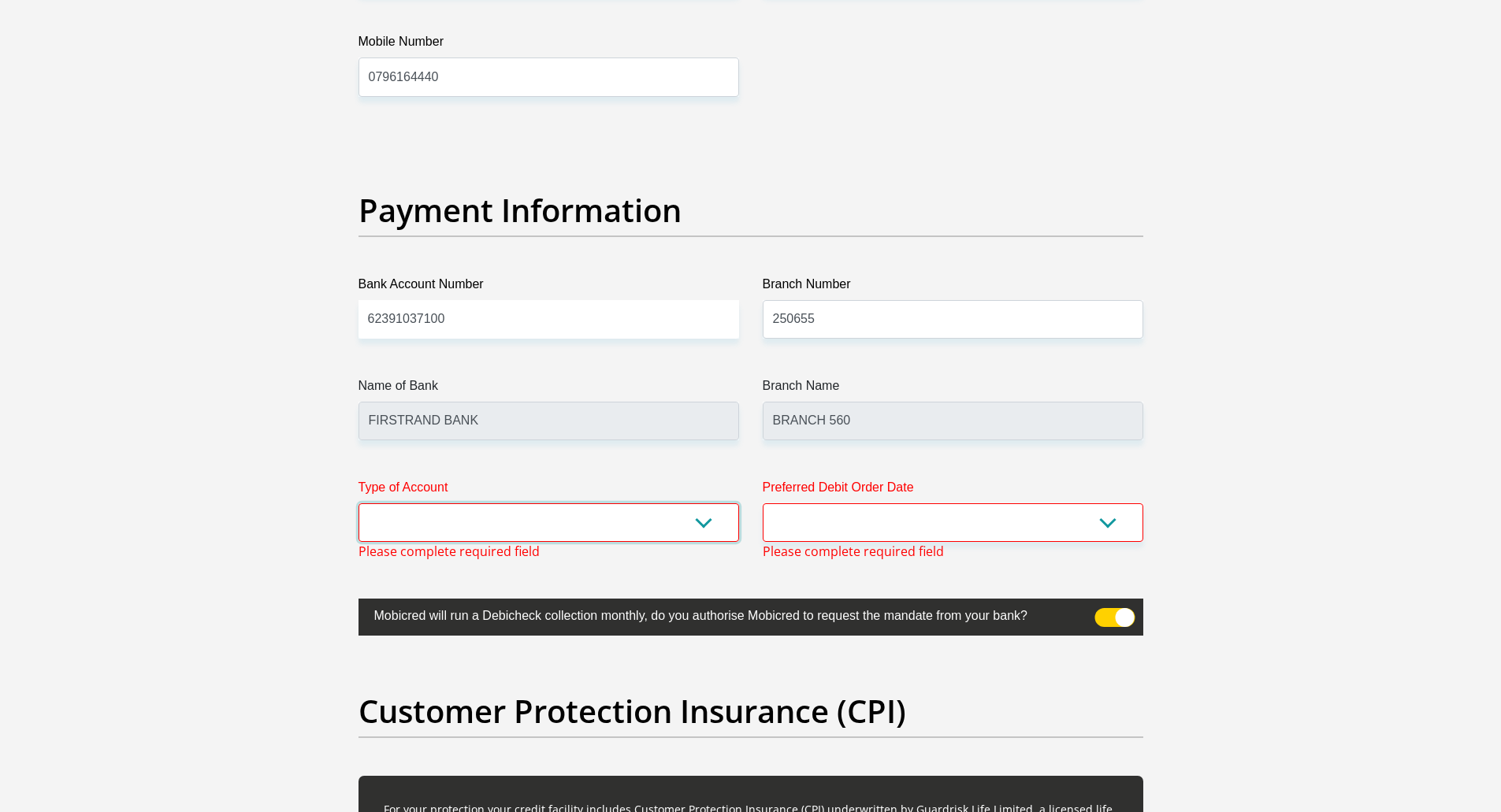
click at [607, 520] on select "Cheque Savings" at bounding box center [548, 522] width 380 height 38
select select "CUR"
click at [358, 503] on select "Cheque Savings" at bounding box center [548, 522] width 380 height 38
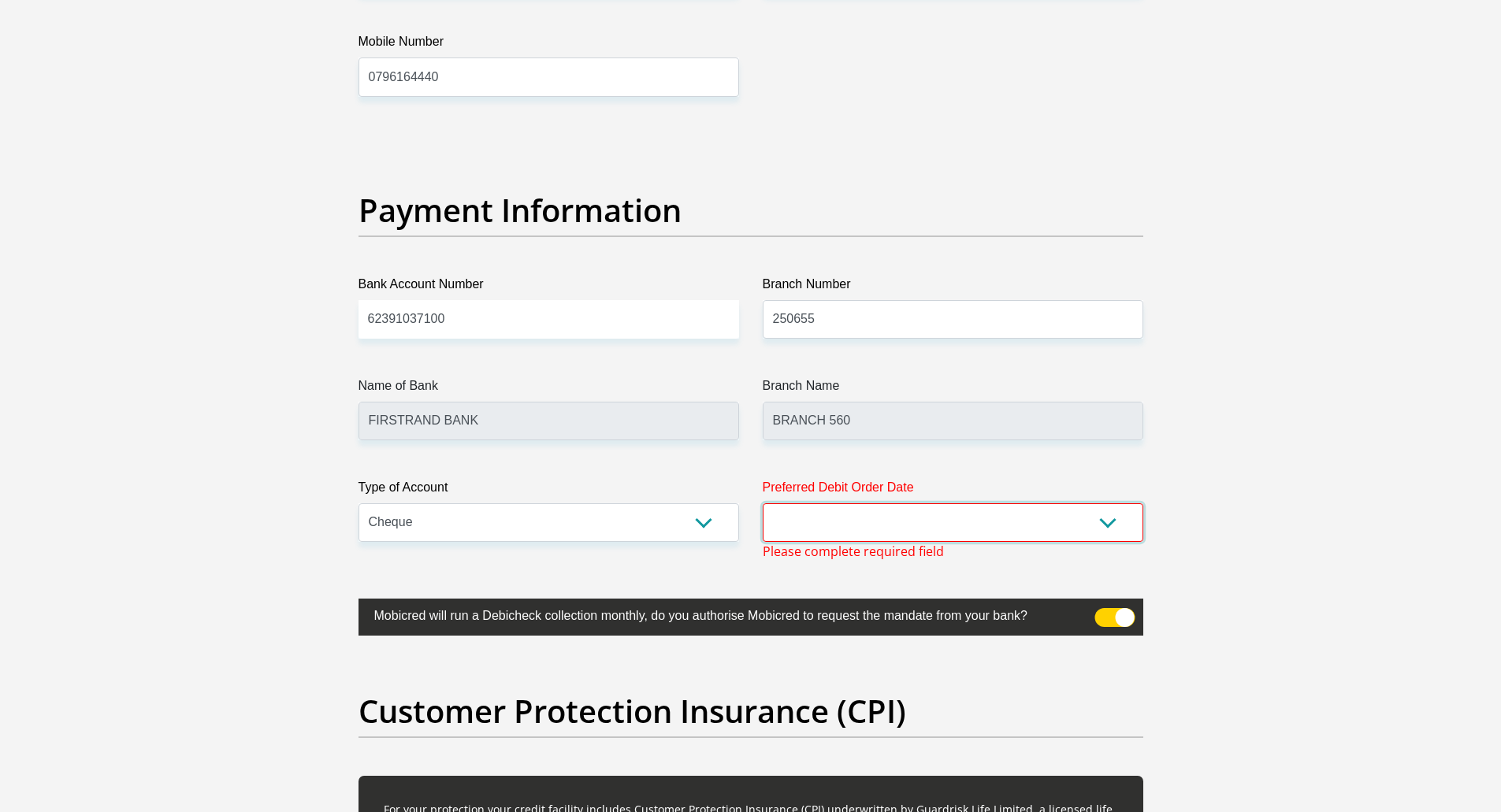
click at [880, 518] on select "1st 2nd 3rd 4th 5th 7th 18th 19th 20th 21st 22nd 23rd 24th 25th 26th 27th 28th …" at bounding box center [953, 522] width 380 height 38
select select "1"
click at [762, 503] on select "1st 2nd 3rd 4th 5th 7th 18th 19th 20th 21st 22nd 23rd 24th 25th 26th 27th 28th …" at bounding box center [953, 522] width 380 height 38
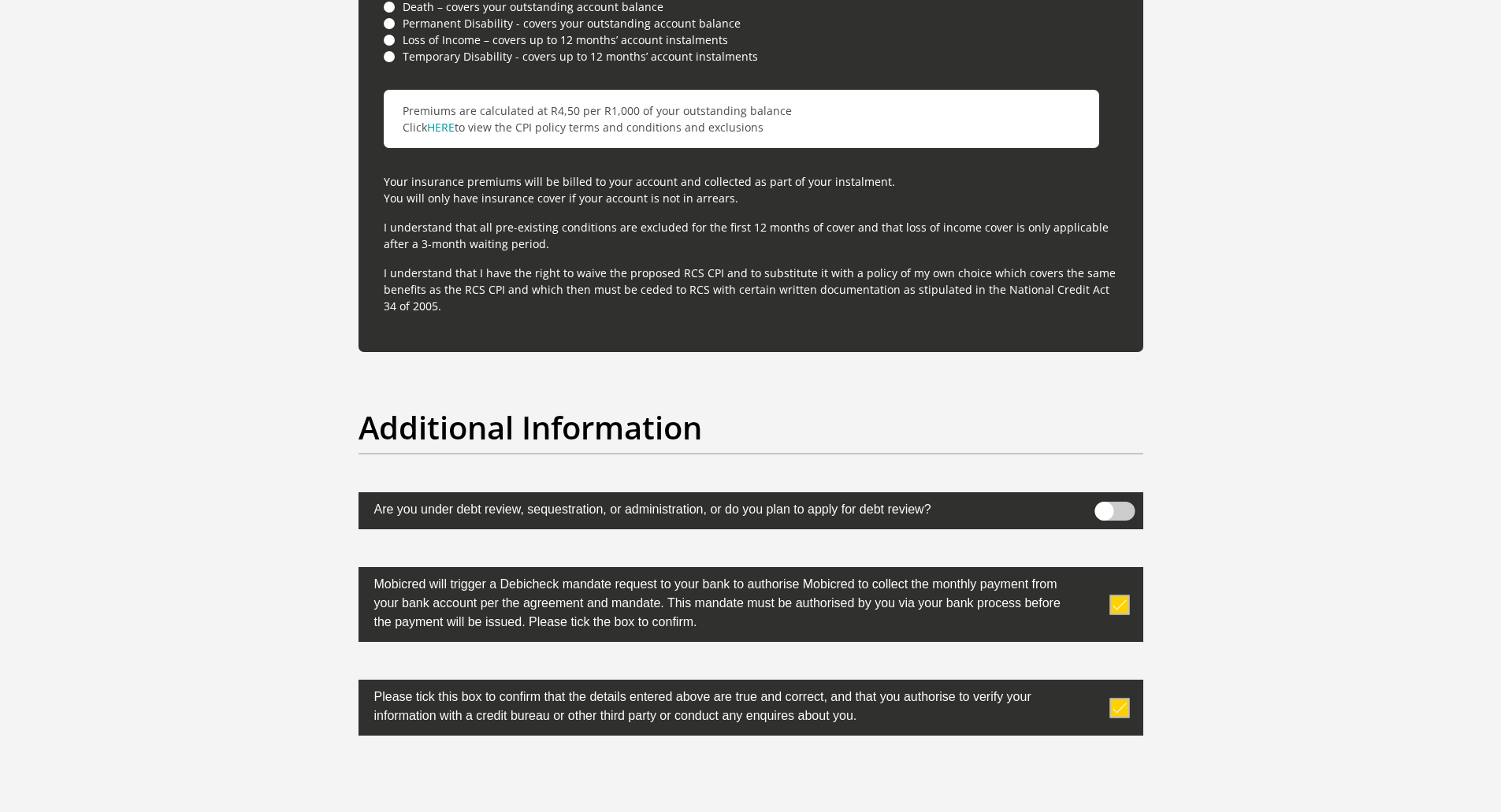
scroll to position [4838, 0]
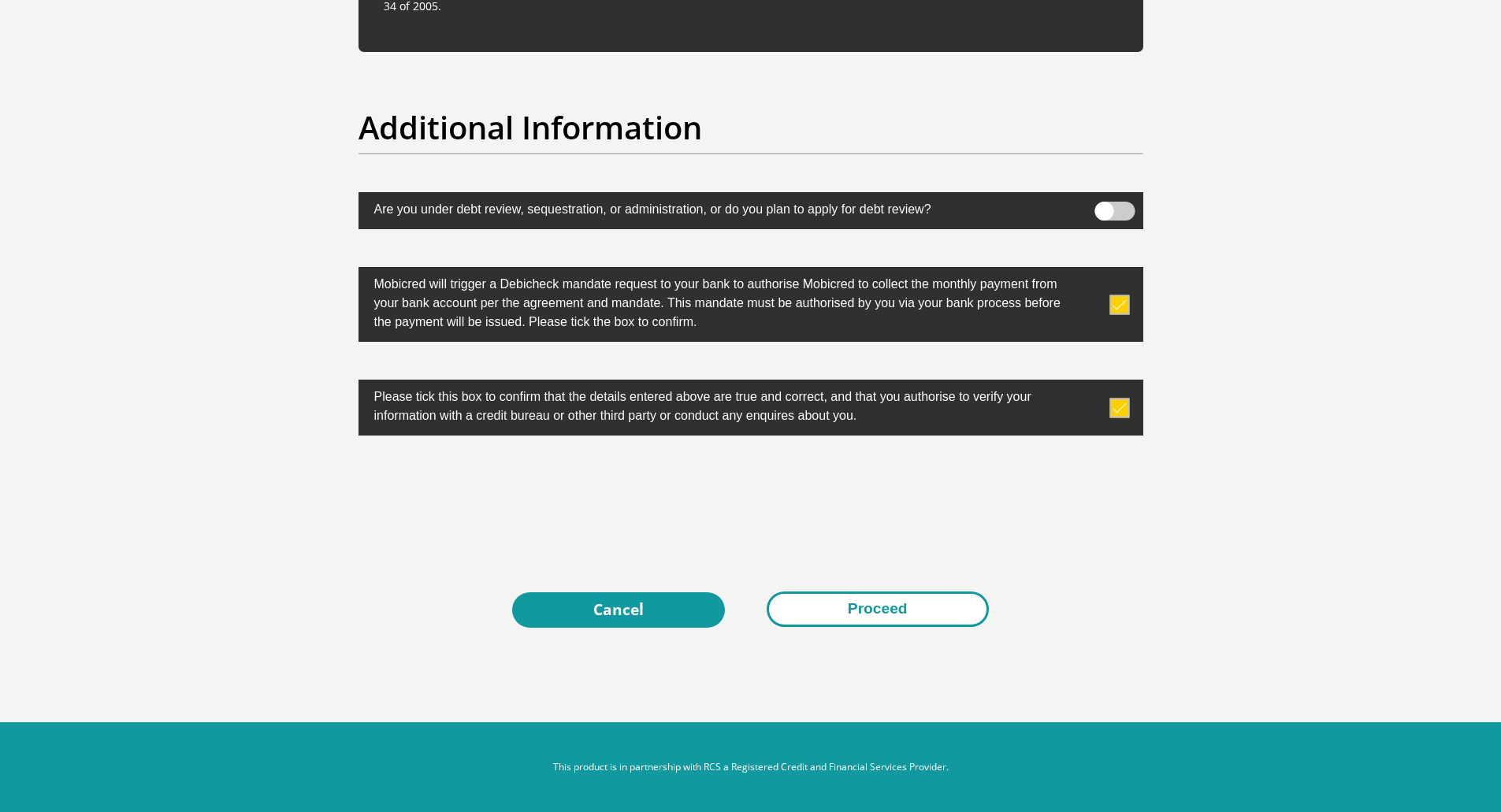
click at [883, 617] on button "Proceed" at bounding box center [878, 609] width 222 height 36
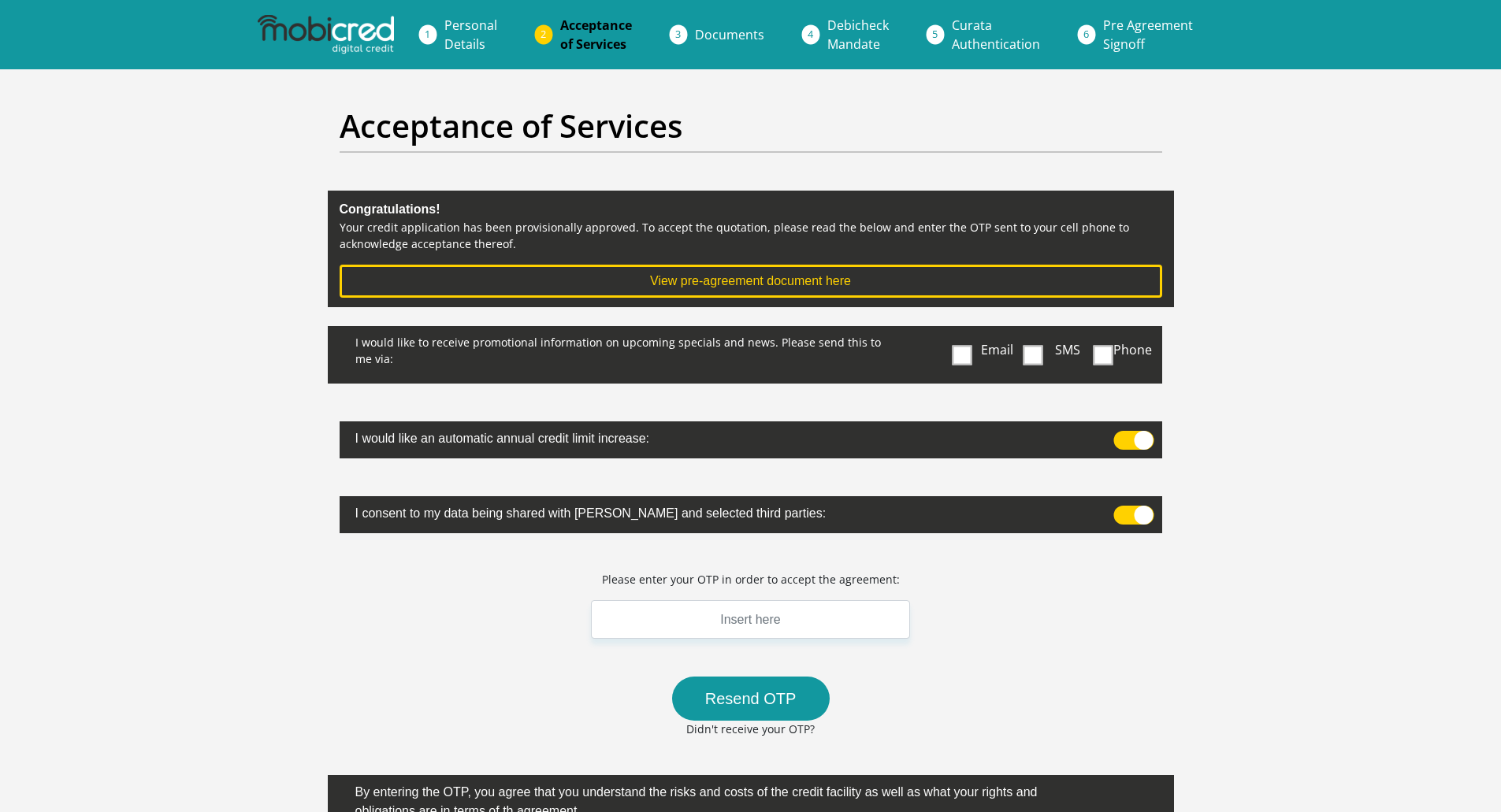
click at [1023, 362] on span at bounding box center [1032, 354] width 20 height 20
click at [1039, 330] on input "SMS" at bounding box center [1039, 330] width 0 height 0
click at [1122, 443] on span at bounding box center [1133, 440] width 40 height 19
click at [1121, 434] on input "checkbox" at bounding box center [1121, 434] width 0 height 0
click at [1121, 522] on span at bounding box center [1133, 515] width 40 height 19
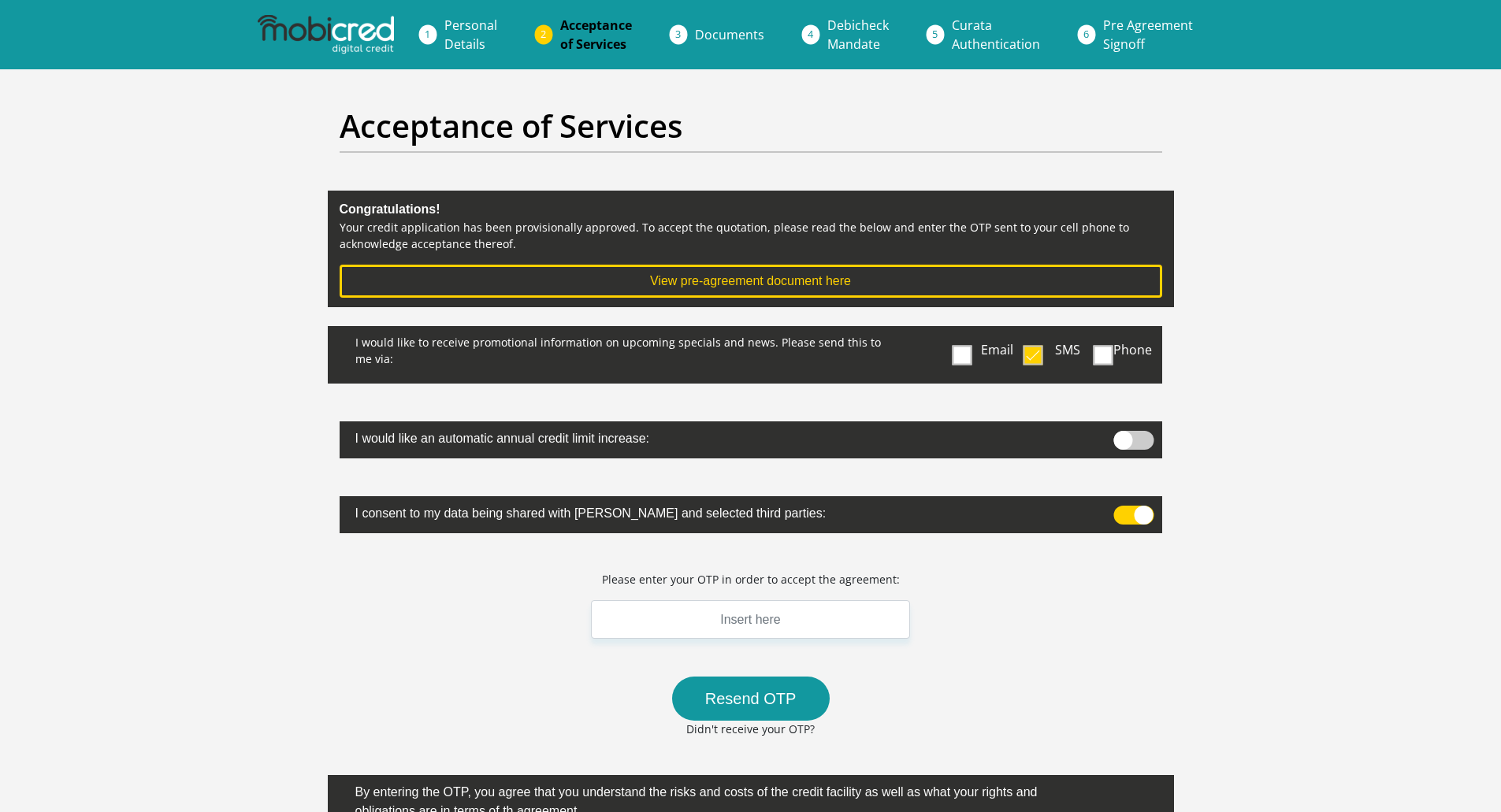
click at [1121, 509] on input "checkbox" at bounding box center [1121, 509] width 0 height 0
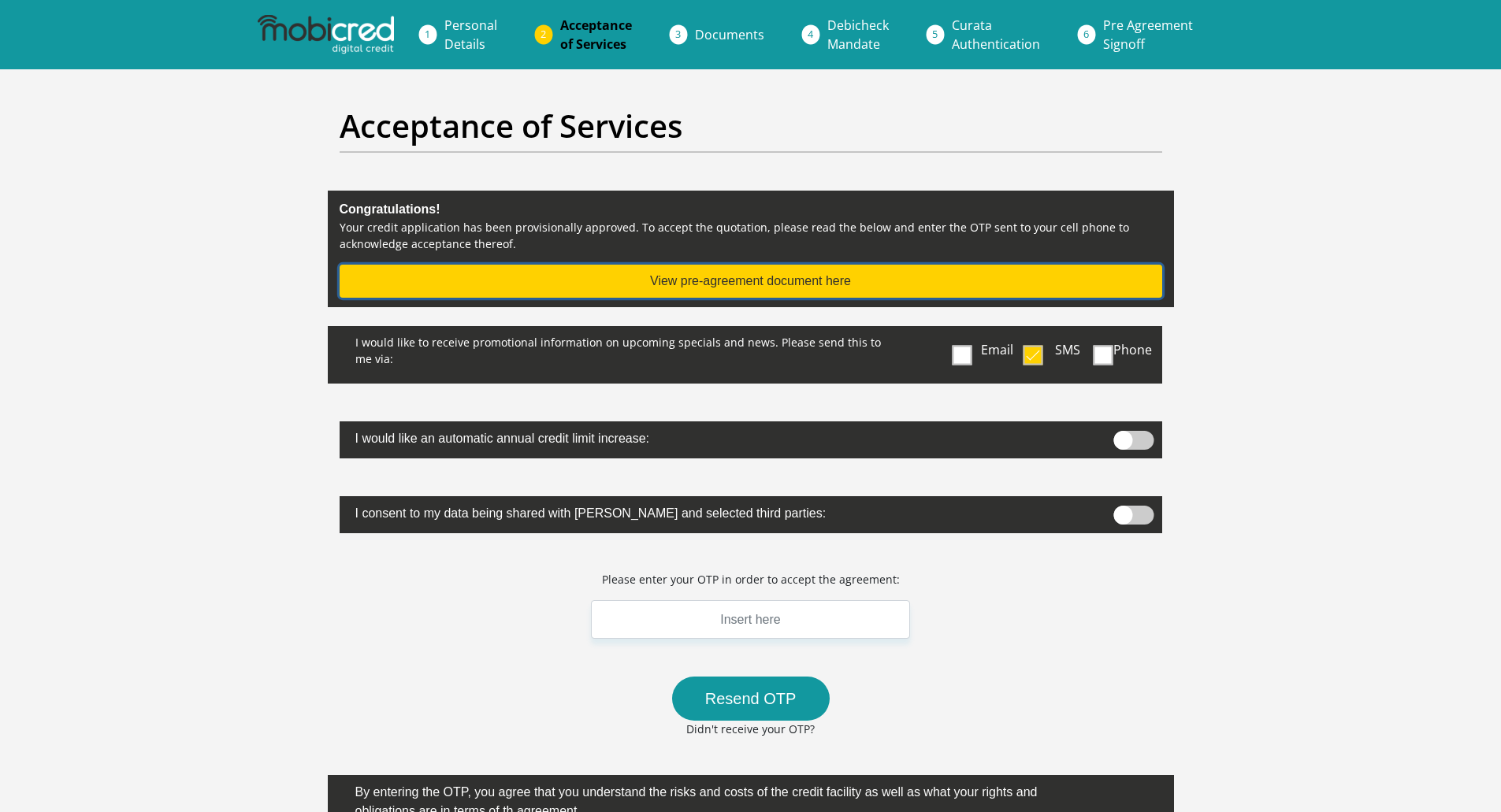
click at [686, 288] on button "View pre-agreement document here" at bounding box center [750, 281] width 823 height 33
